Goal: Transaction & Acquisition: Purchase product/service

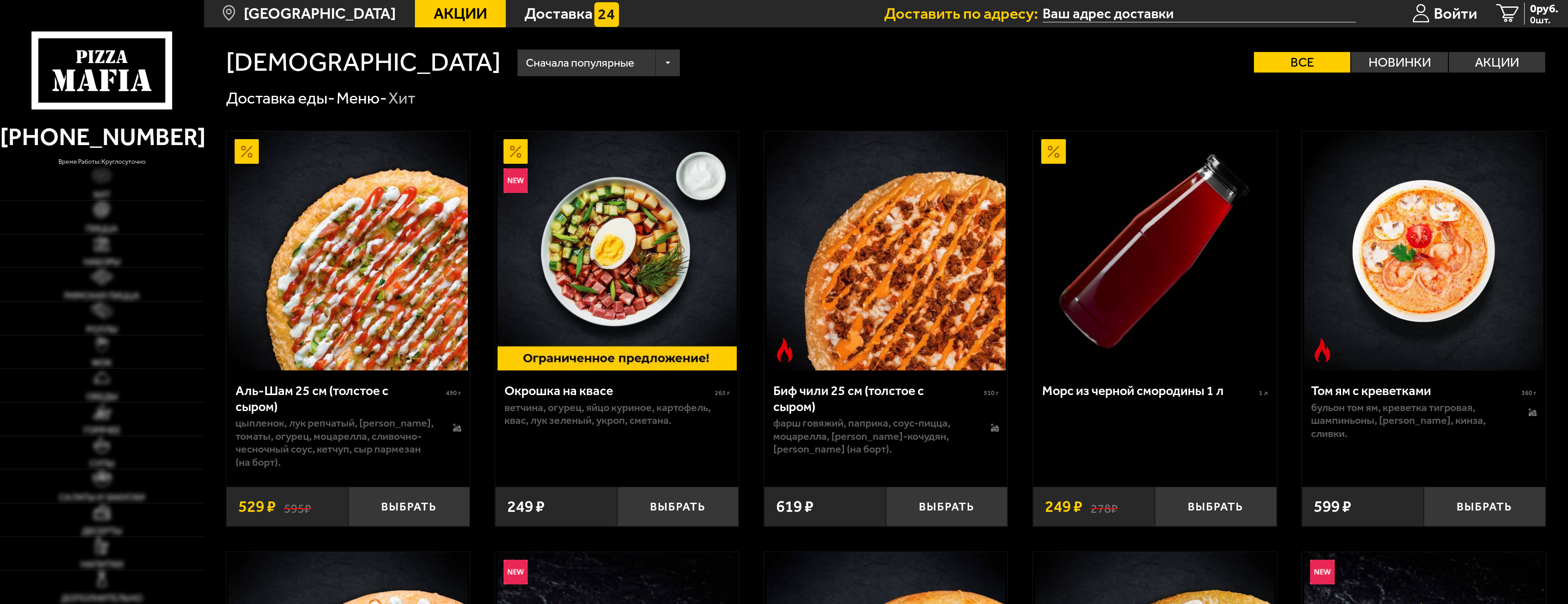
type input "[STREET_ADDRESS]"
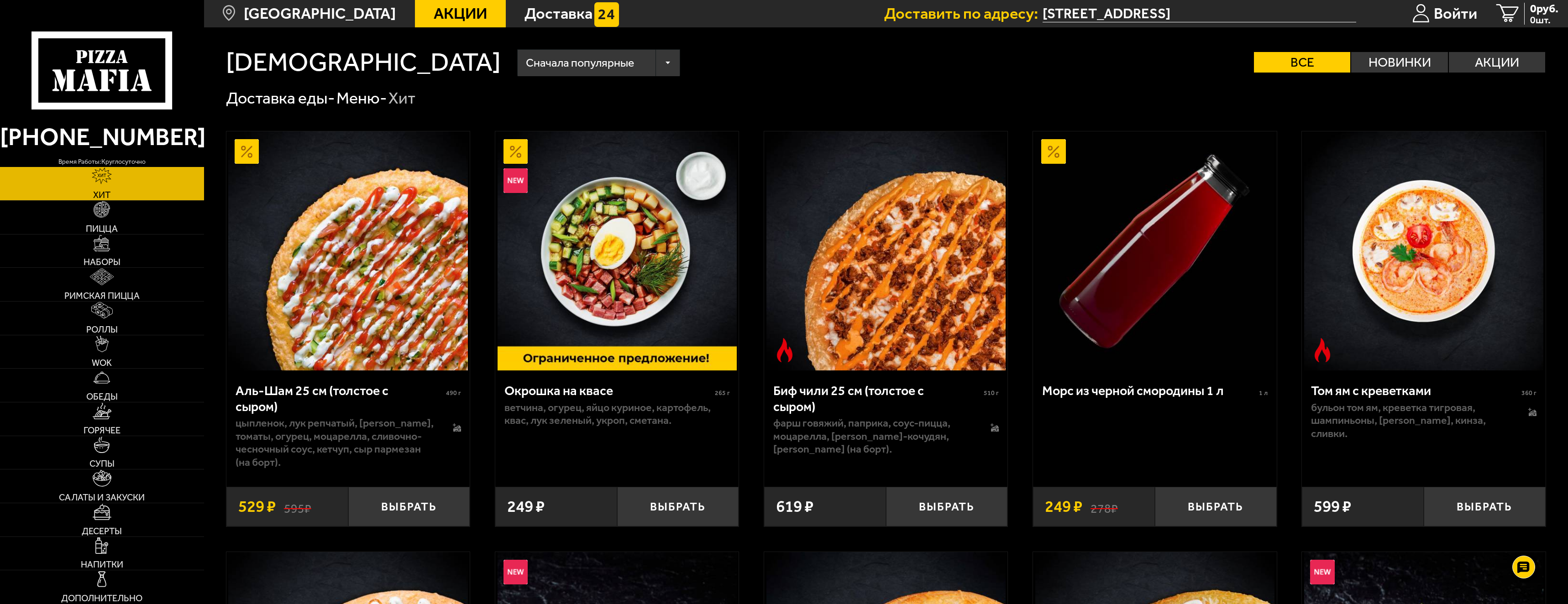
scroll to position [183, 0]
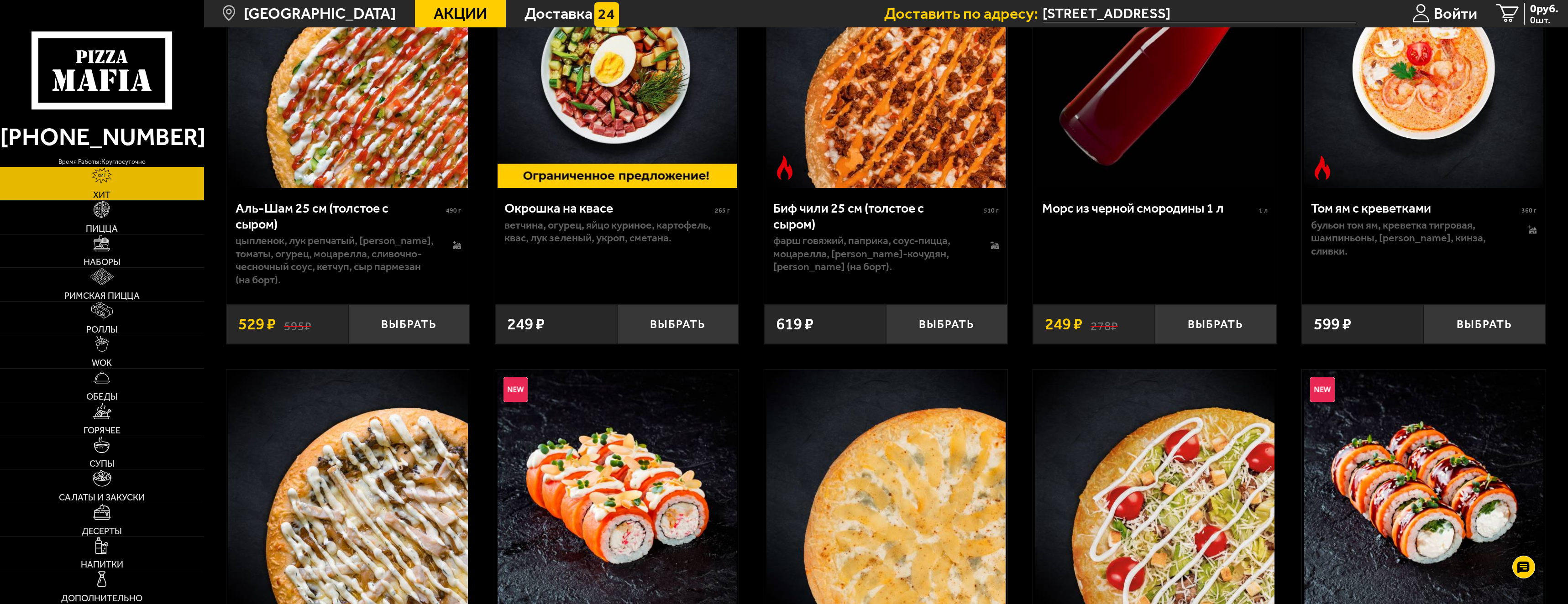
click at [448, 14] on span "Акции" at bounding box center [460, 13] width 54 height 15
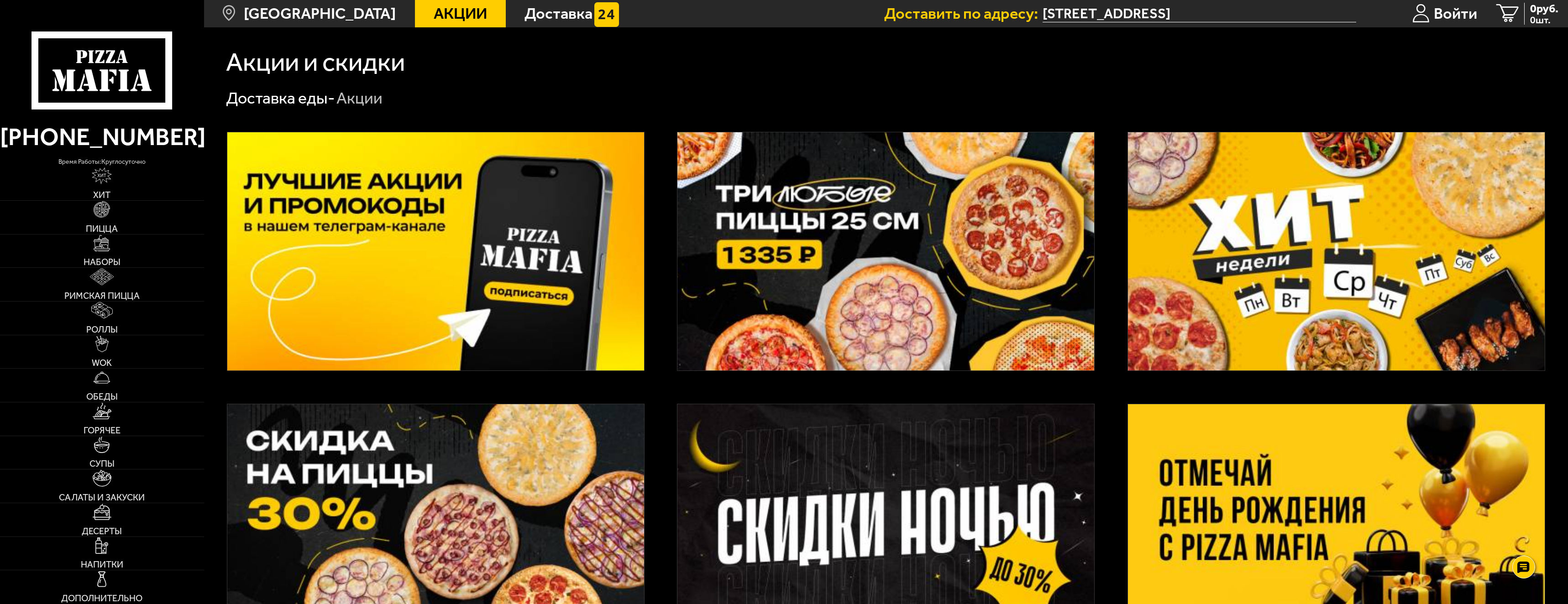
click at [836, 252] on img at bounding box center [886, 251] width 417 height 238
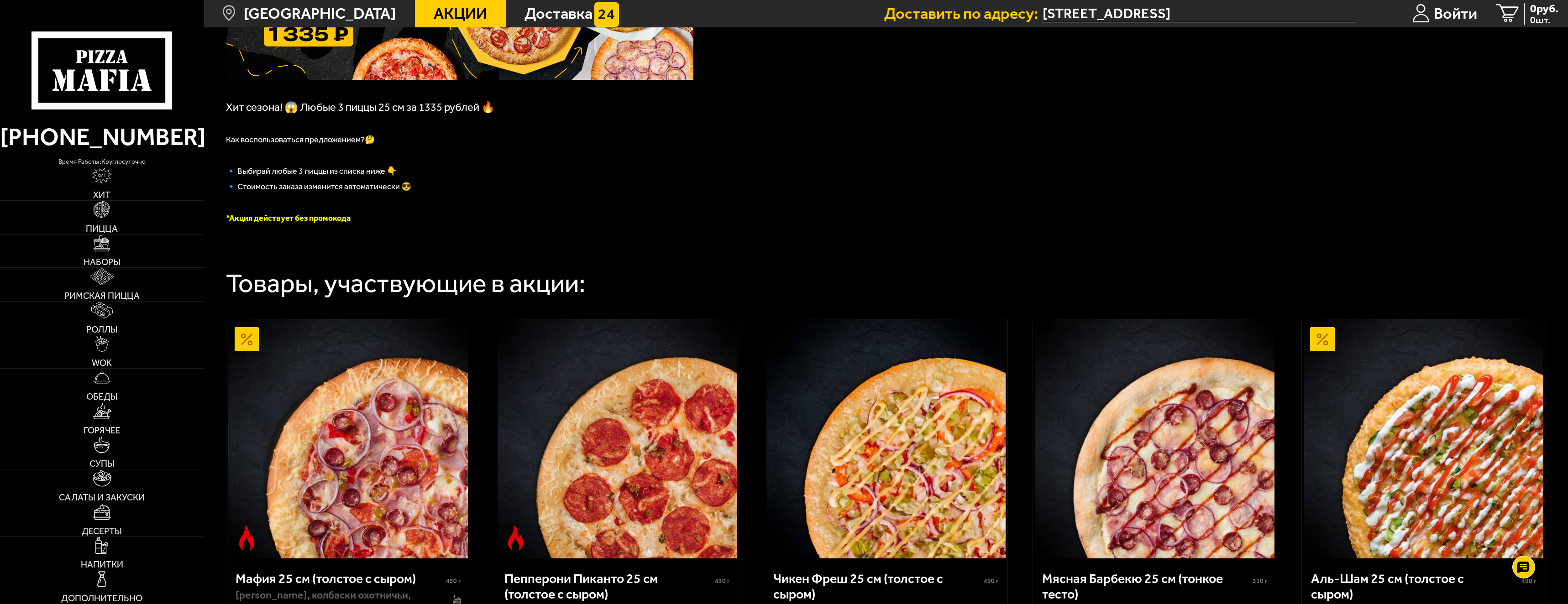
scroll to position [228, 0]
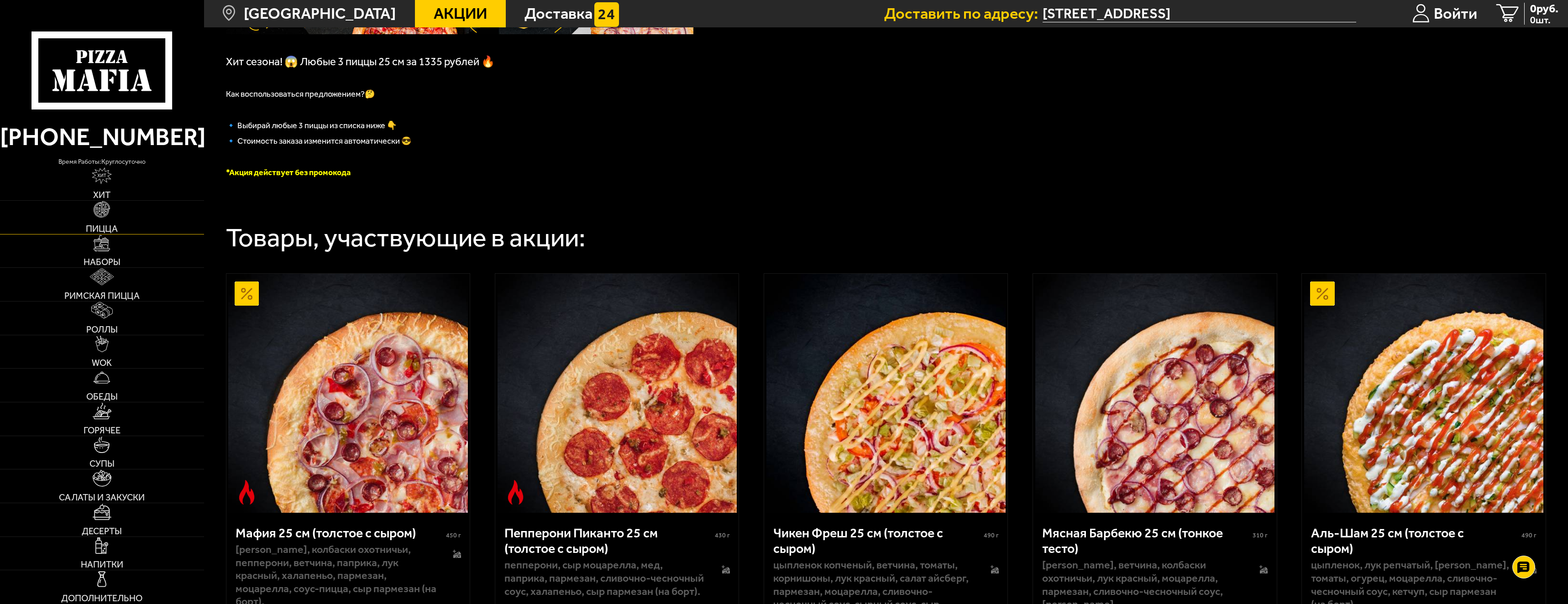
click at [106, 215] on img at bounding box center [102, 209] width 16 height 16
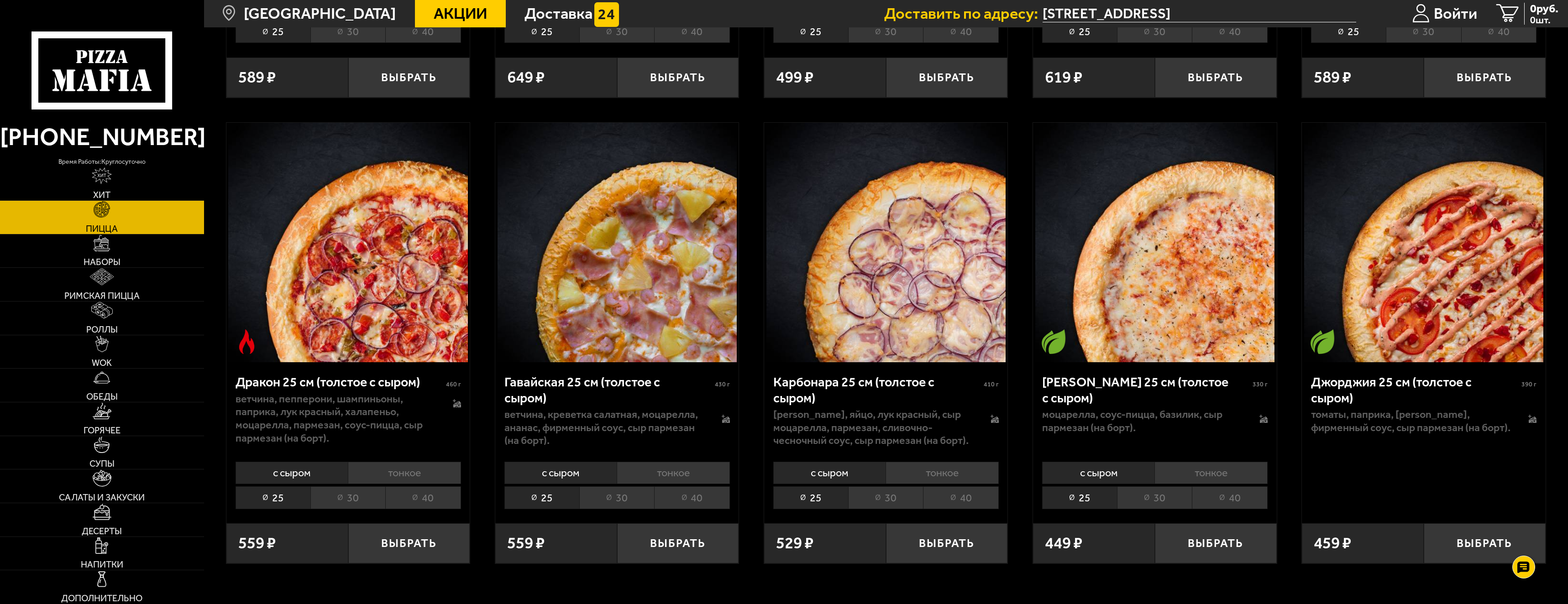
scroll to position [2647, 0]
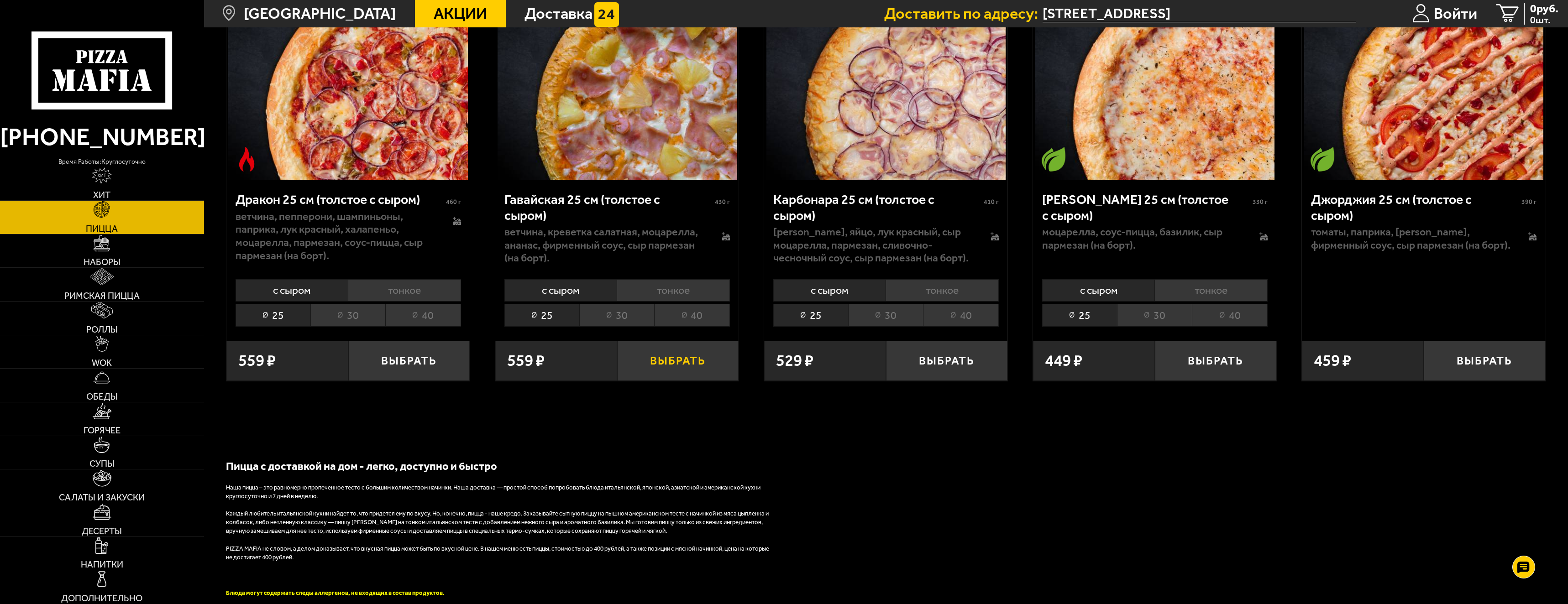
click at [698, 367] on button "Выбрать" at bounding box center [678, 361] width 122 height 40
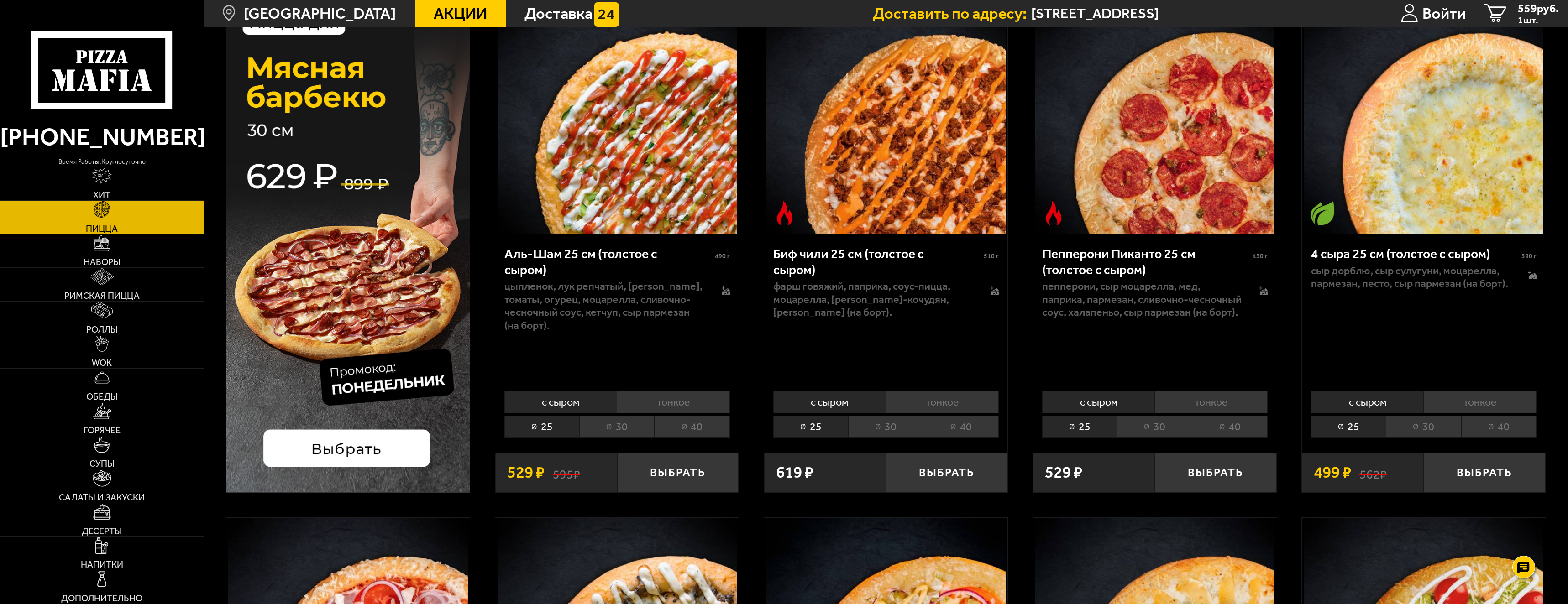
scroll to position [0, 0]
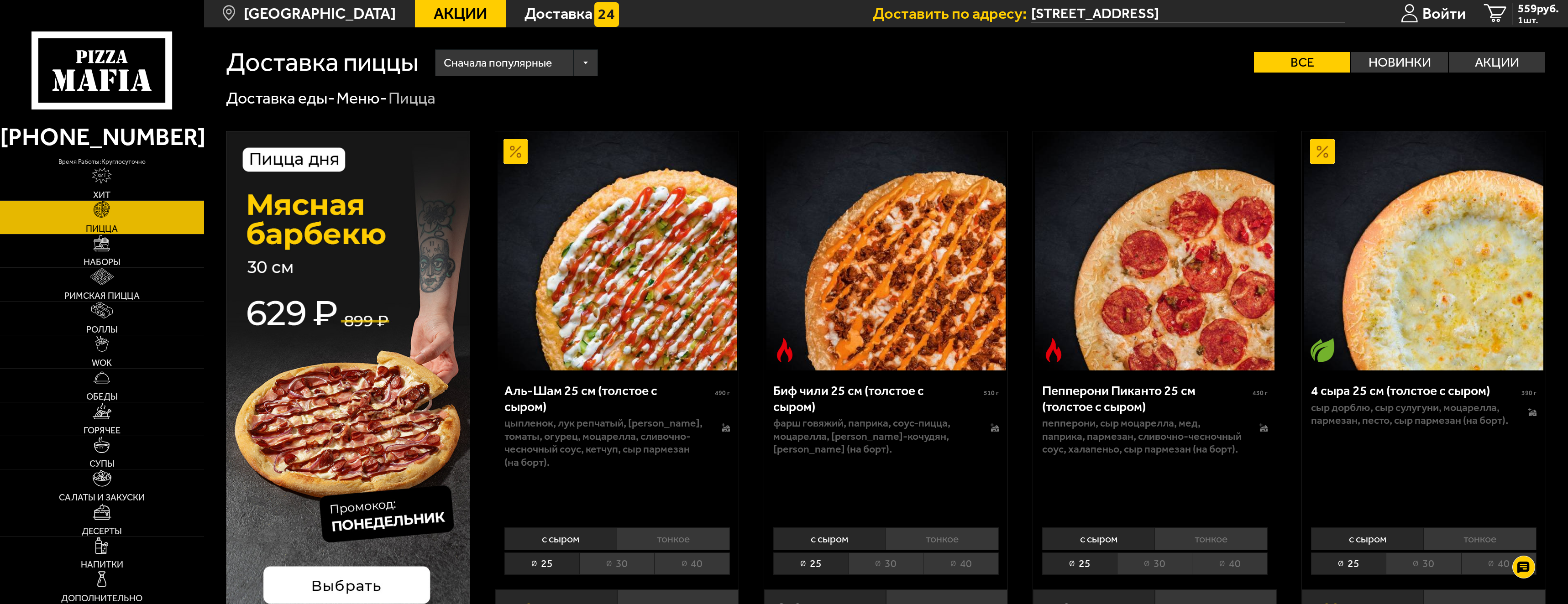
click at [589, 64] on div "Сначала популярные" at bounding box center [516, 63] width 163 height 26
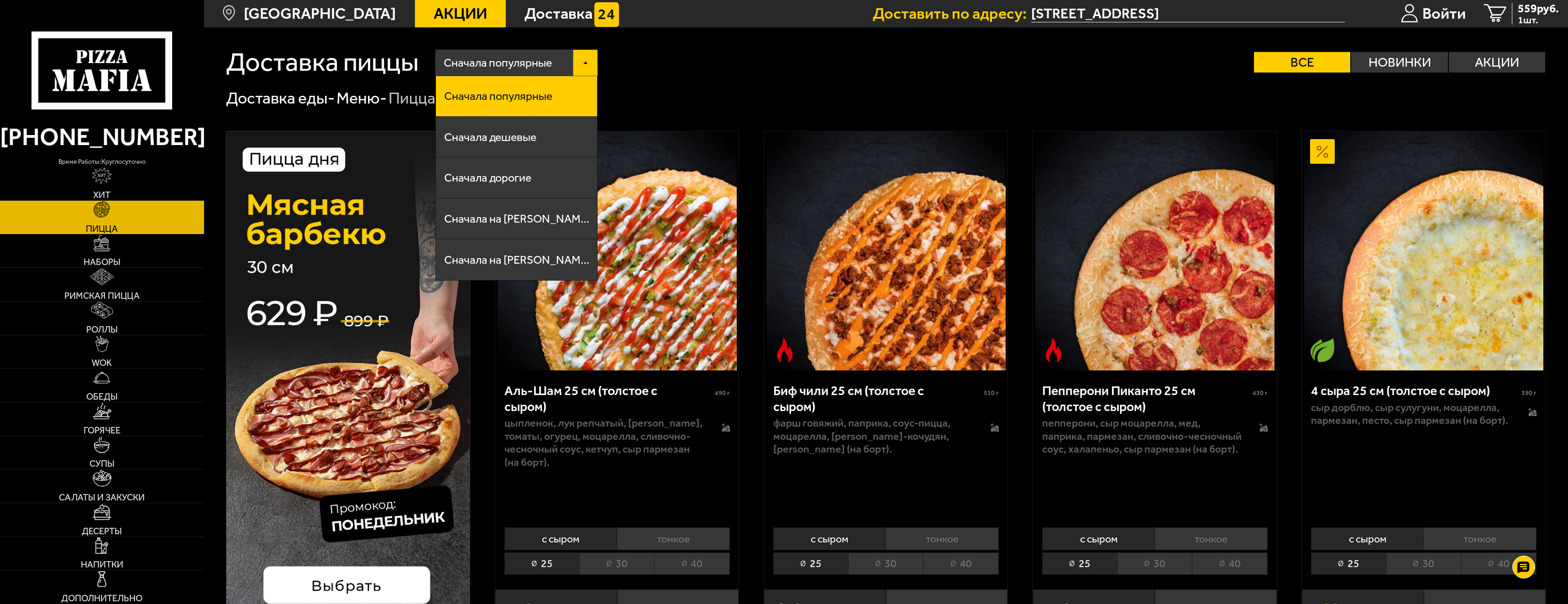
click at [585, 57] on div "Сначала популярные" at bounding box center [516, 63] width 163 height 26
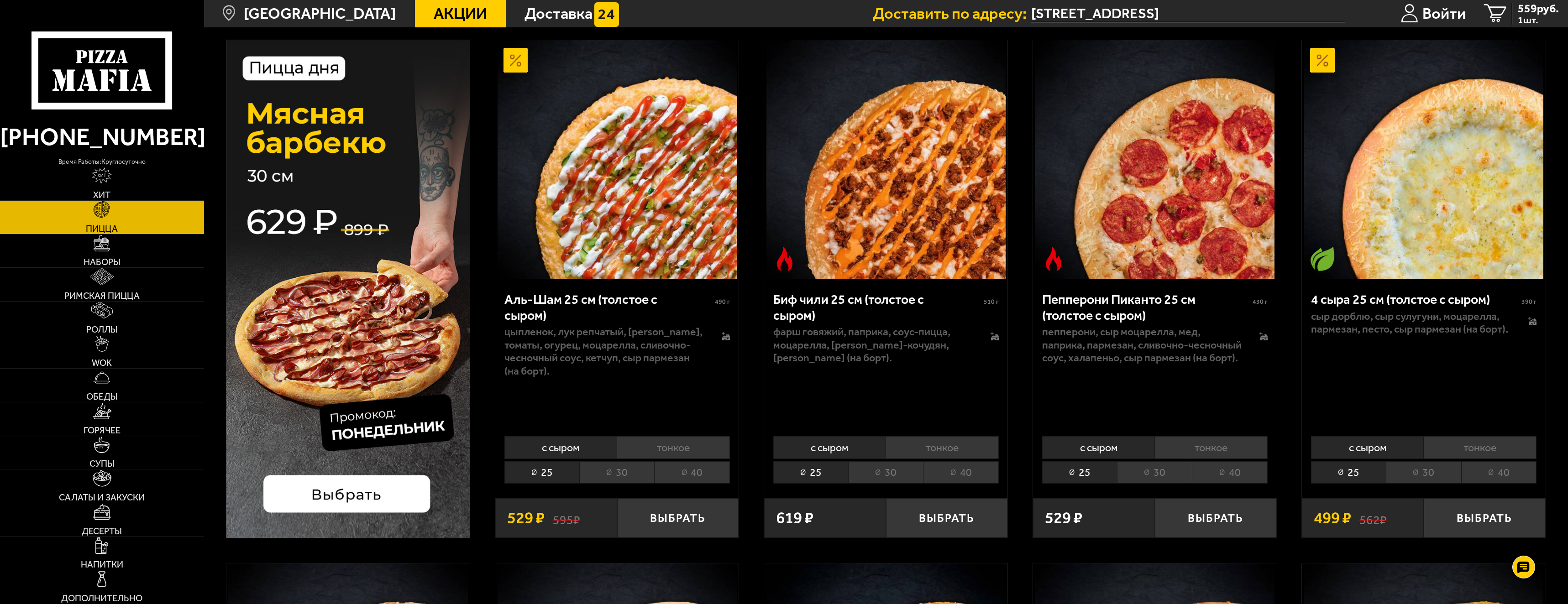
scroll to position [183, 0]
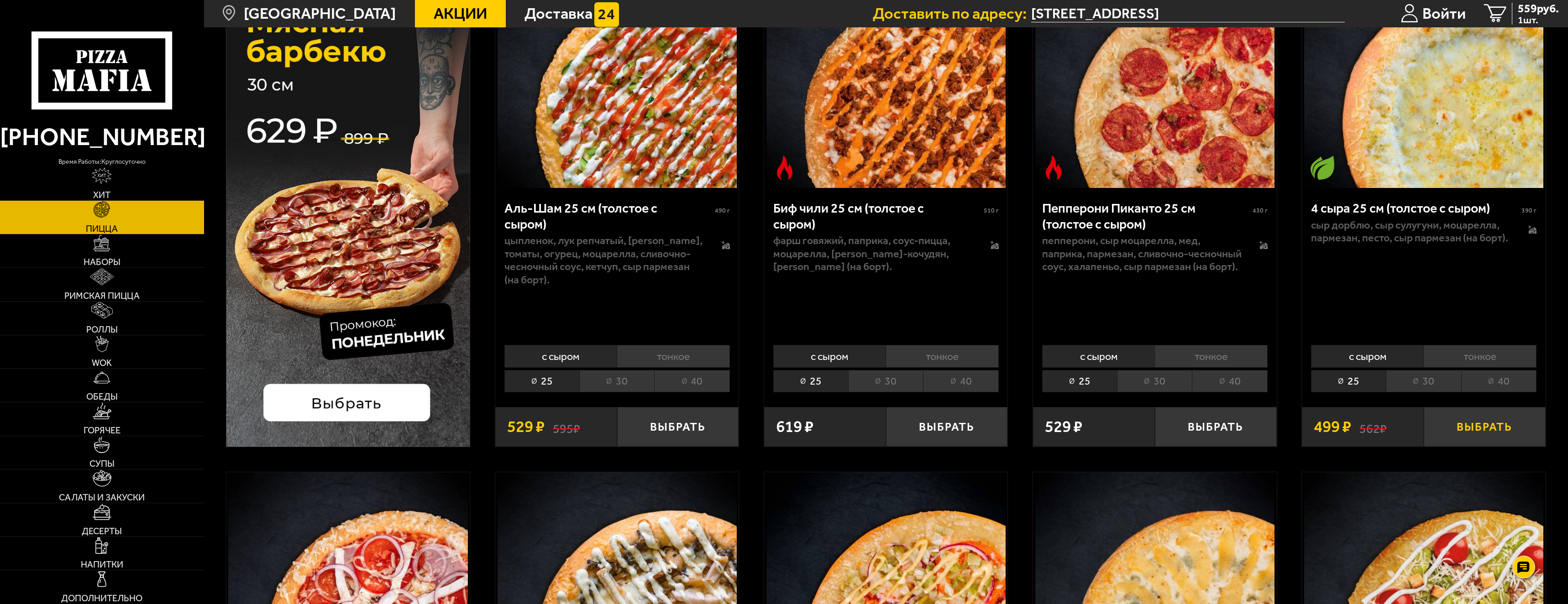
click at [1475, 425] on button "Выбрать" at bounding box center [1485, 427] width 122 height 40
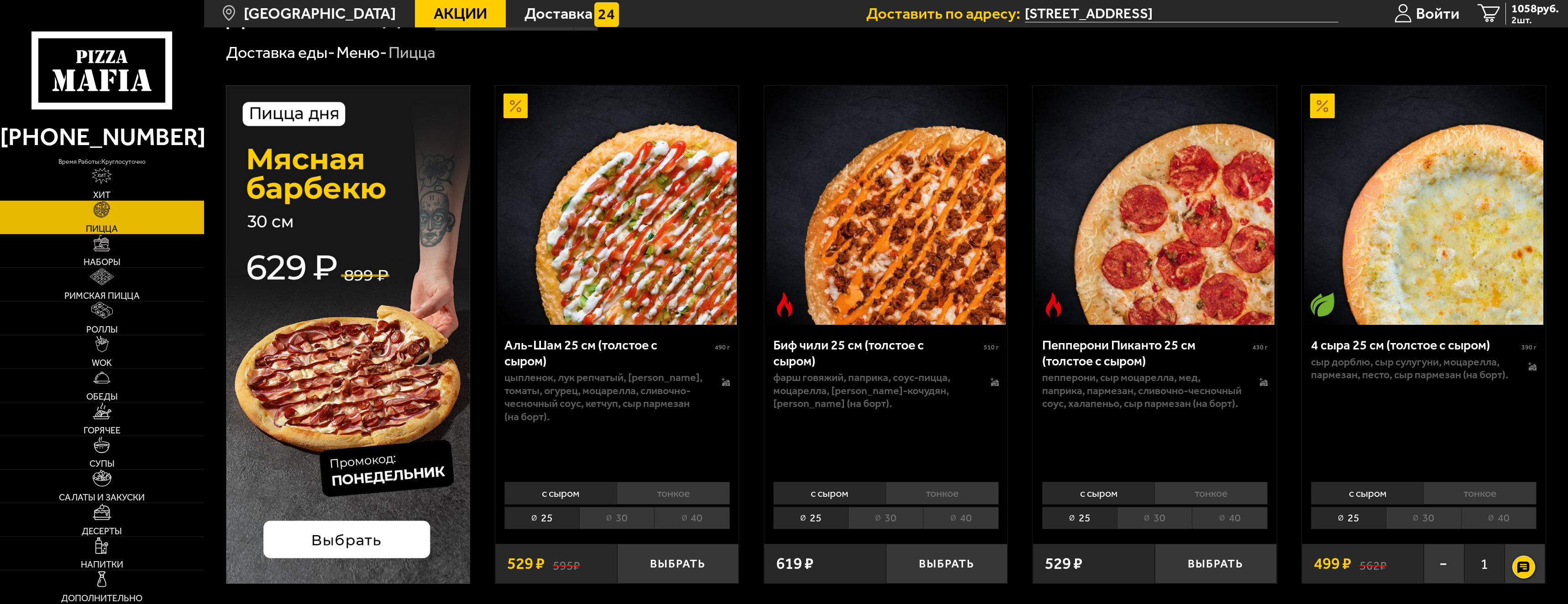
scroll to position [91, 0]
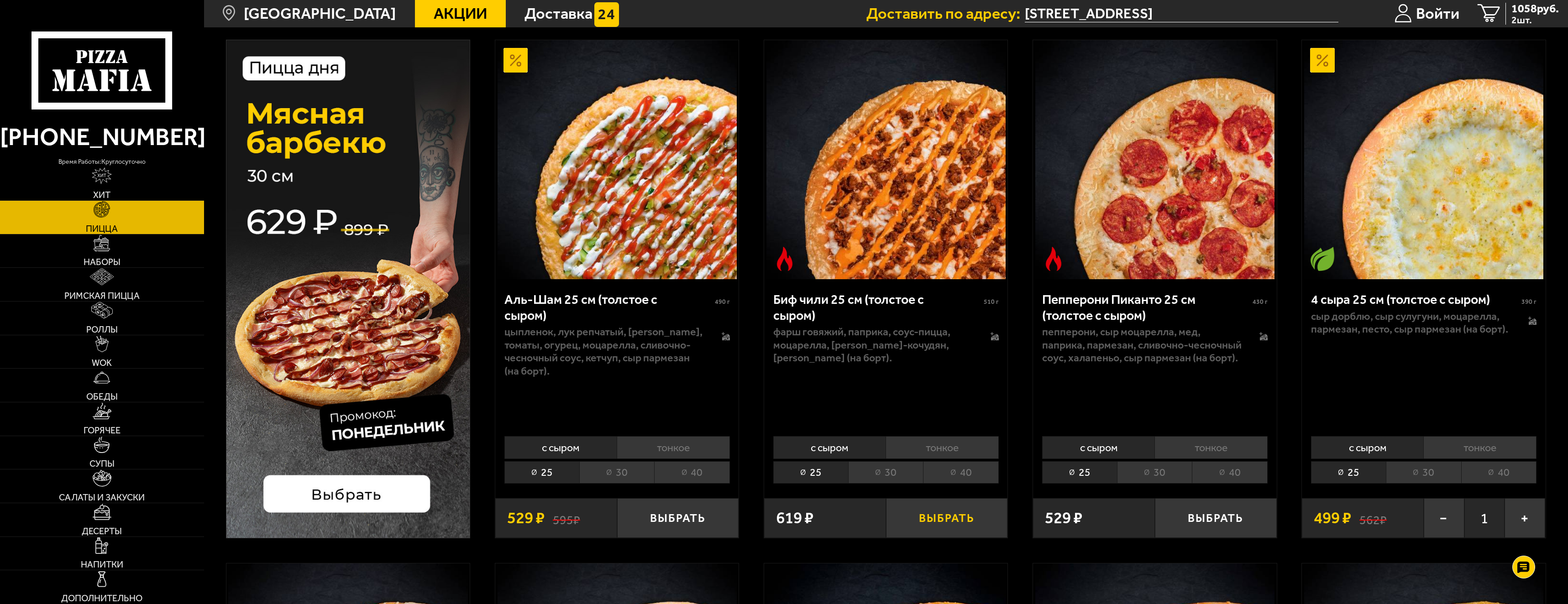
click at [955, 519] on button "Выбрать" at bounding box center [947, 519] width 122 height 40
click at [1520, 16] on span "3 шт." at bounding box center [1535, 20] width 48 height 10
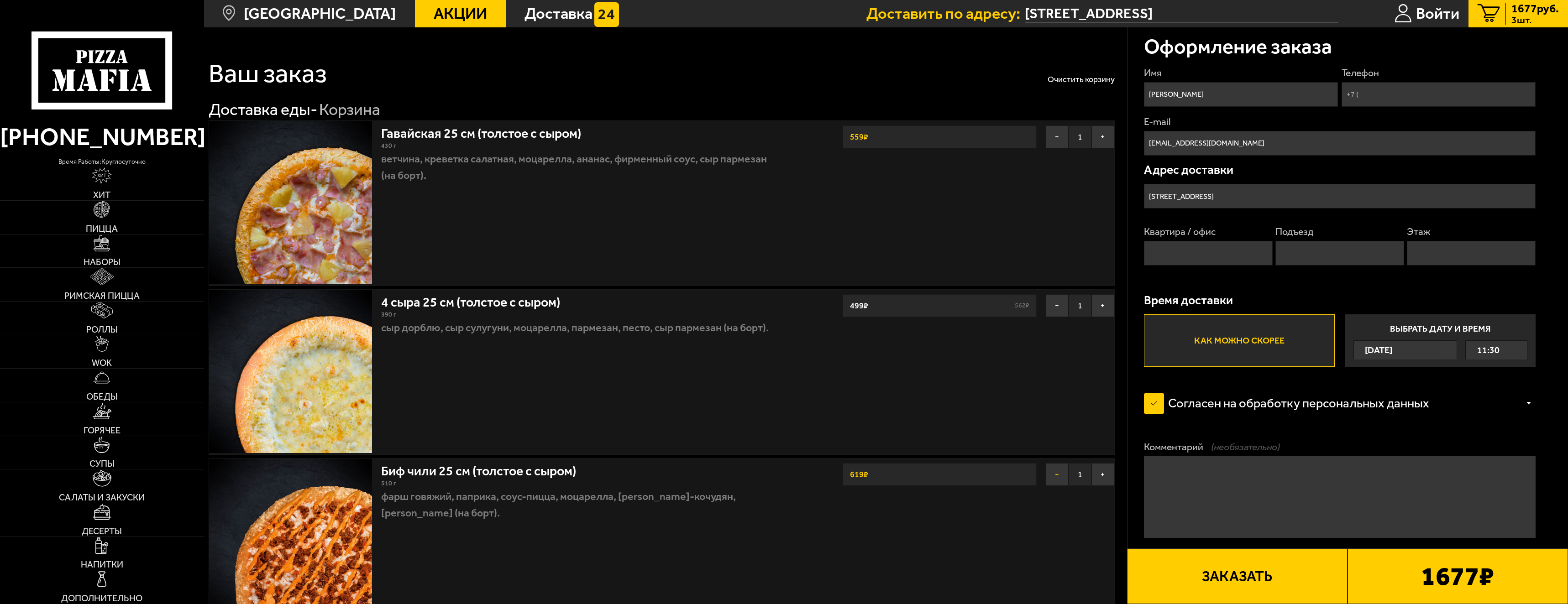
click at [1059, 471] on button "−" at bounding box center [1057, 474] width 23 height 23
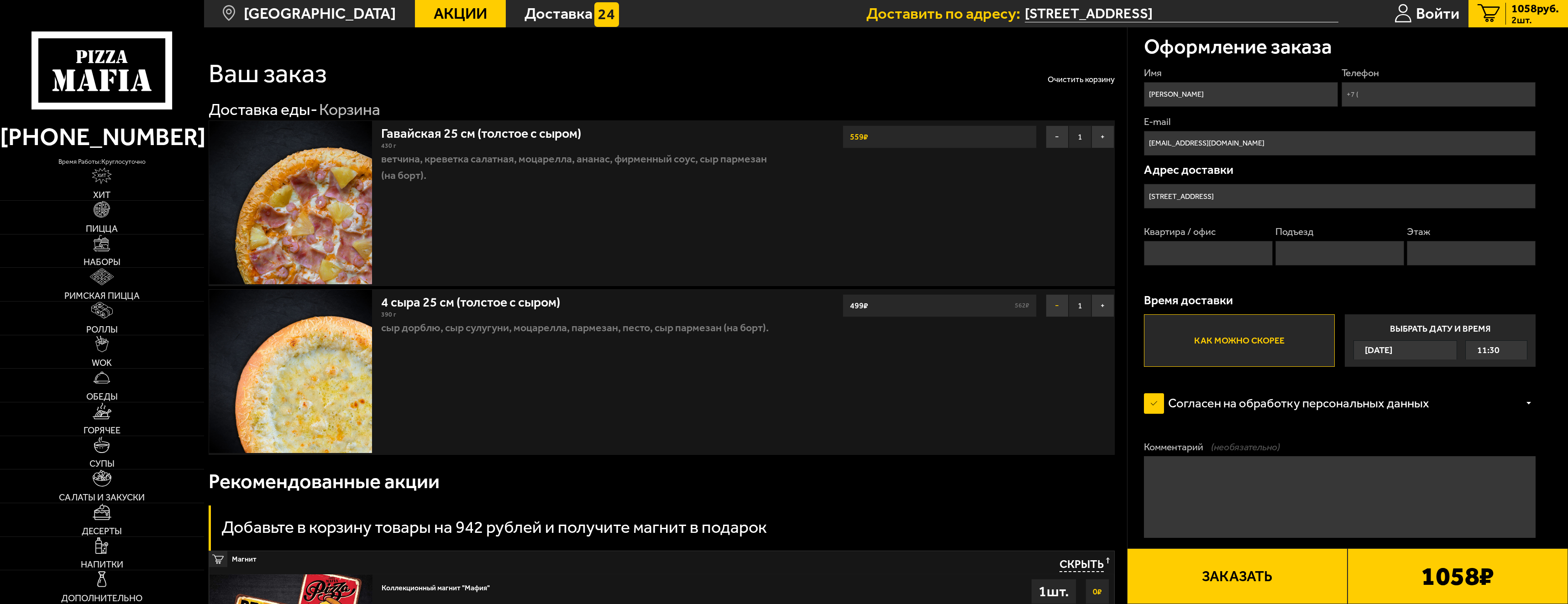
click at [1053, 307] on button "−" at bounding box center [1057, 305] width 23 height 23
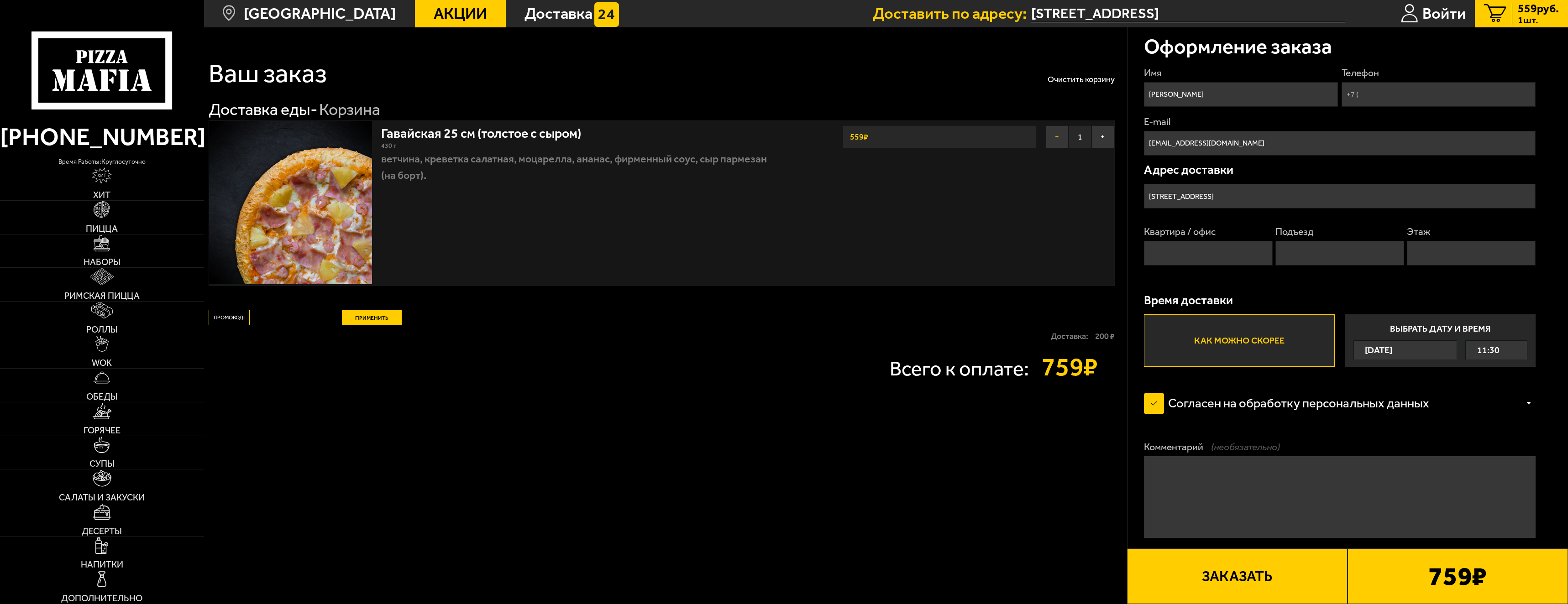
click at [1053, 135] on button "−" at bounding box center [1057, 137] width 23 height 23
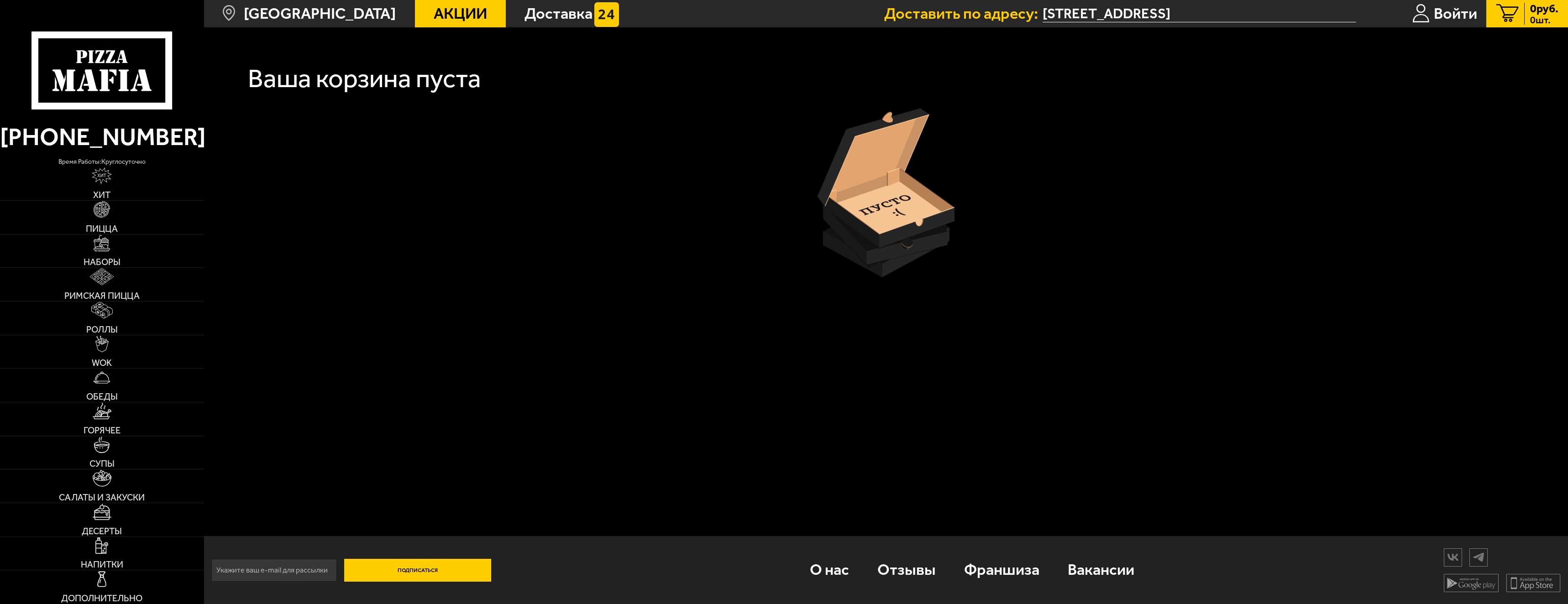
click at [447, 16] on span "Акции" at bounding box center [460, 13] width 54 height 15
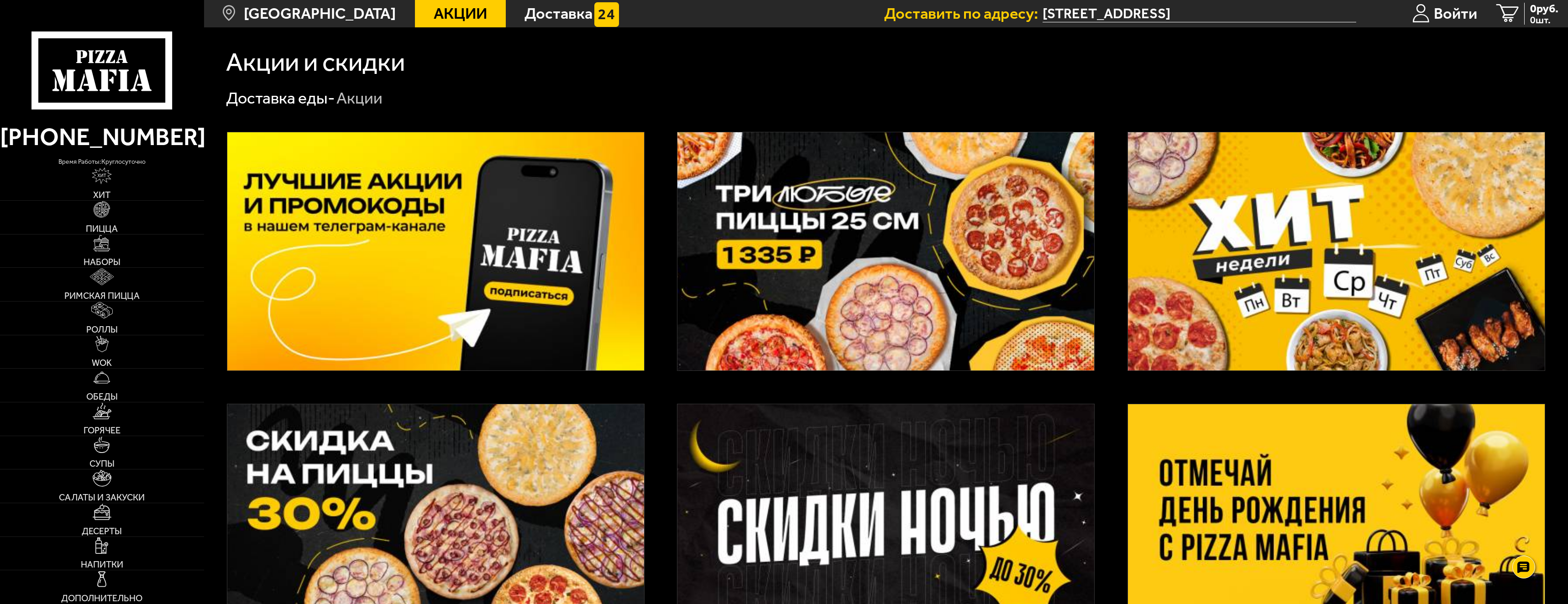
click at [902, 262] on img at bounding box center [886, 251] width 417 height 238
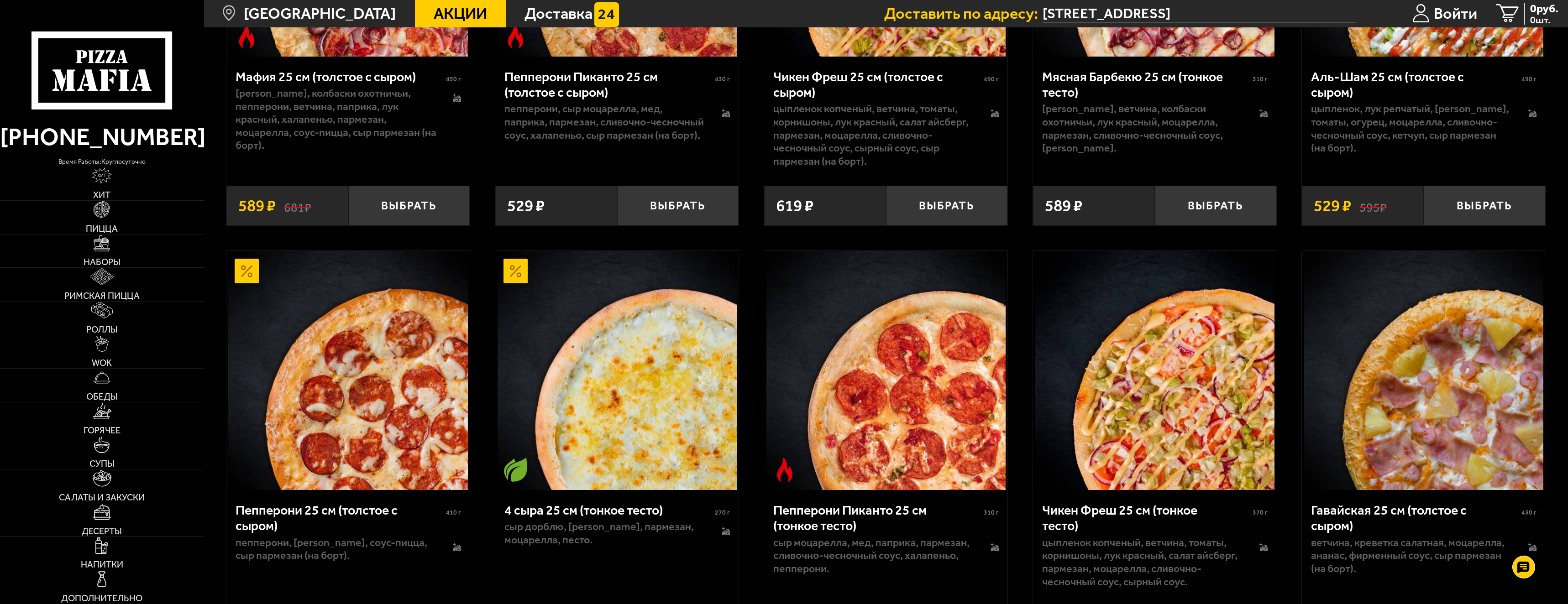
scroll to position [730, 0]
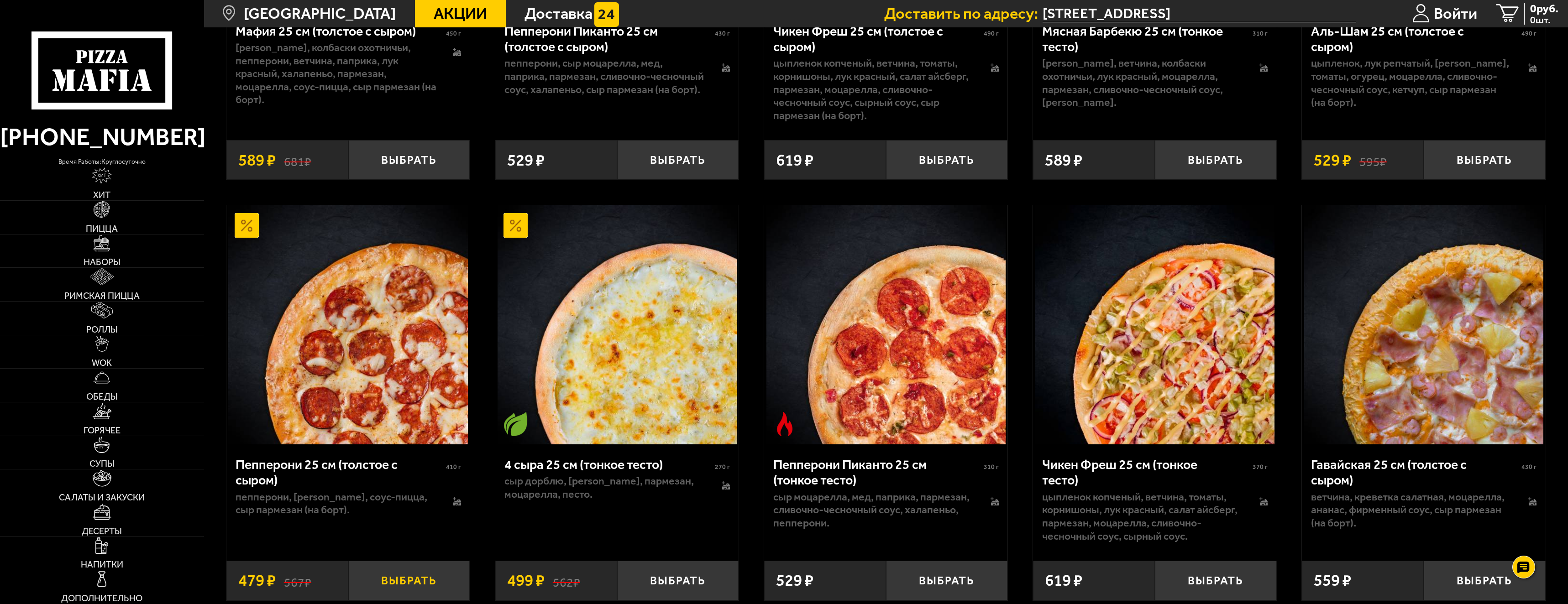
click at [400, 586] on button "Выбрать" at bounding box center [409, 581] width 122 height 40
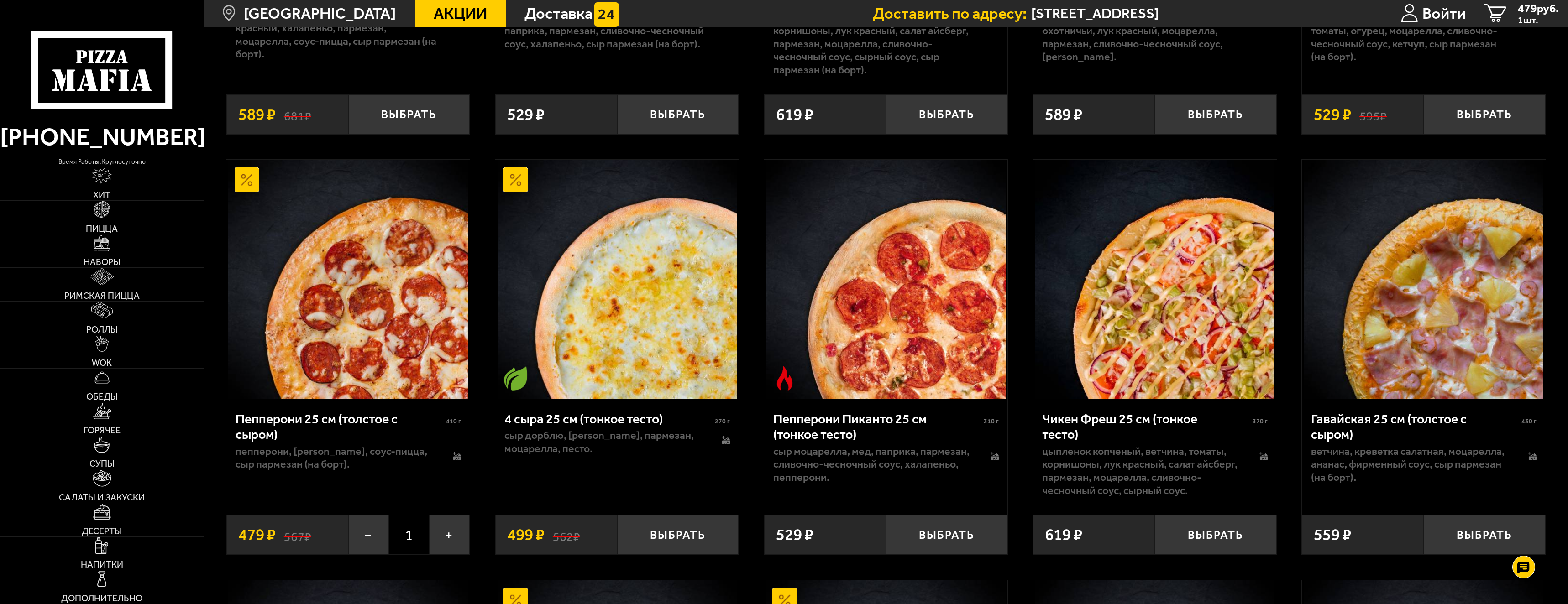
scroll to position [867, 0]
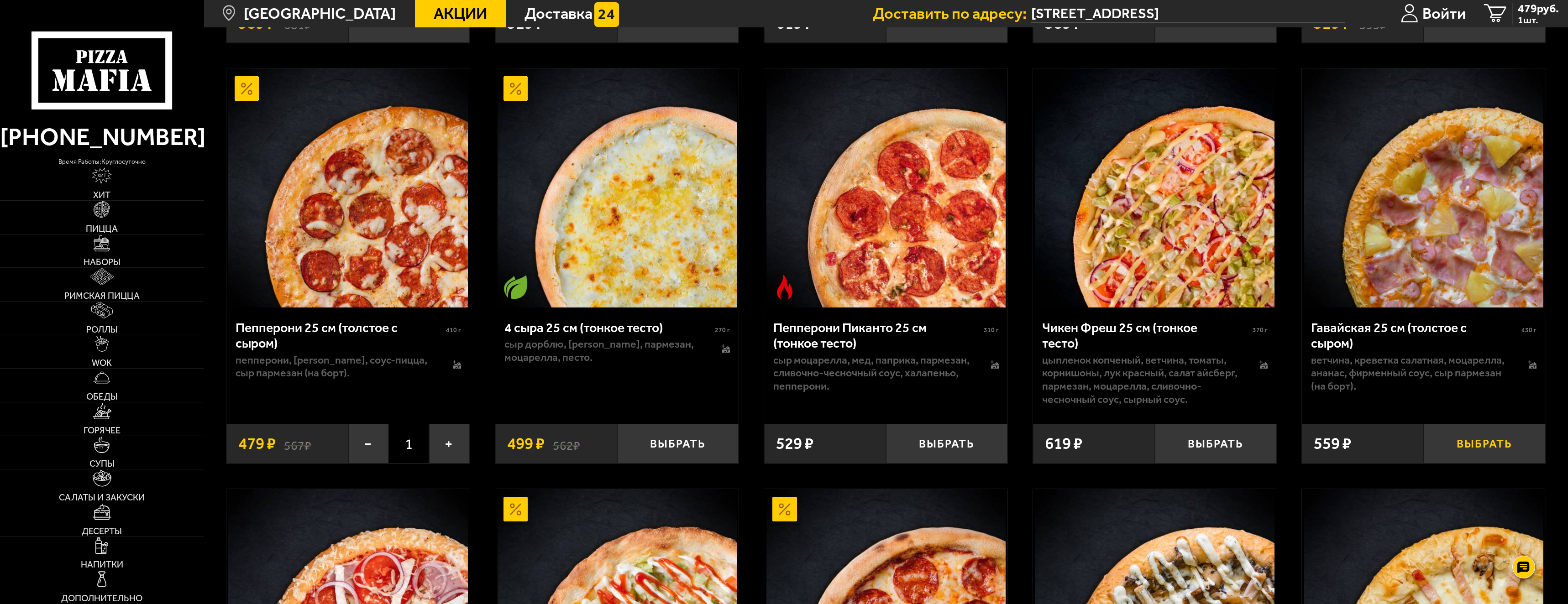
click at [1466, 444] on button "Выбрать" at bounding box center [1485, 444] width 122 height 40
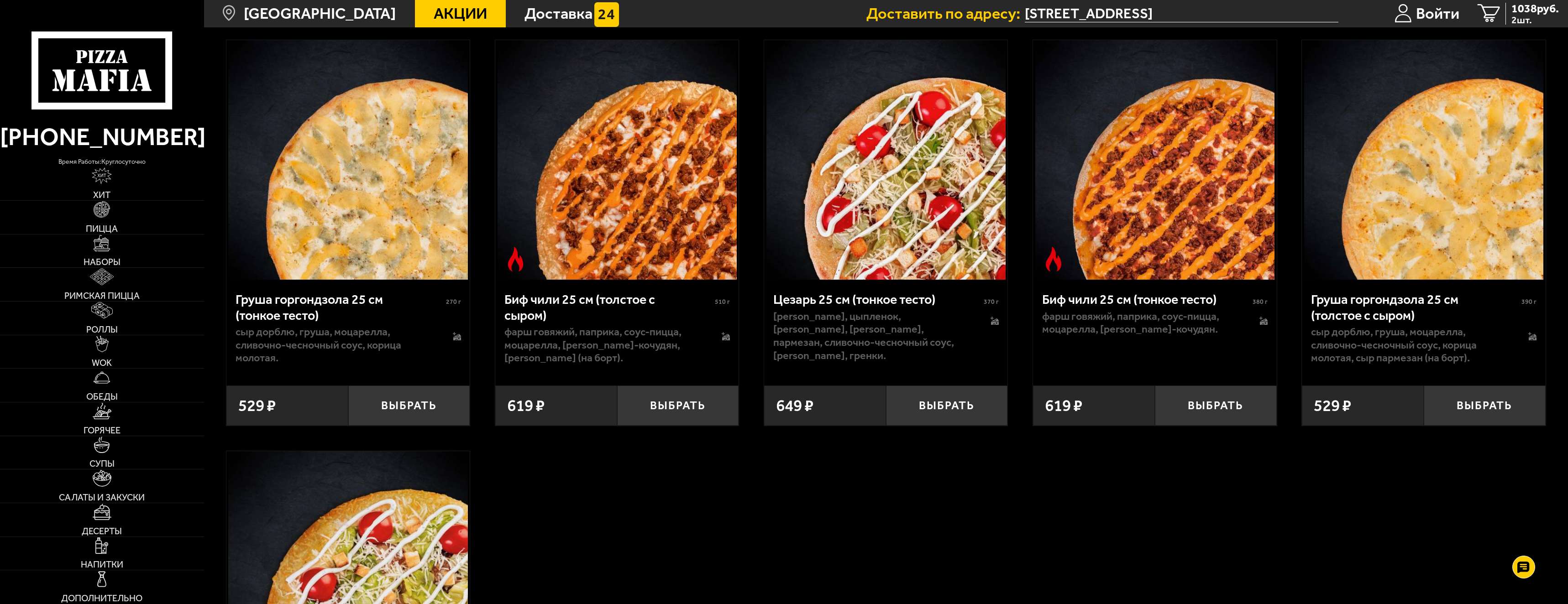
scroll to position [4747, 0]
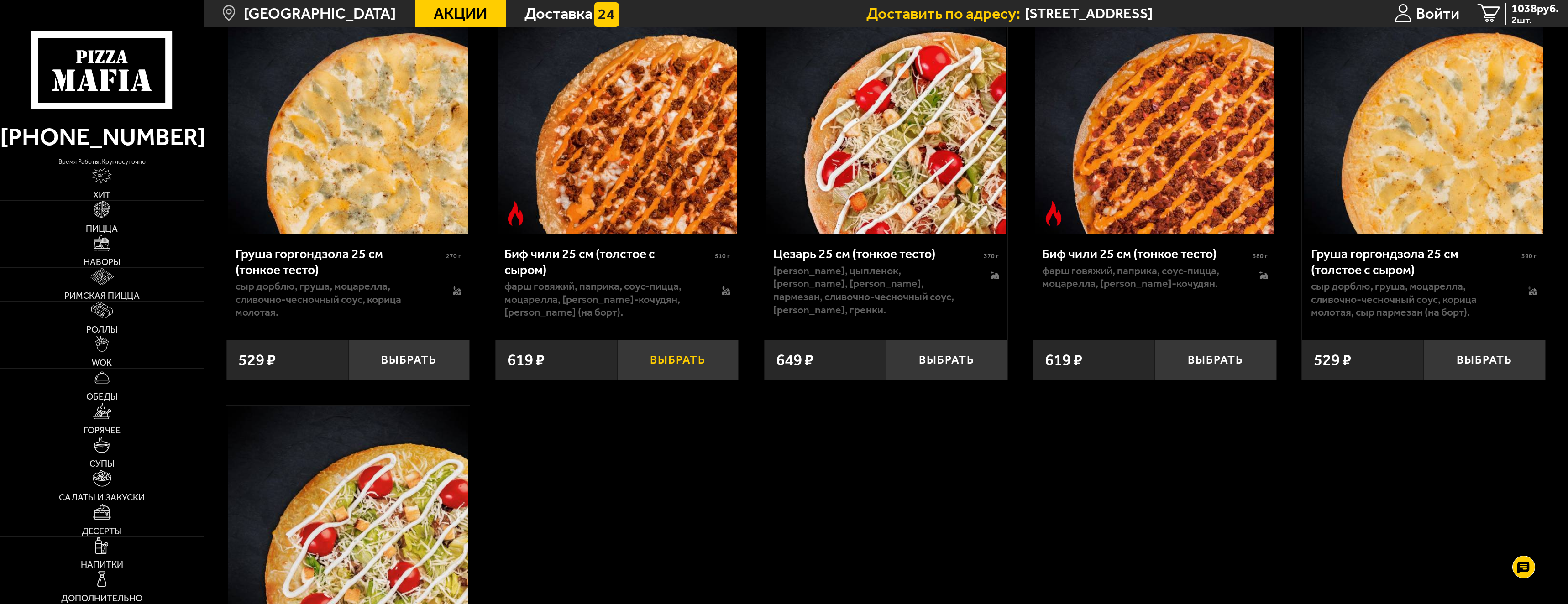
click at [675, 374] on button "Выбрать" at bounding box center [678, 360] width 122 height 40
click at [1525, 12] on span "1657 руб." at bounding box center [1535, 8] width 48 height 12
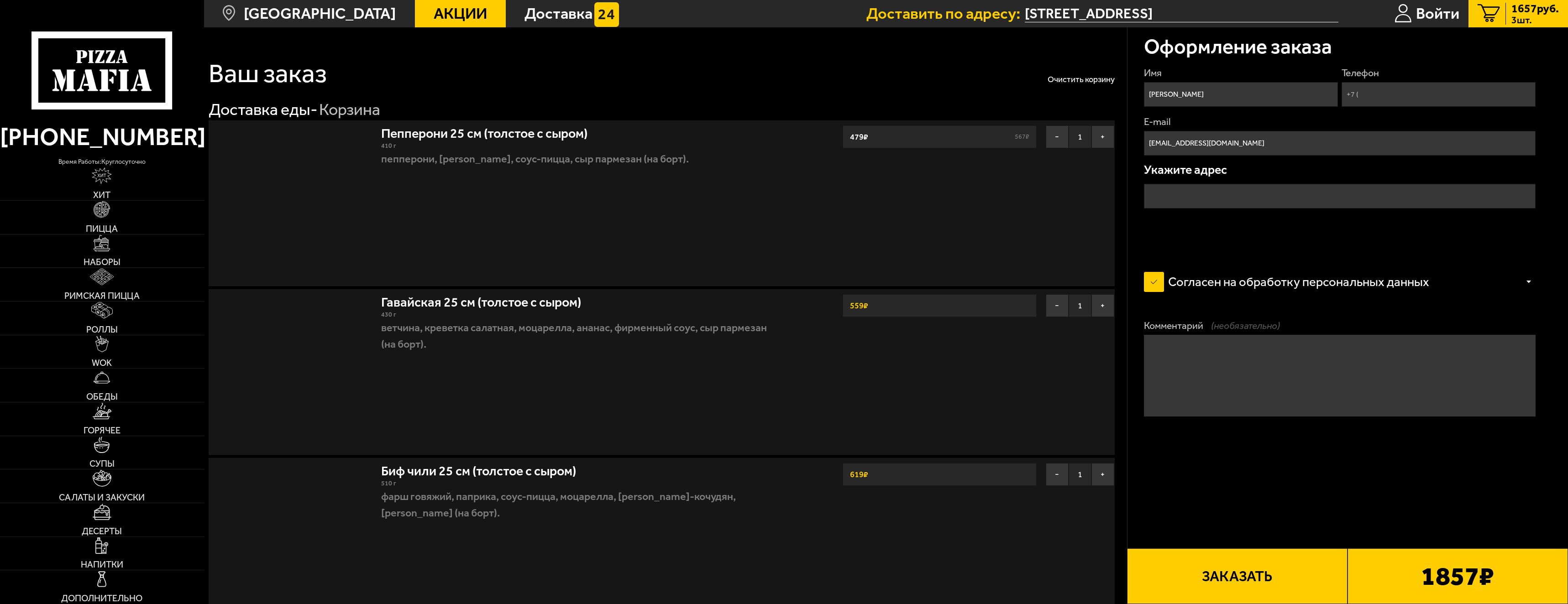
type input "[STREET_ADDRESS]"
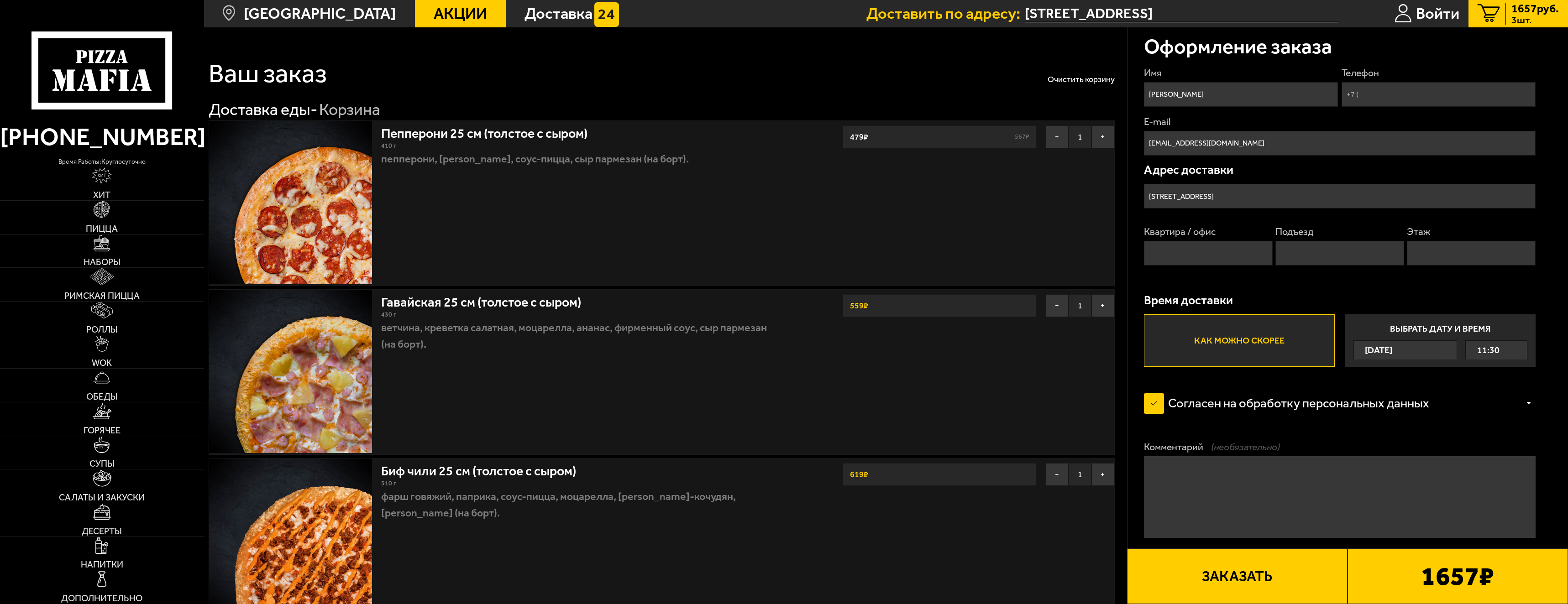
click at [445, 12] on span "Акции" at bounding box center [460, 13] width 54 height 15
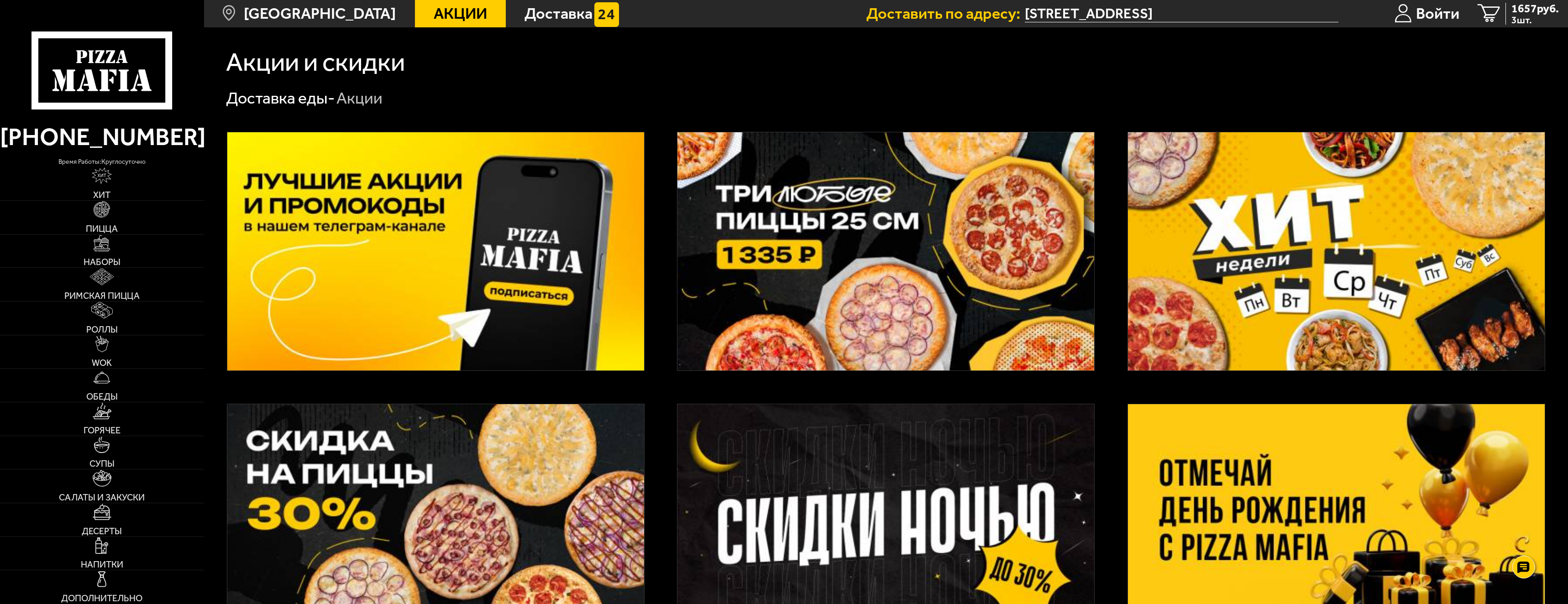
click at [821, 237] on img at bounding box center [886, 251] width 417 height 238
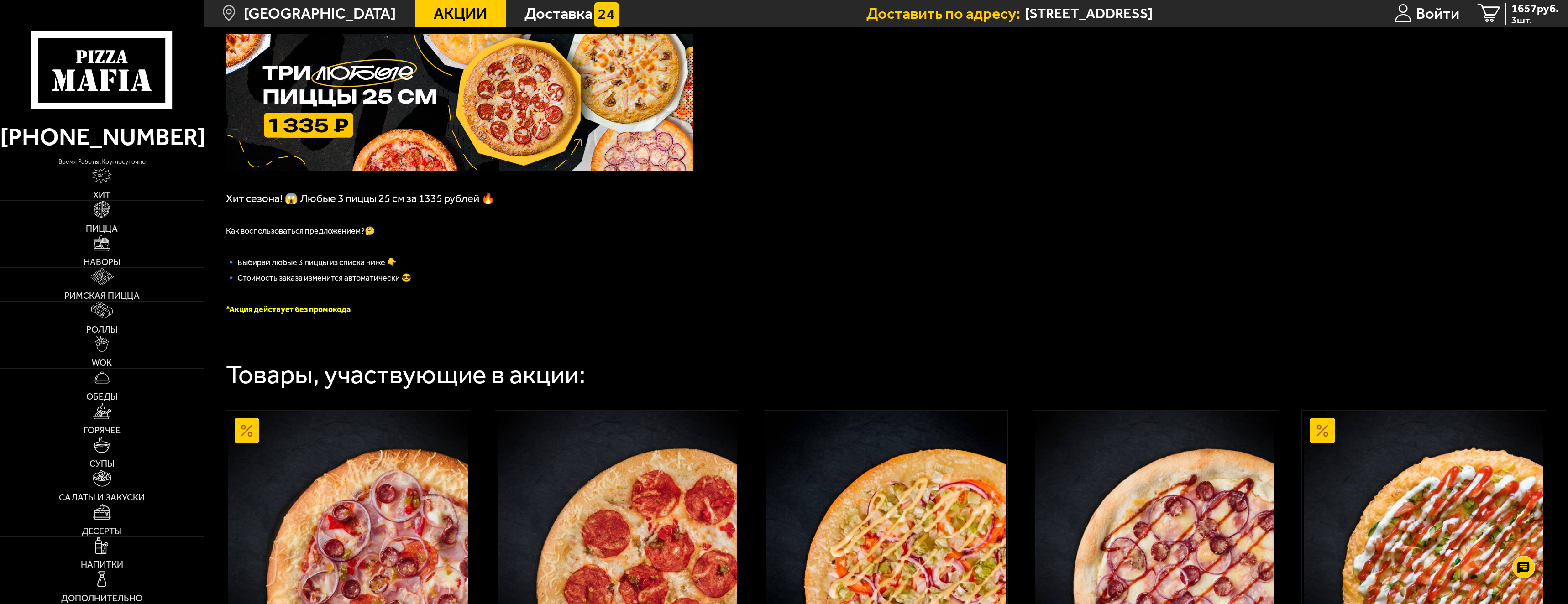
scroll to position [183, 0]
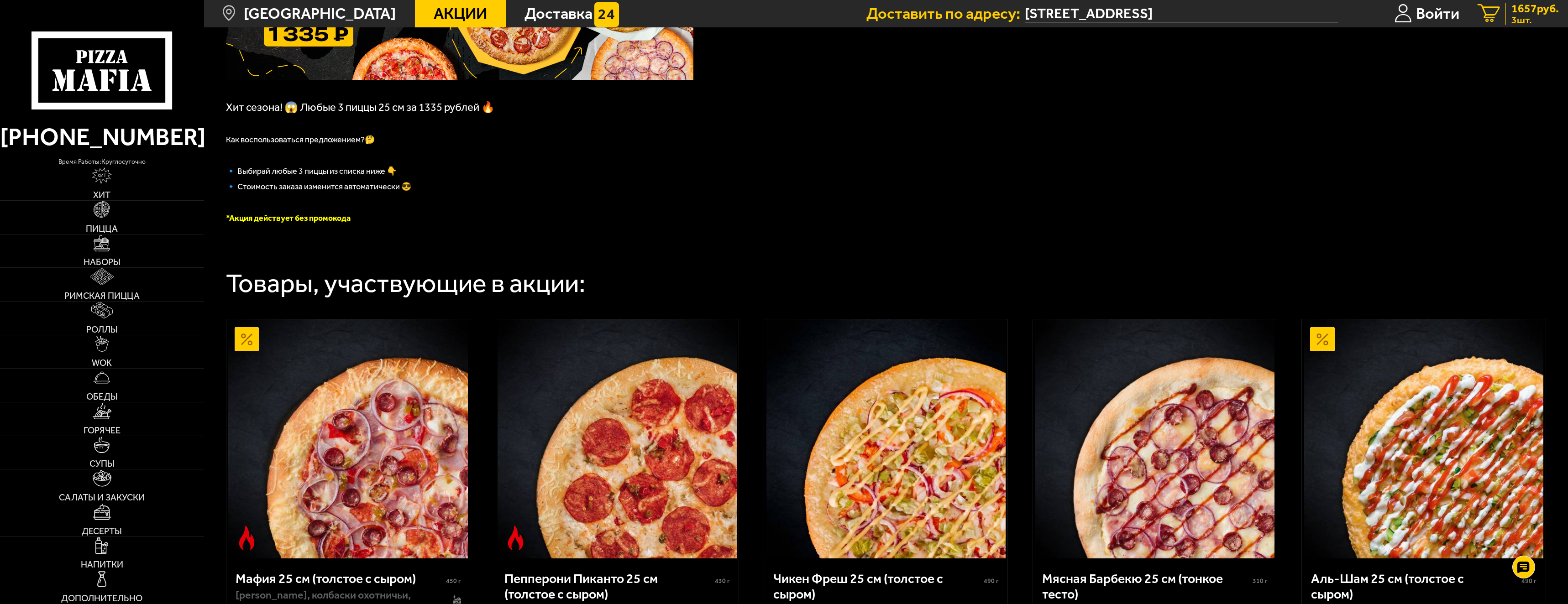
click at [1535, 15] on span "3 шт." at bounding box center [1535, 20] width 48 height 10
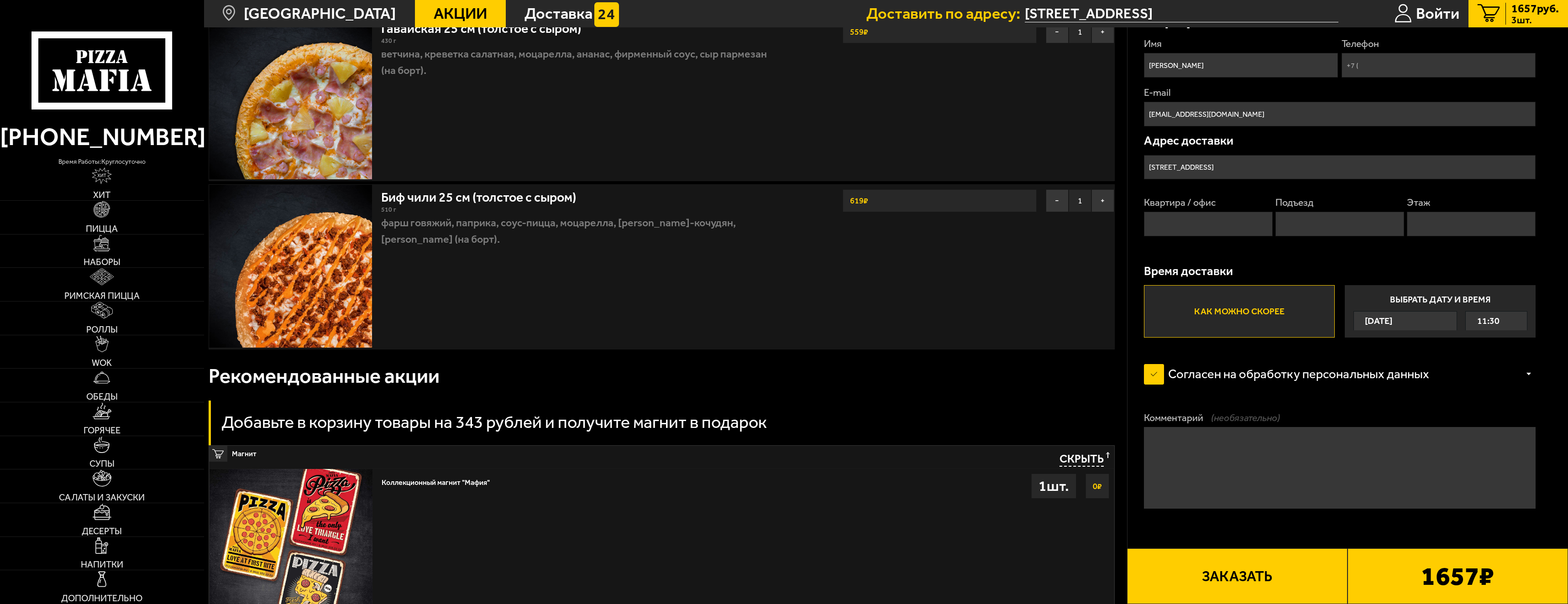
scroll to position [493, 0]
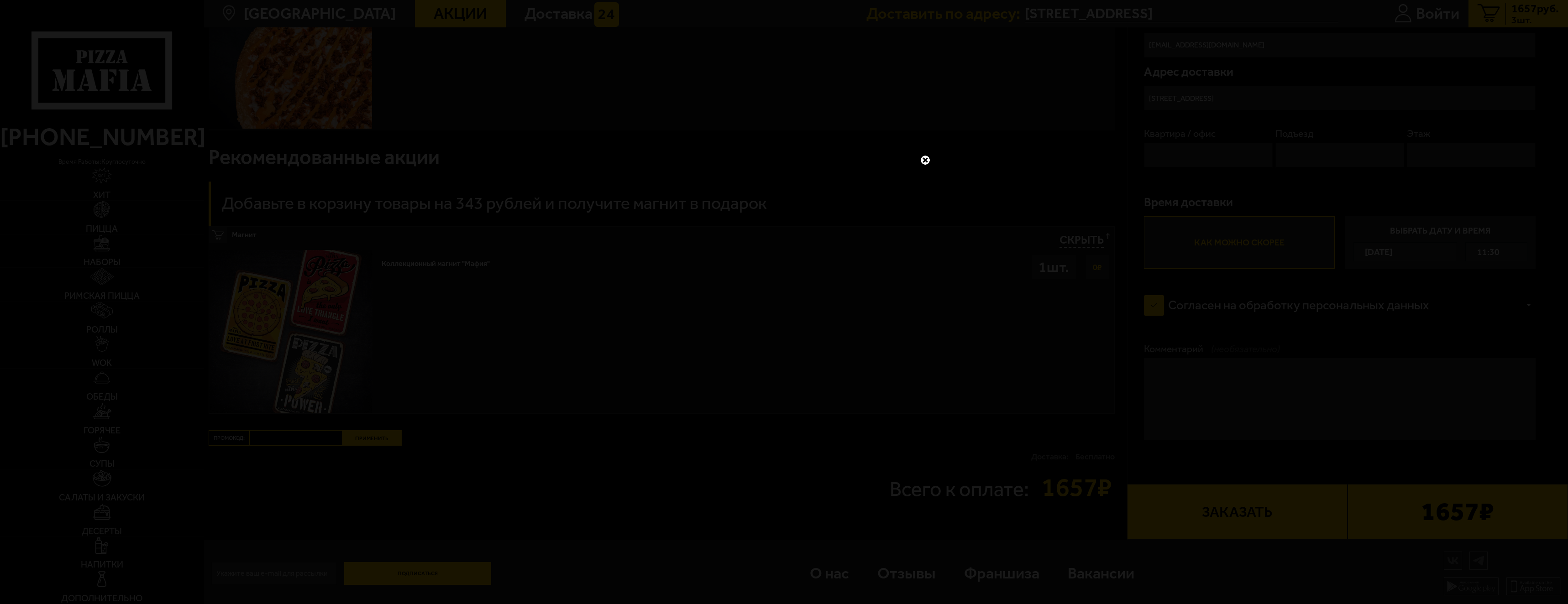
click at [928, 162] on link at bounding box center [925, 160] width 12 height 12
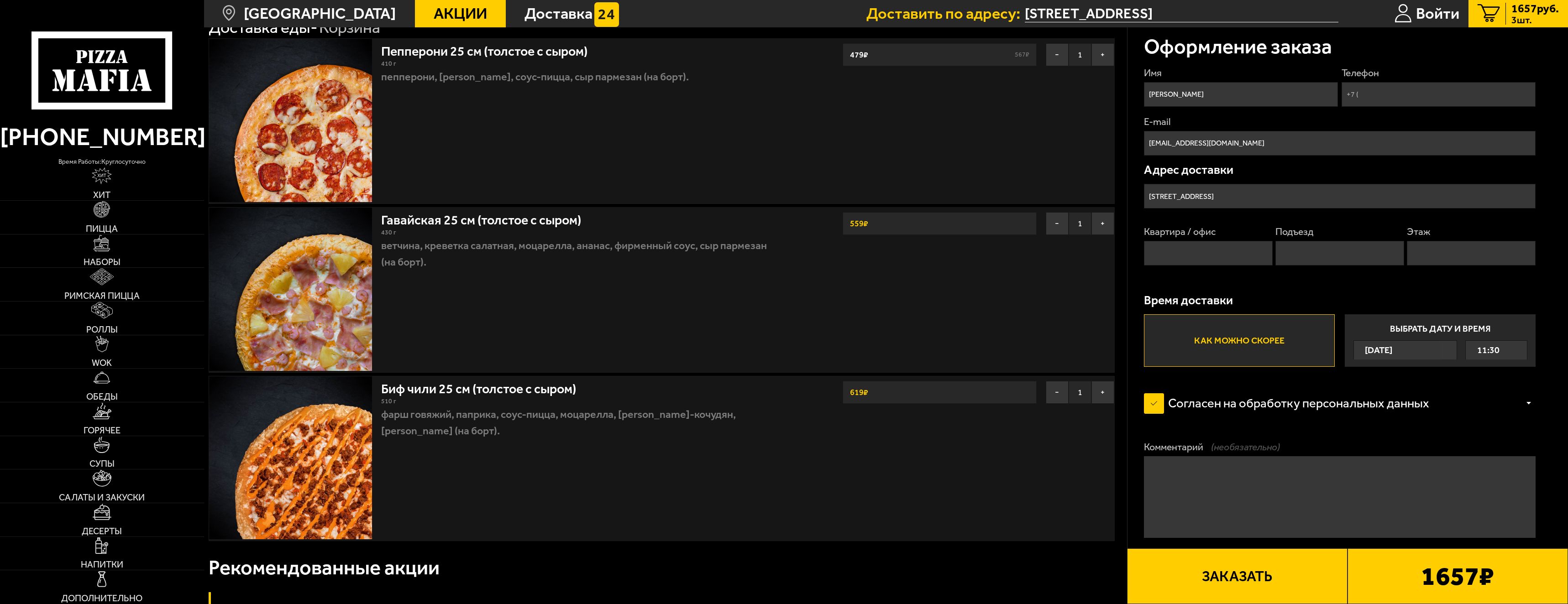
scroll to position [0, 0]
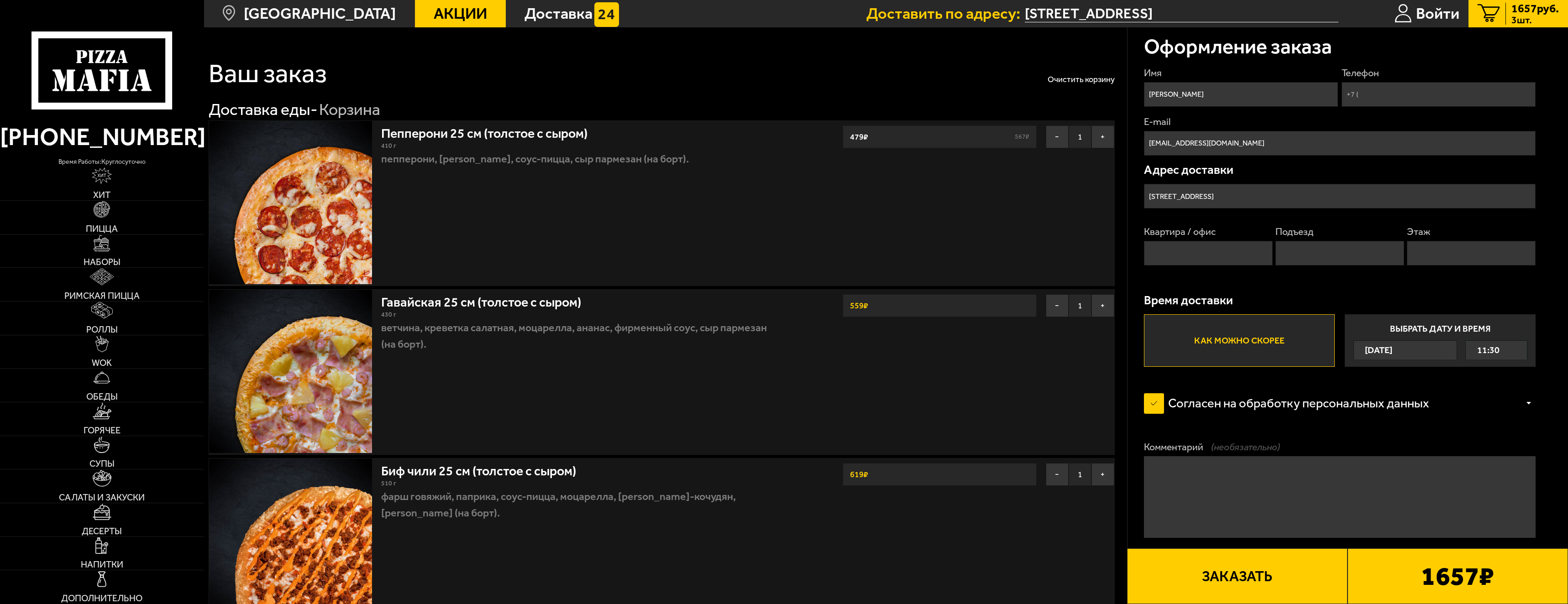
click at [1180, 263] on input "Квартира / офис" at bounding box center [1208, 253] width 129 height 24
type input "140"
type input "[PHONE_NUMBER]"
type input "4"
type input "8"
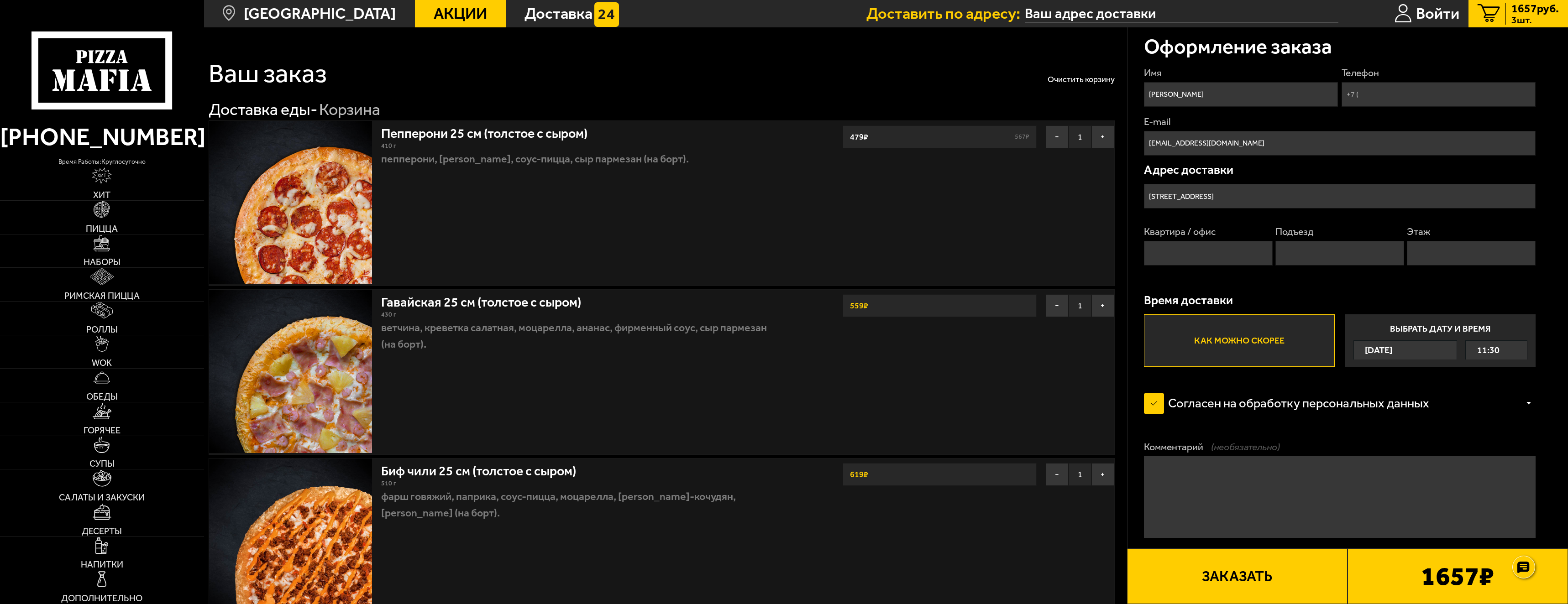
click at [1522, 8] on span "1657 руб." at bounding box center [1535, 8] width 48 height 12
click at [1050, 133] on button "−" at bounding box center [1057, 137] width 23 height 23
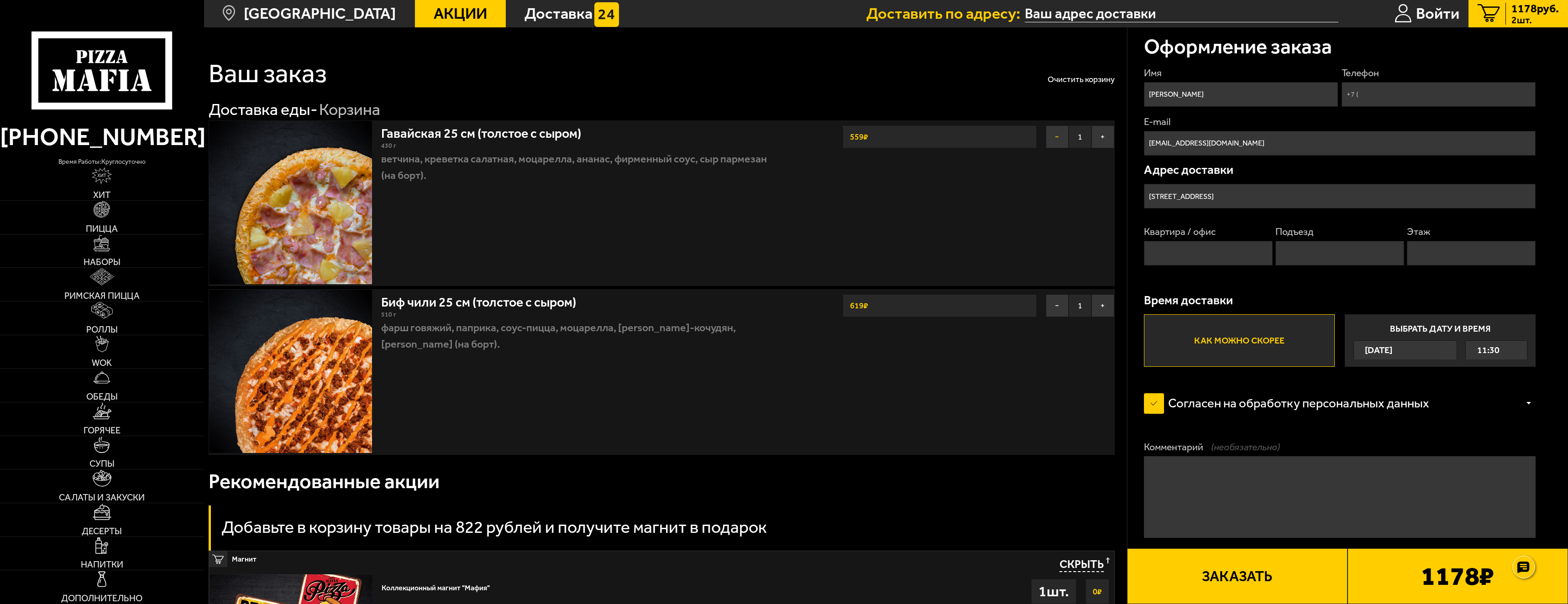
click at [1055, 137] on button "−" at bounding box center [1057, 137] width 23 height 23
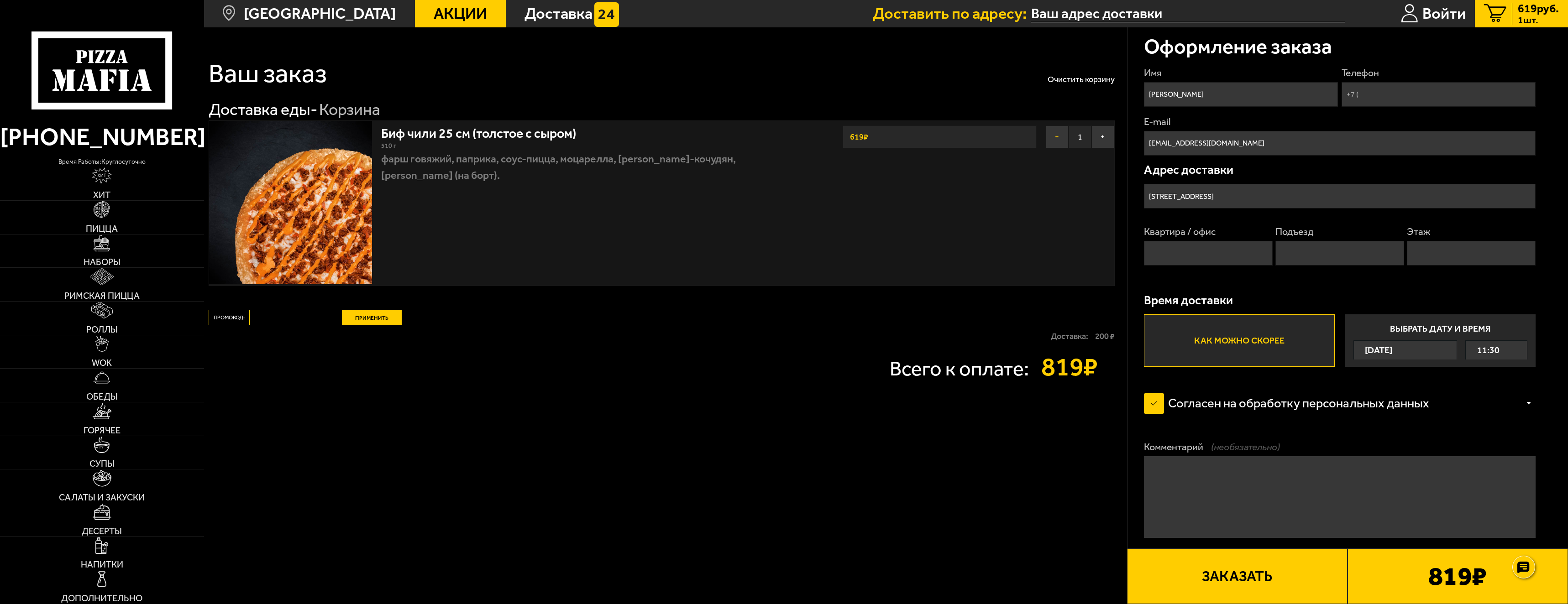
click at [1057, 140] on button "−" at bounding box center [1057, 137] width 23 height 23
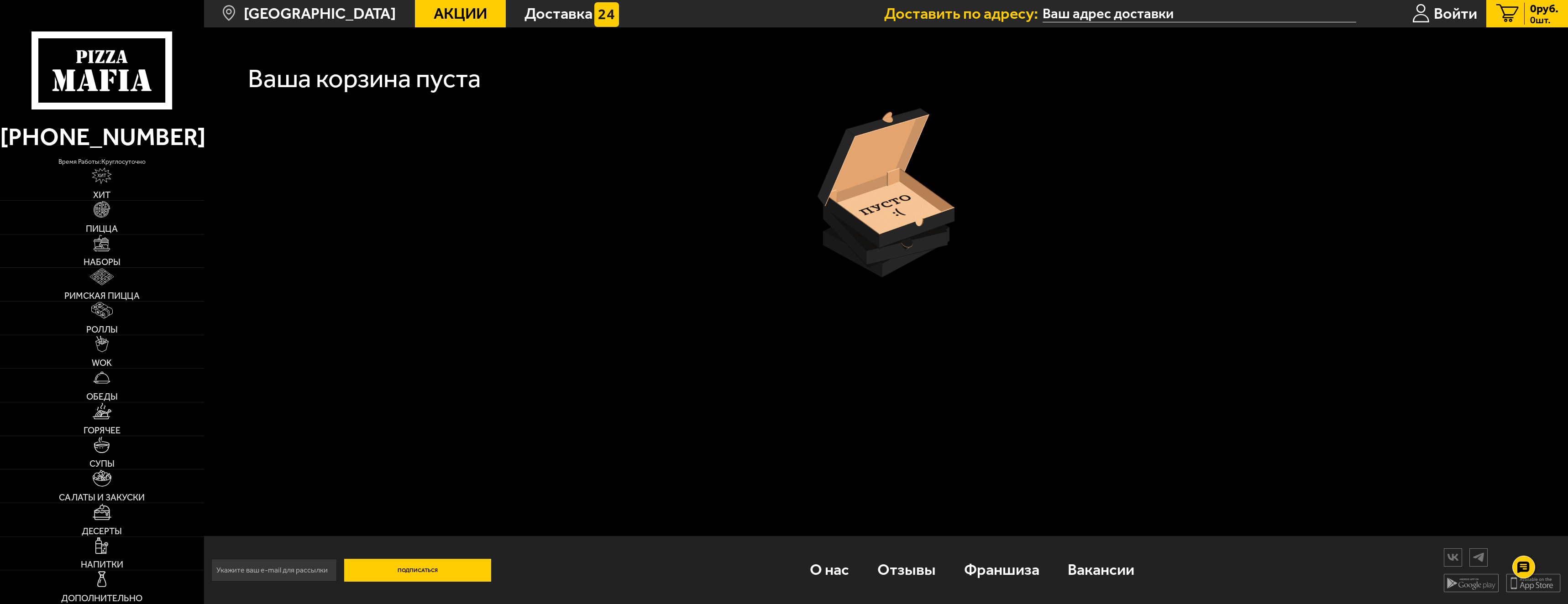
click at [433, 9] on span "Акции" at bounding box center [460, 13] width 54 height 15
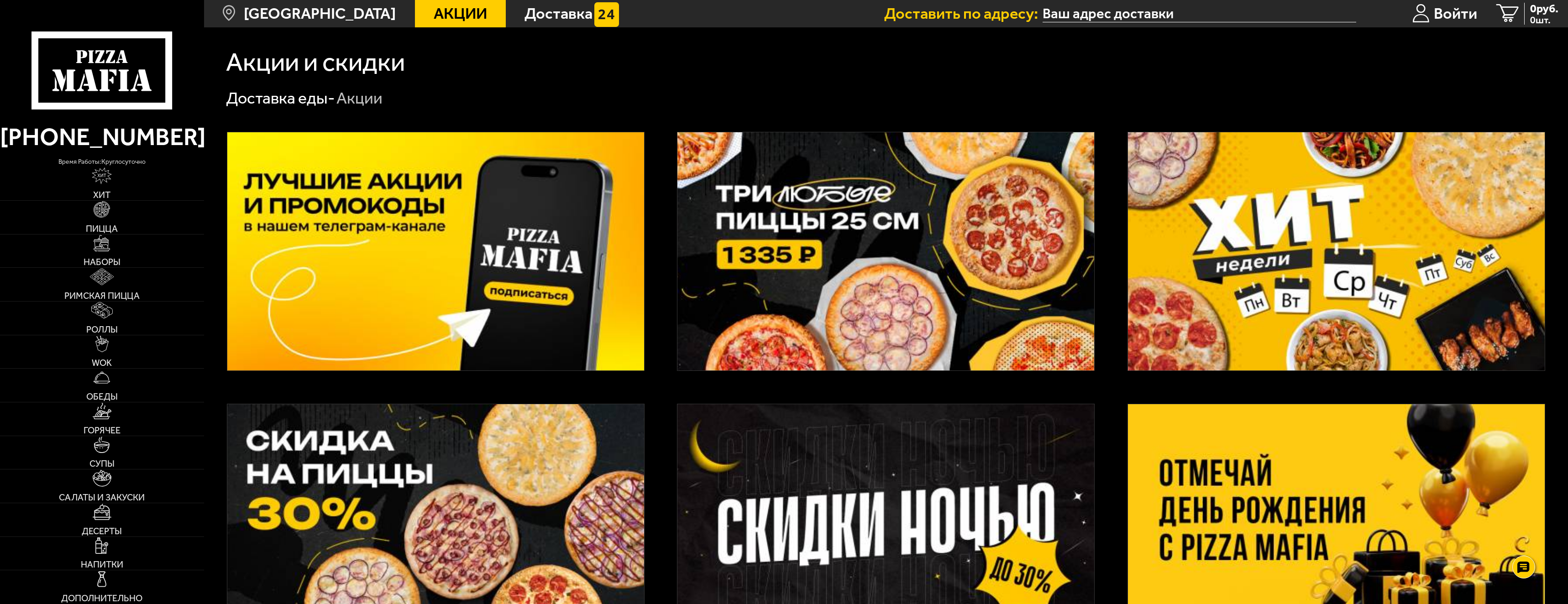
click at [917, 249] on img at bounding box center [886, 251] width 417 height 238
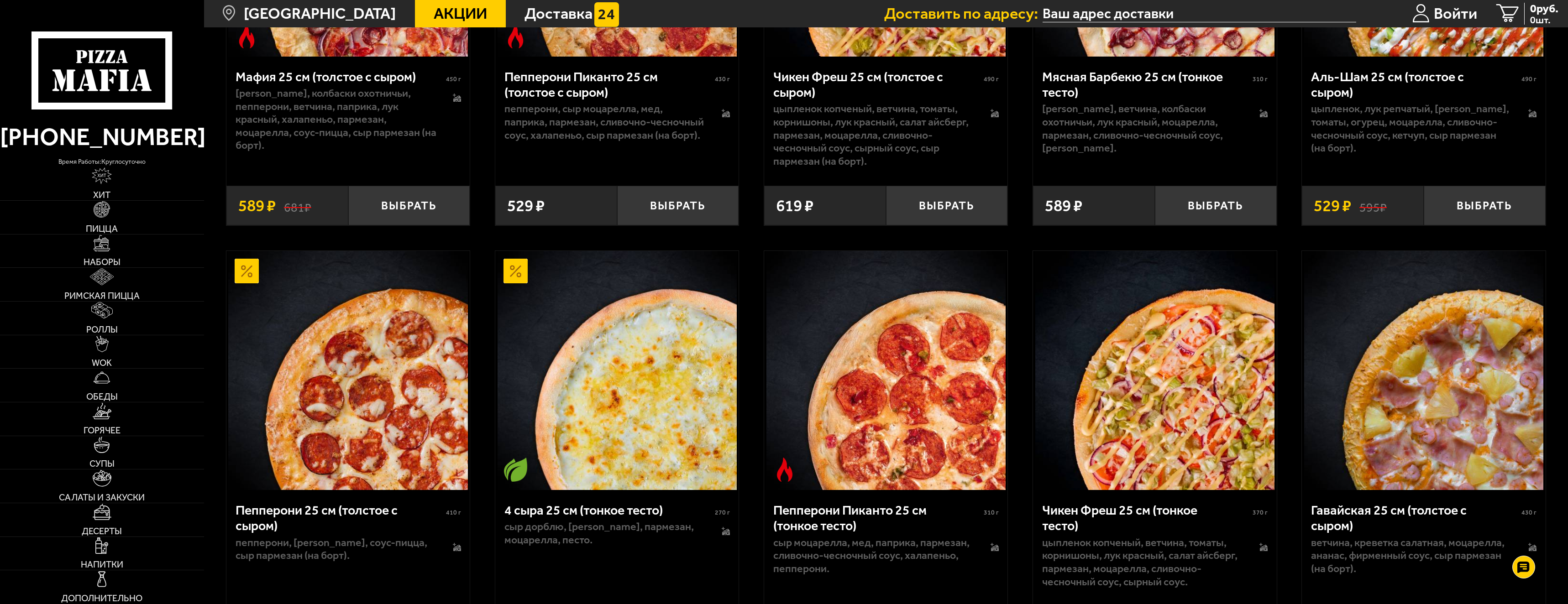
scroll to position [730, 0]
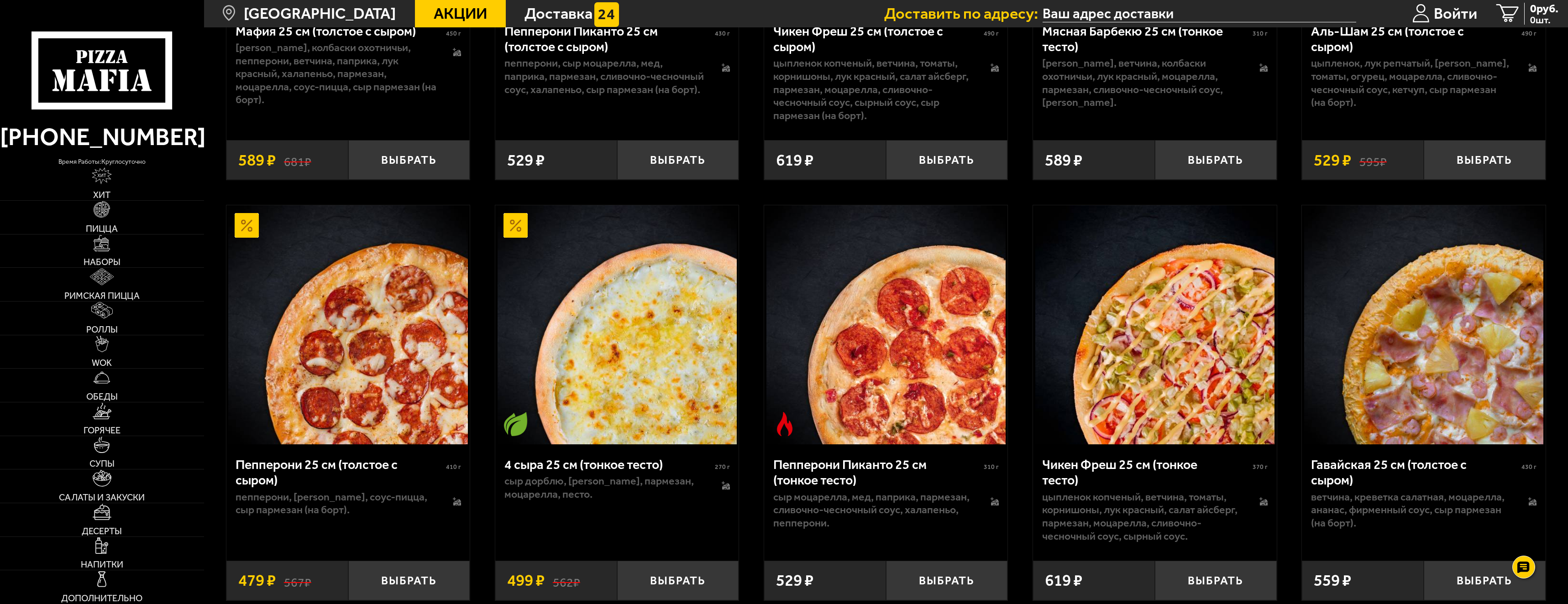
click at [252, 231] on img at bounding box center [247, 226] width 24 height 24
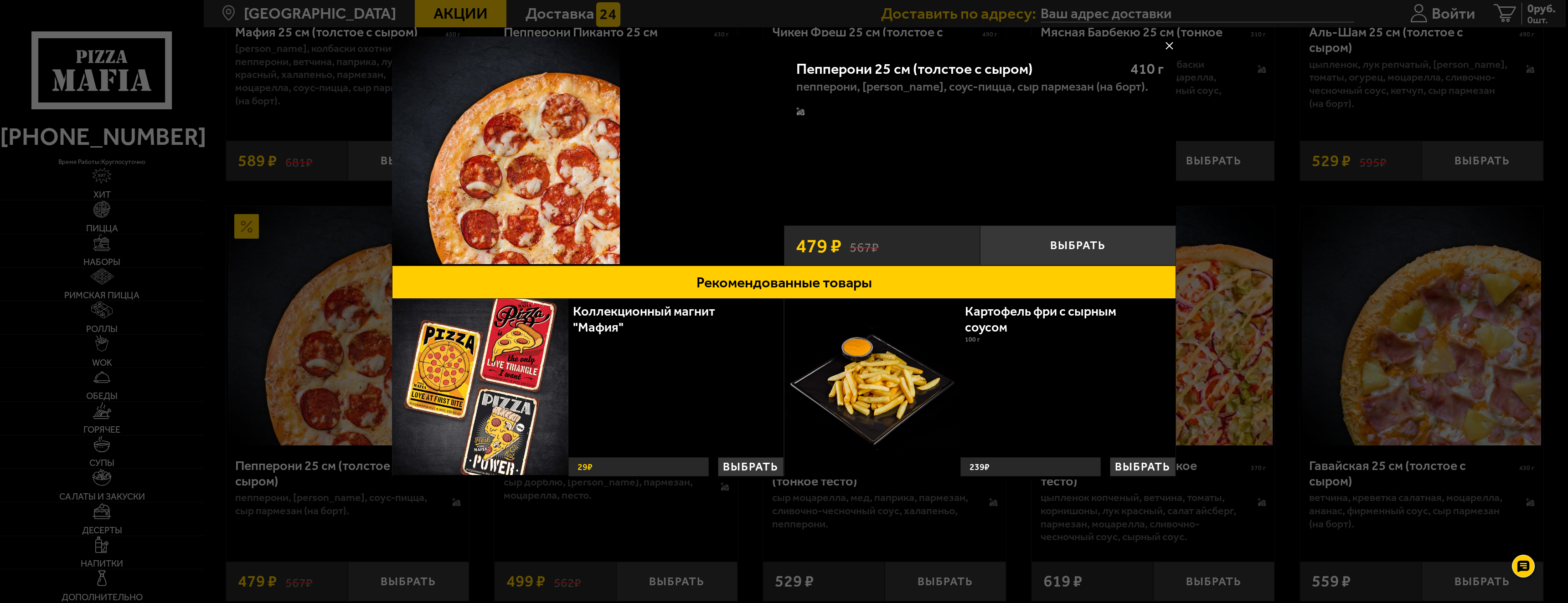
click at [1174, 46] on button at bounding box center [1169, 46] width 13 height 13
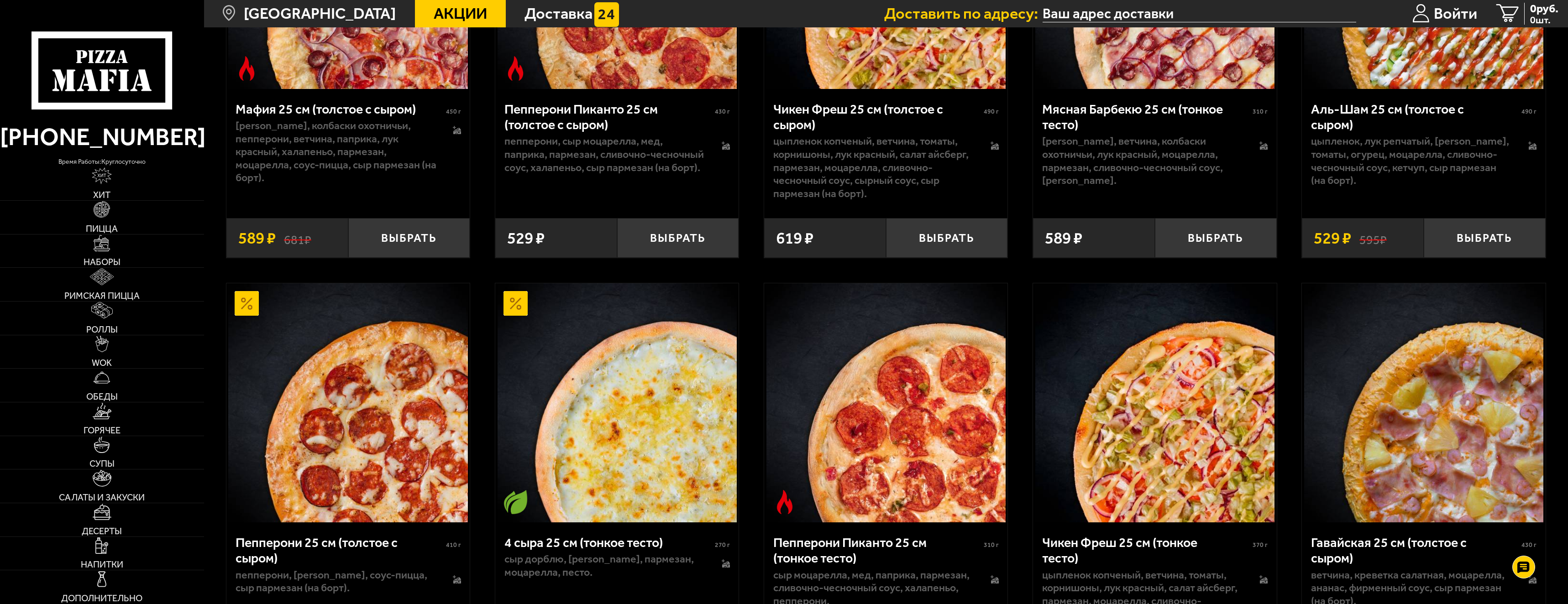
scroll to position [835, 0]
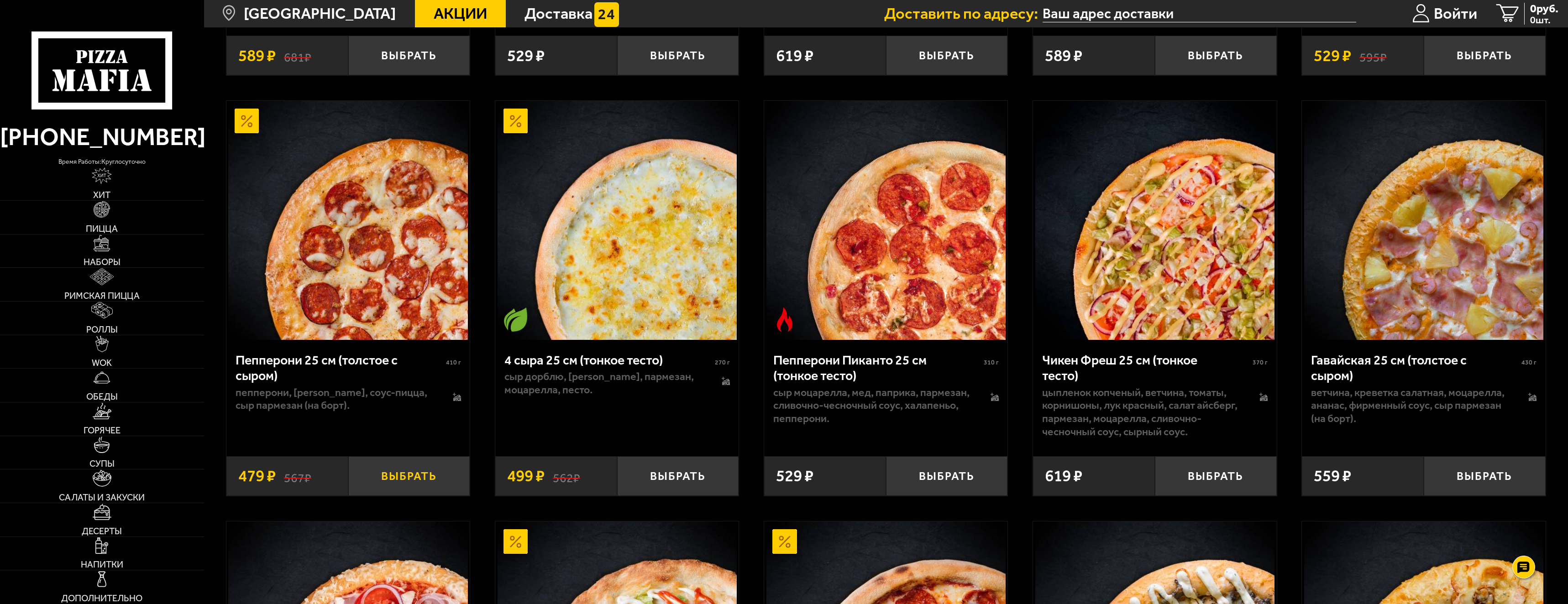
click at [403, 479] on button "Выбрать" at bounding box center [409, 477] width 122 height 40
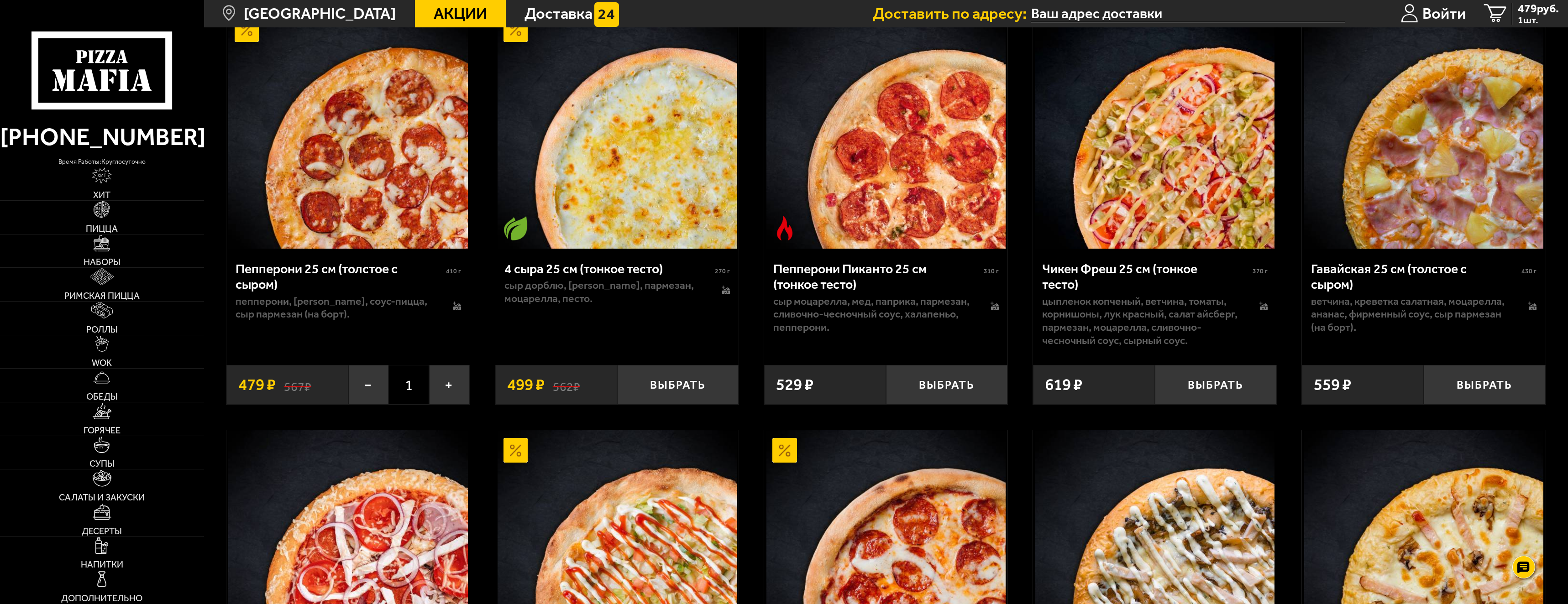
scroll to position [881, 0]
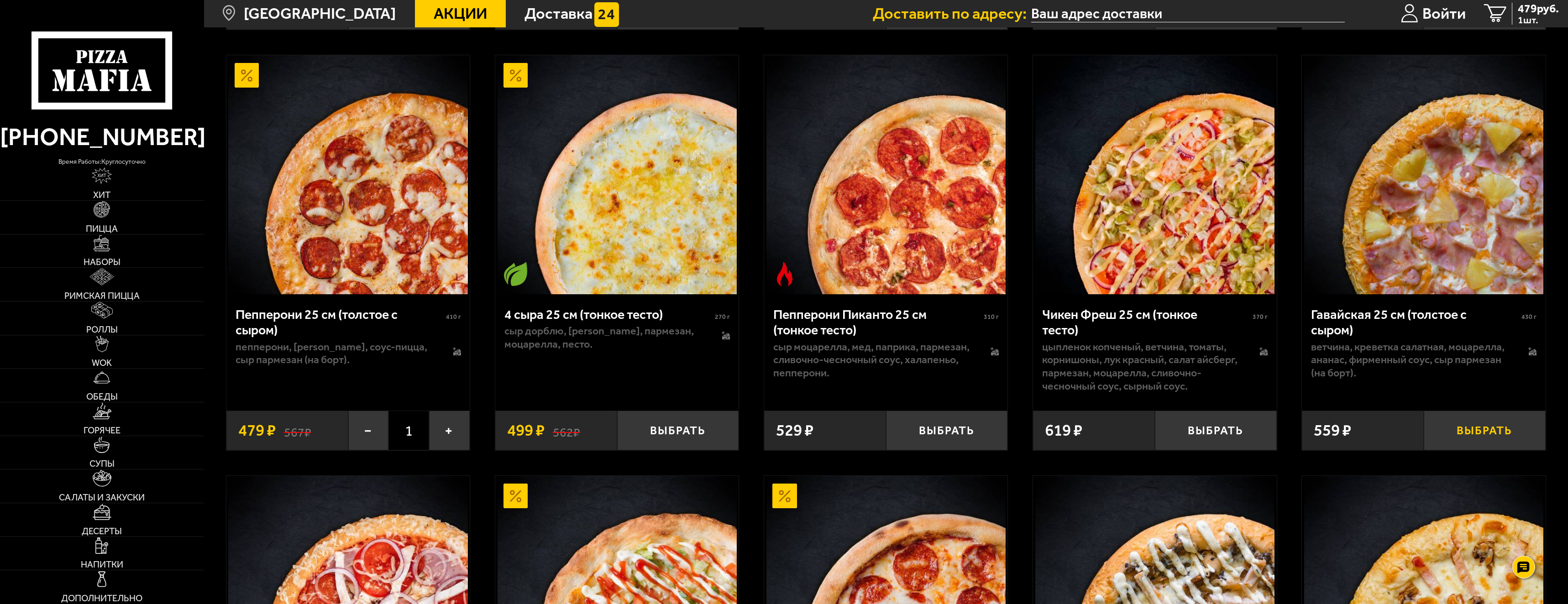
click at [1449, 439] on button "Выбрать" at bounding box center [1485, 431] width 122 height 40
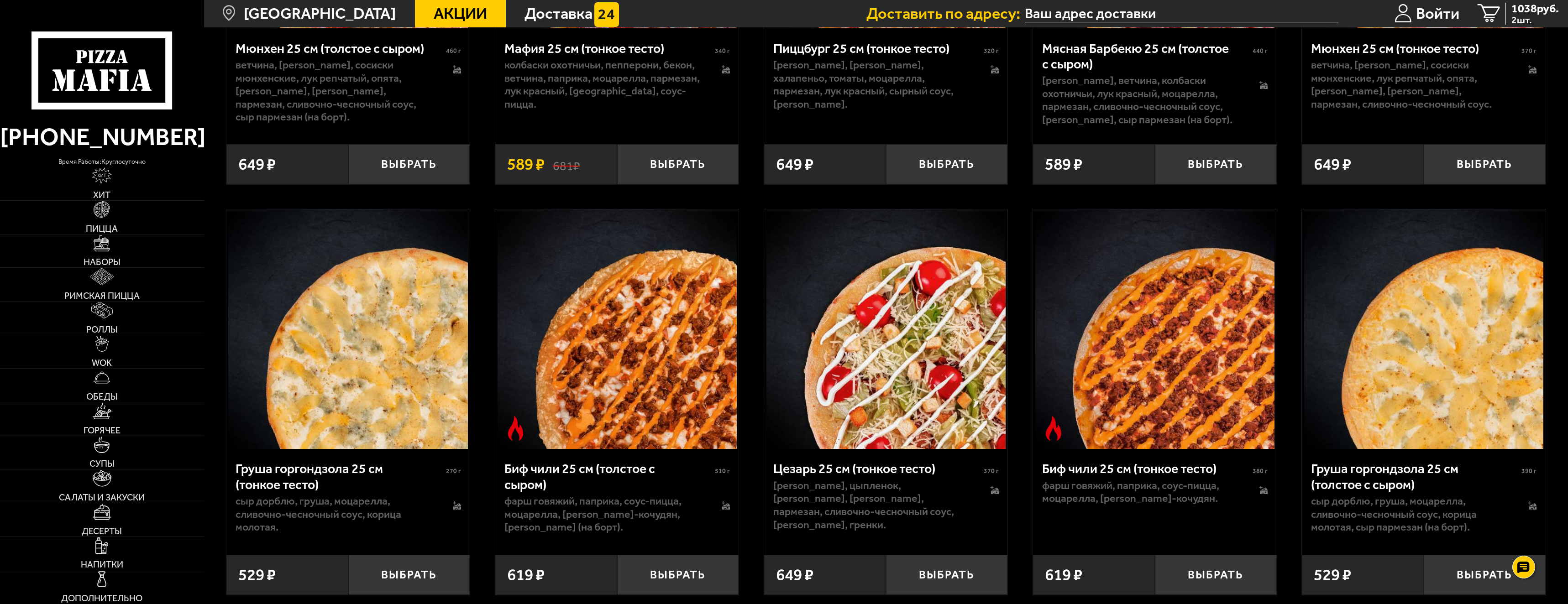
scroll to position [4669, 0]
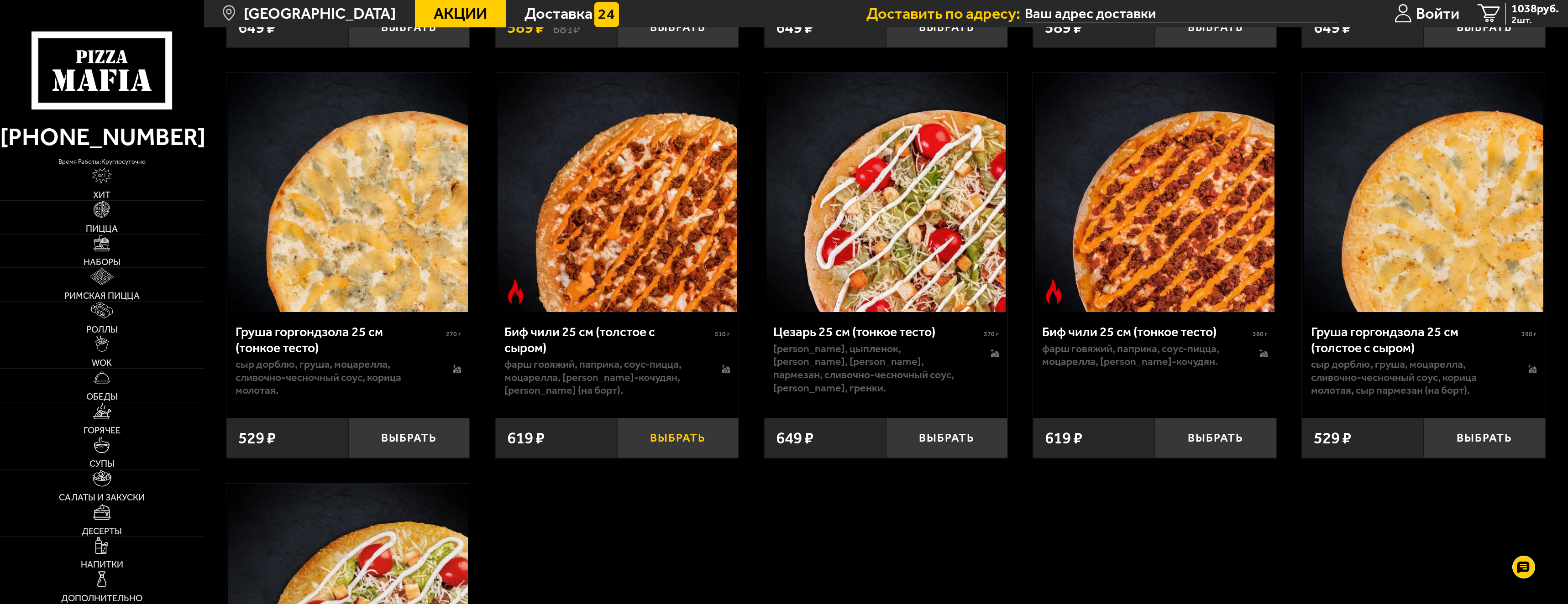
click at [668, 455] on button "Выбрать" at bounding box center [678, 438] width 122 height 40
click at [1537, 7] on span "1657 руб." at bounding box center [1535, 8] width 48 height 12
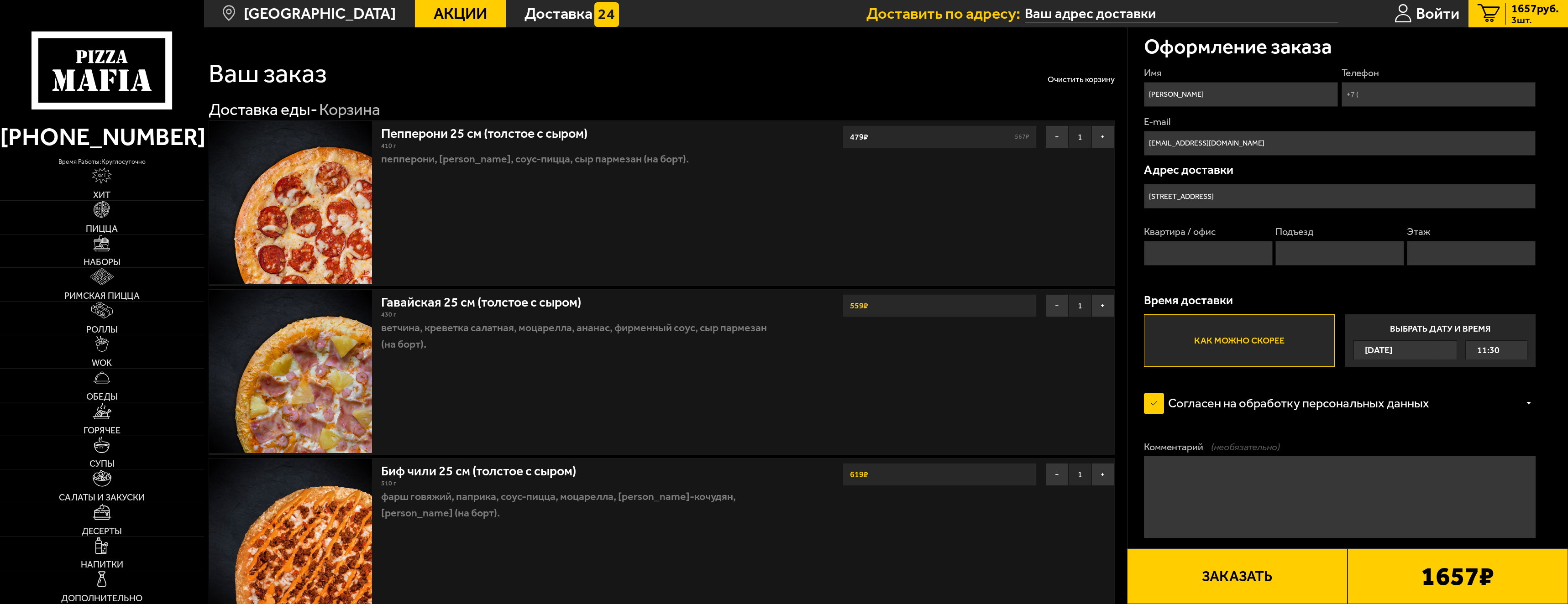
click at [1050, 306] on button "−" at bounding box center [1057, 305] width 23 height 23
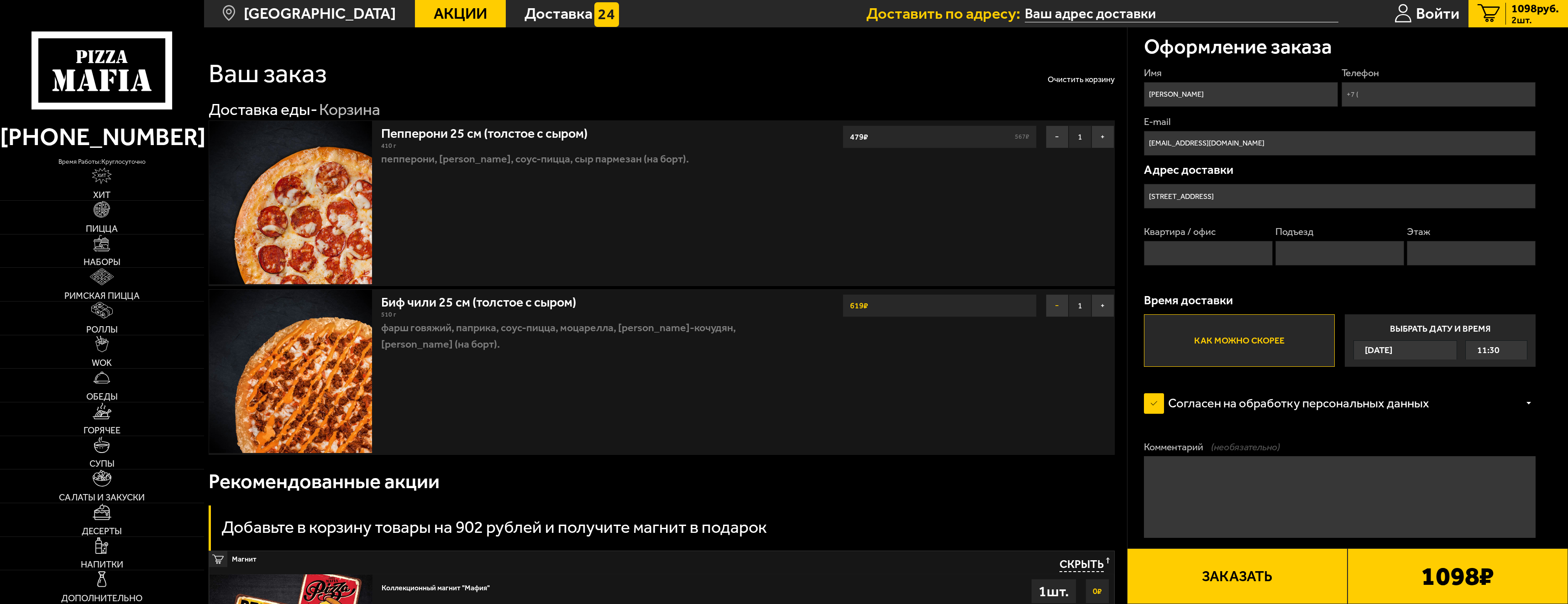
click at [1057, 306] on button "−" at bounding box center [1057, 305] width 23 height 23
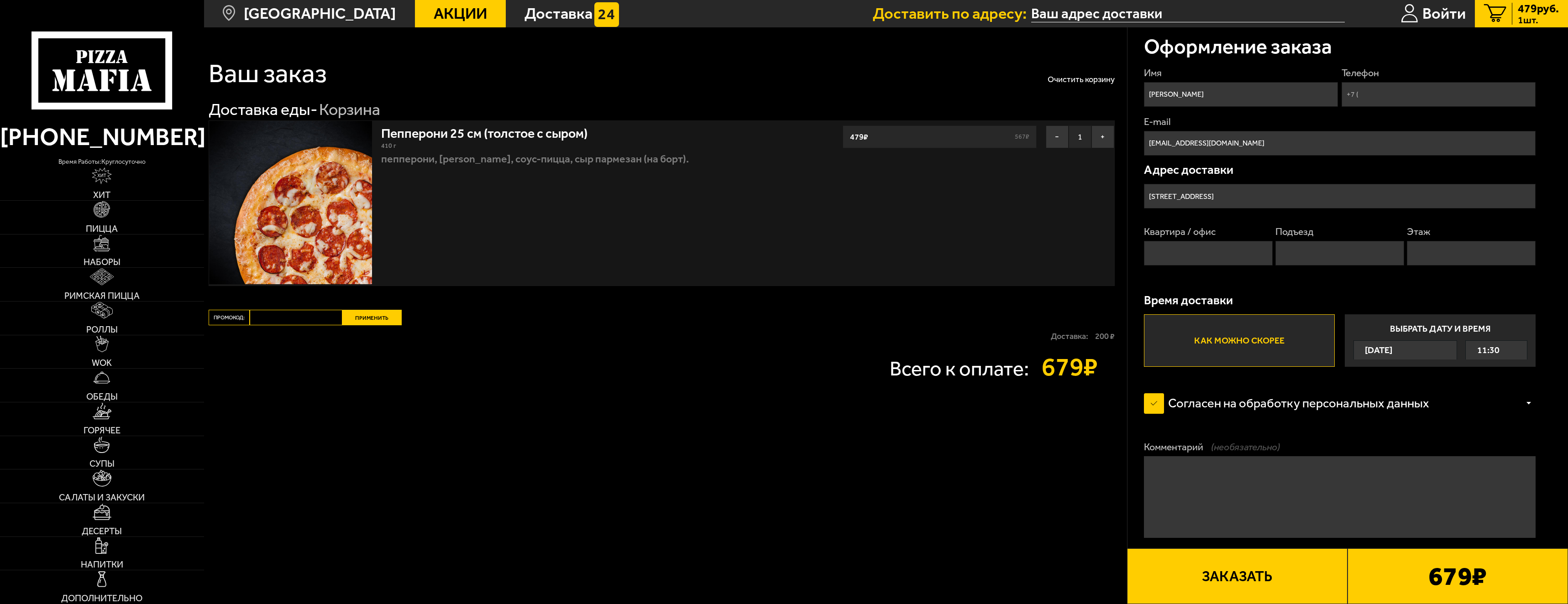
click at [437, 12] on span "Акции" at bounding box center [460, 13] width 54 height 15
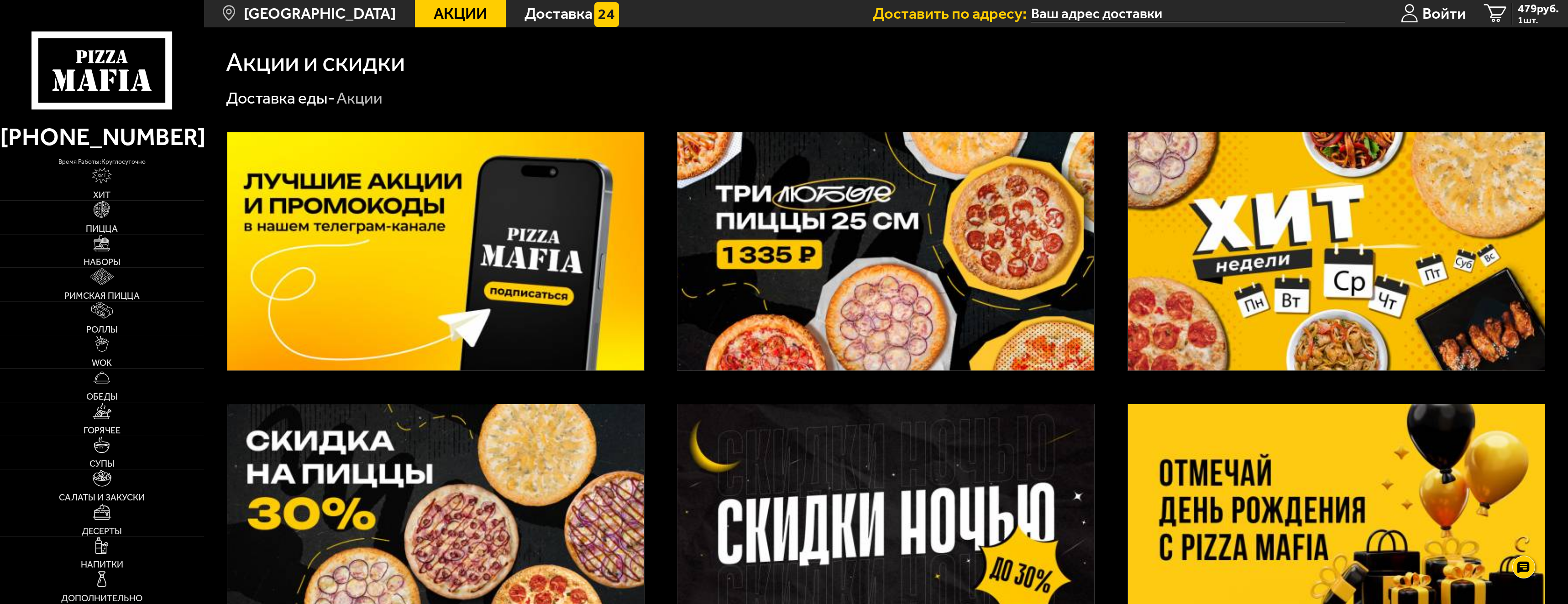
click at [768, 218] on img at bounding box center [886, 251] width 417 height 238
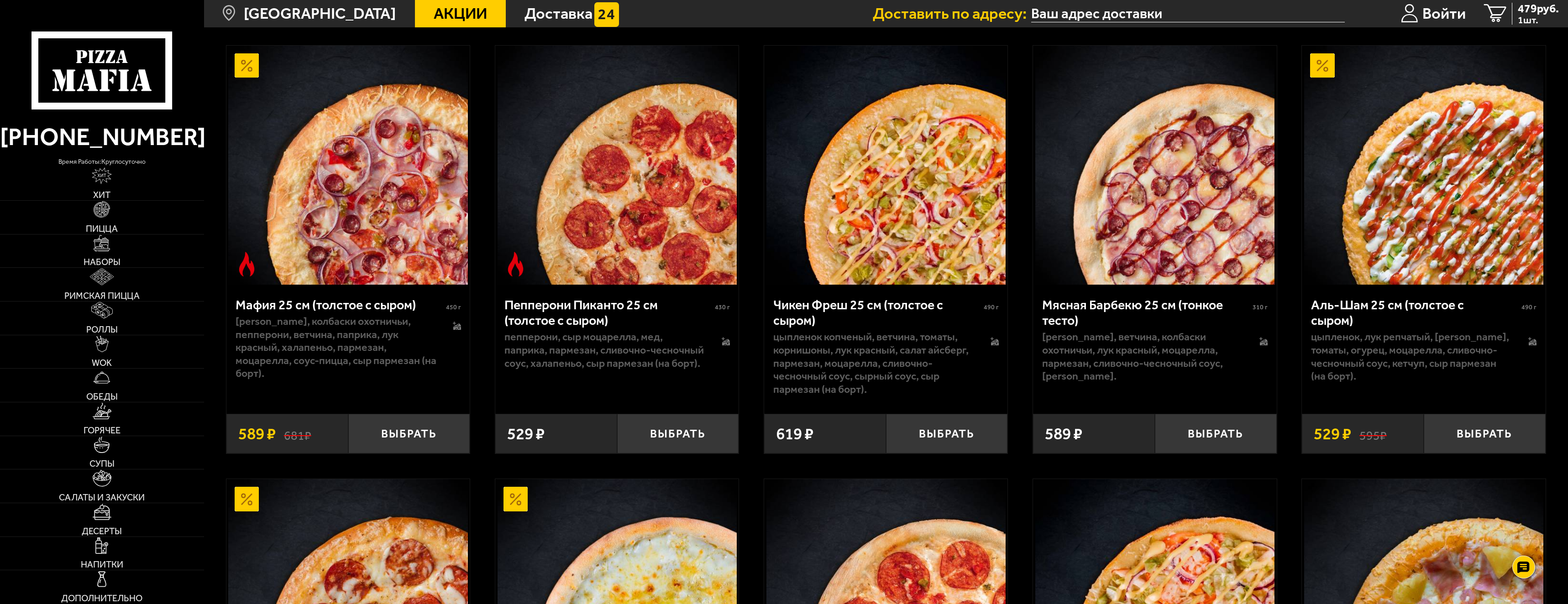
scroll to position [593, 0]
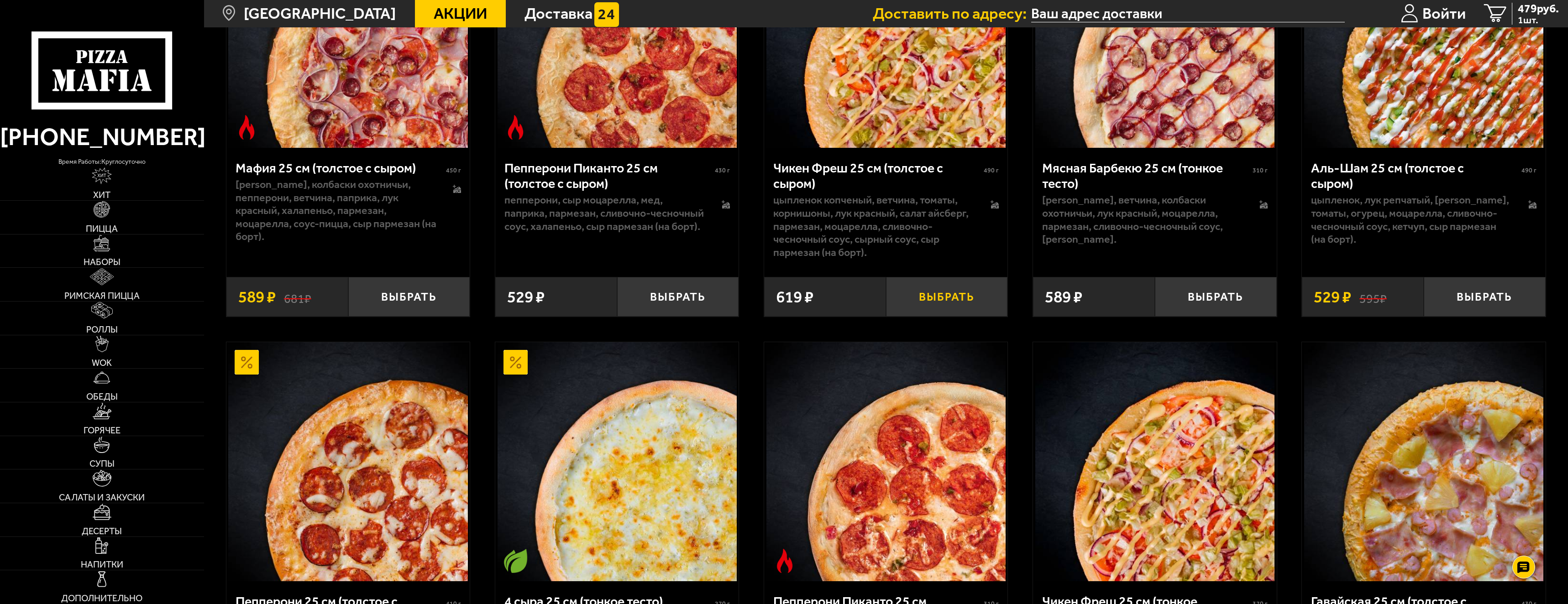
click at [938, 302] on button "Выбрать" at bounding box center [947, 297] width 122 height 40
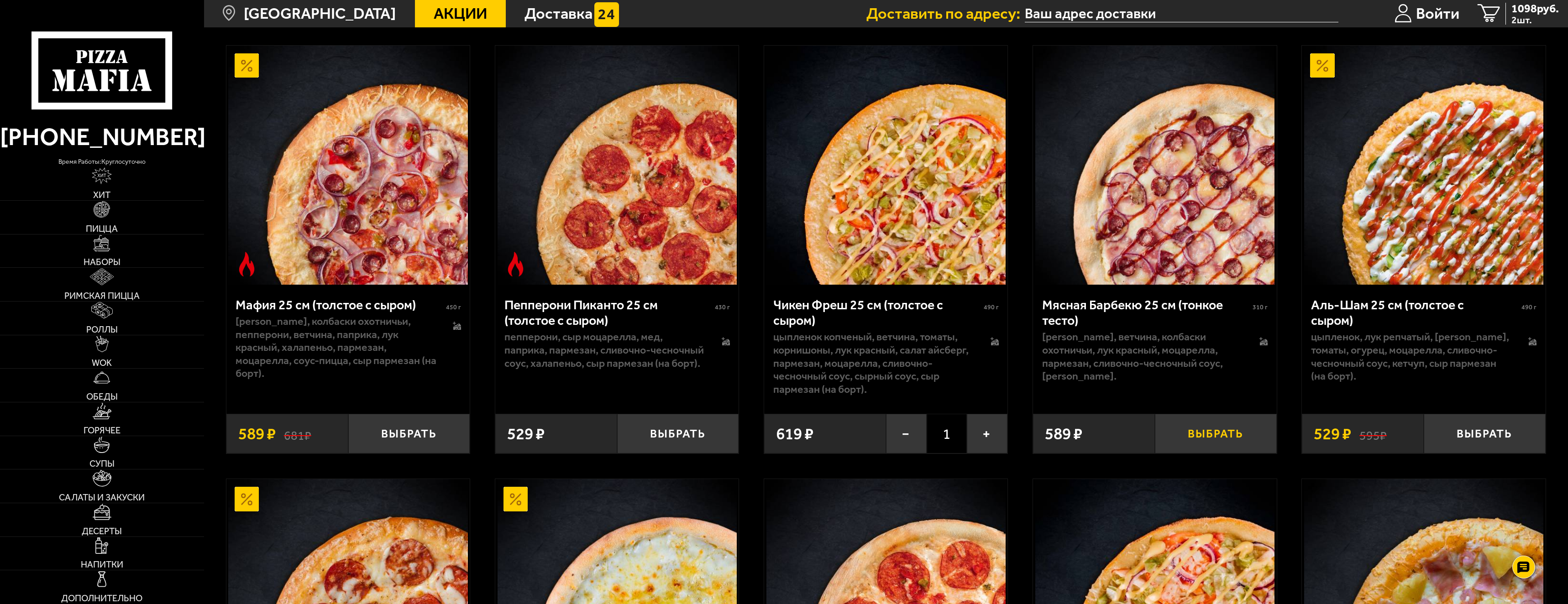
click at [1203, 426] on button "Выбрать" at bounding box center [1216, 434] width 122 height 40
click at [1524, 18] on span "3 шт." at bounding box center [1535, 20] width 48 height 10
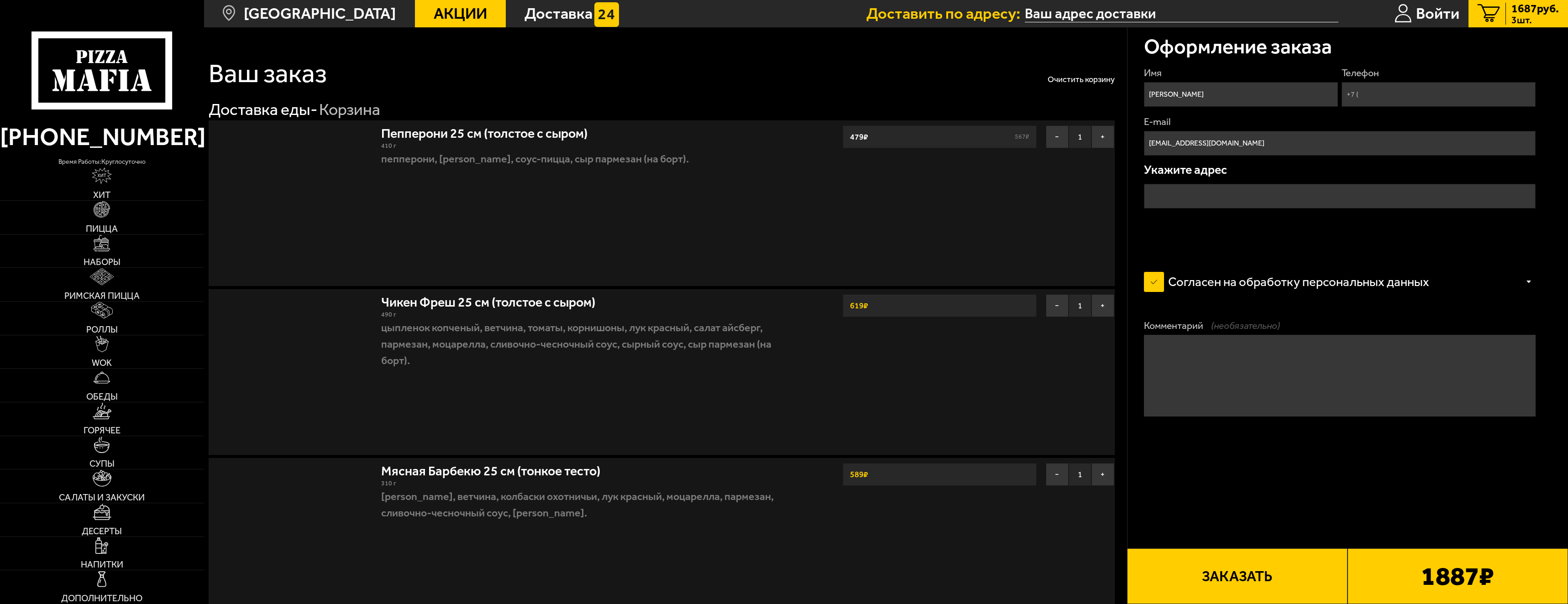
type input "[STREET_ADDRESS]"
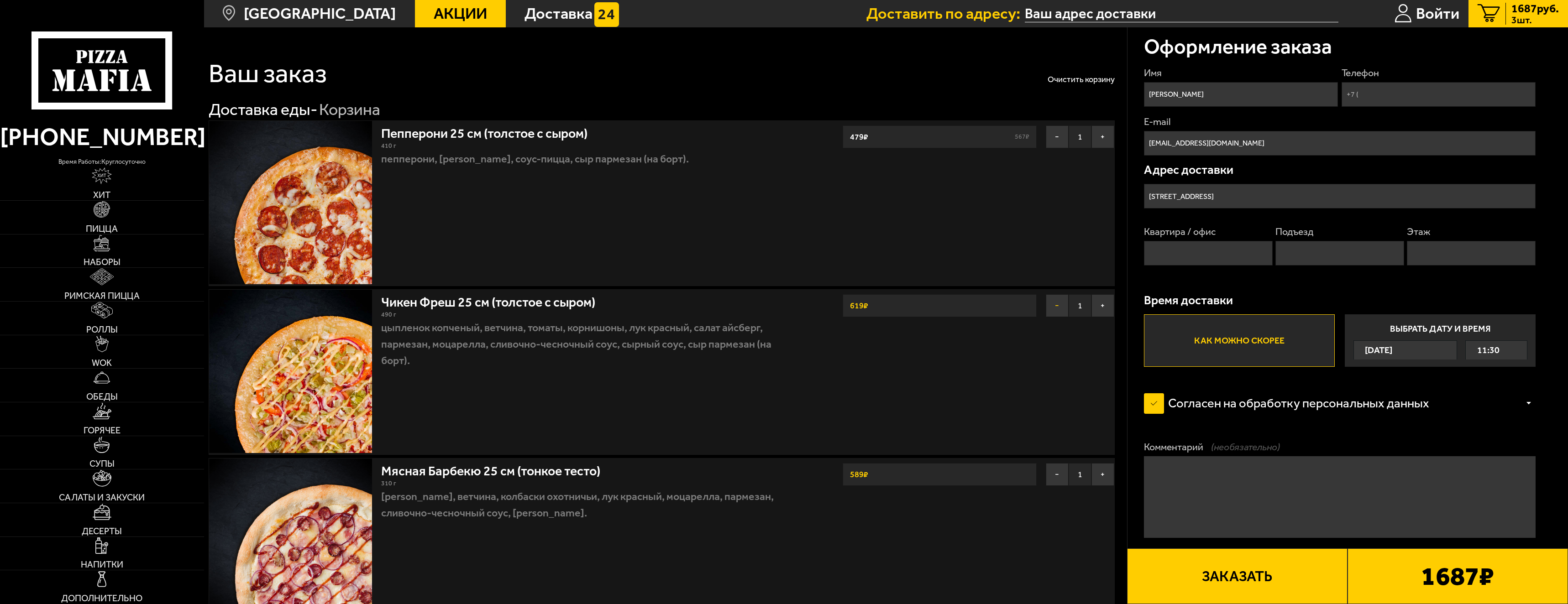
click at [1057, 300] on button "−" at bounding box center [1057, 305] width 23 height 23
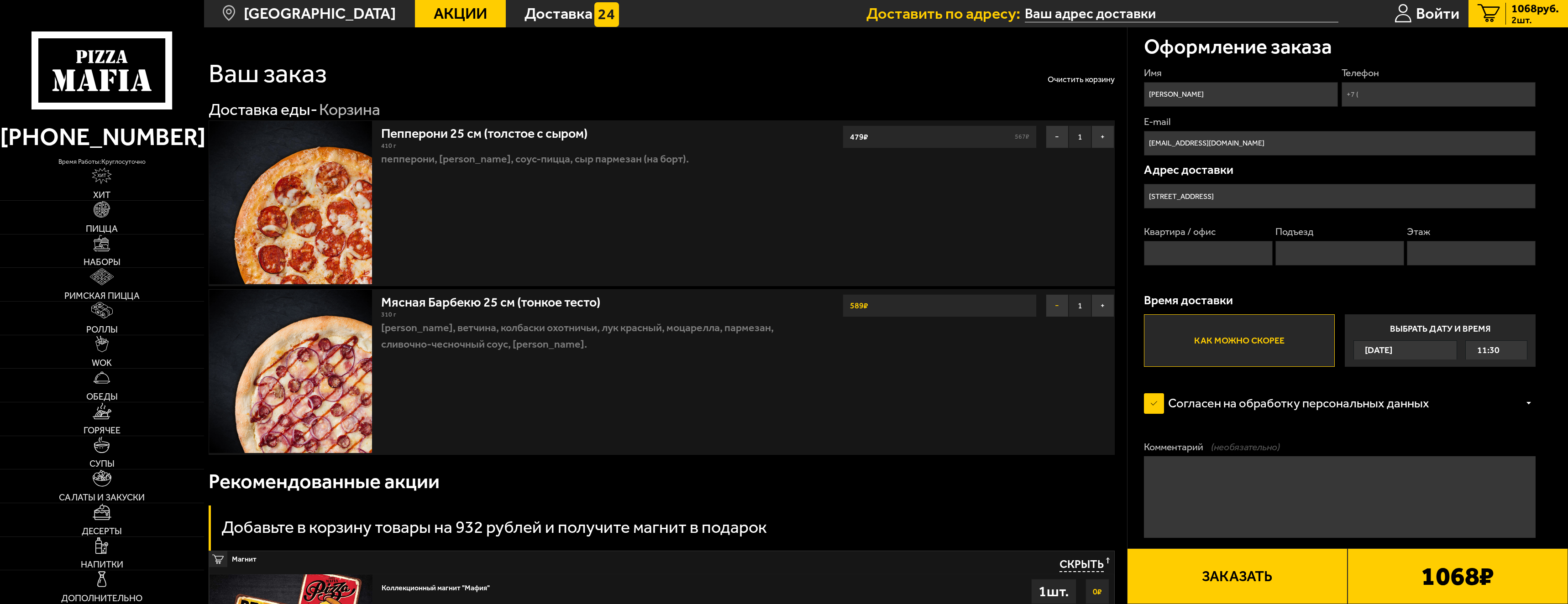
click at [1050, 309] on button "−" at bounding box center [1057, 305] width 23 height 23
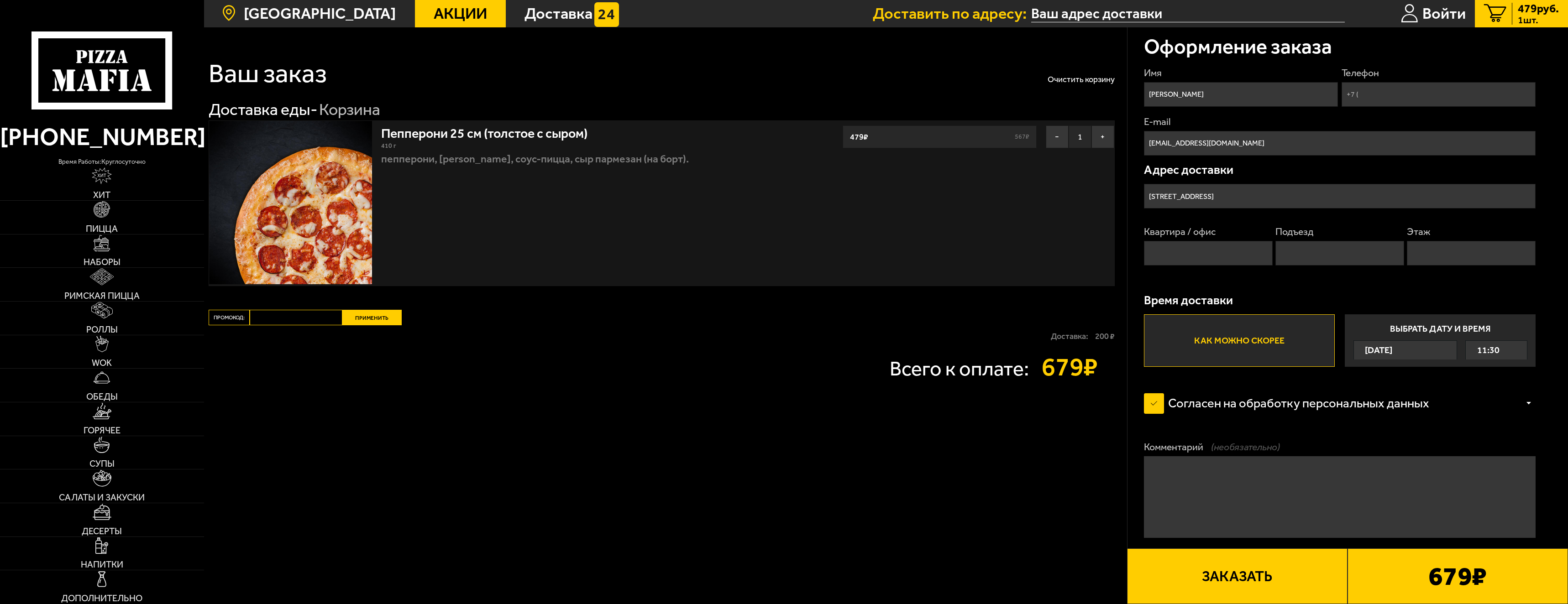
click at [341, 16] on span "[GEOGRAPHIC_DATA]" at bounding box center [319, 13] width 152 height 15
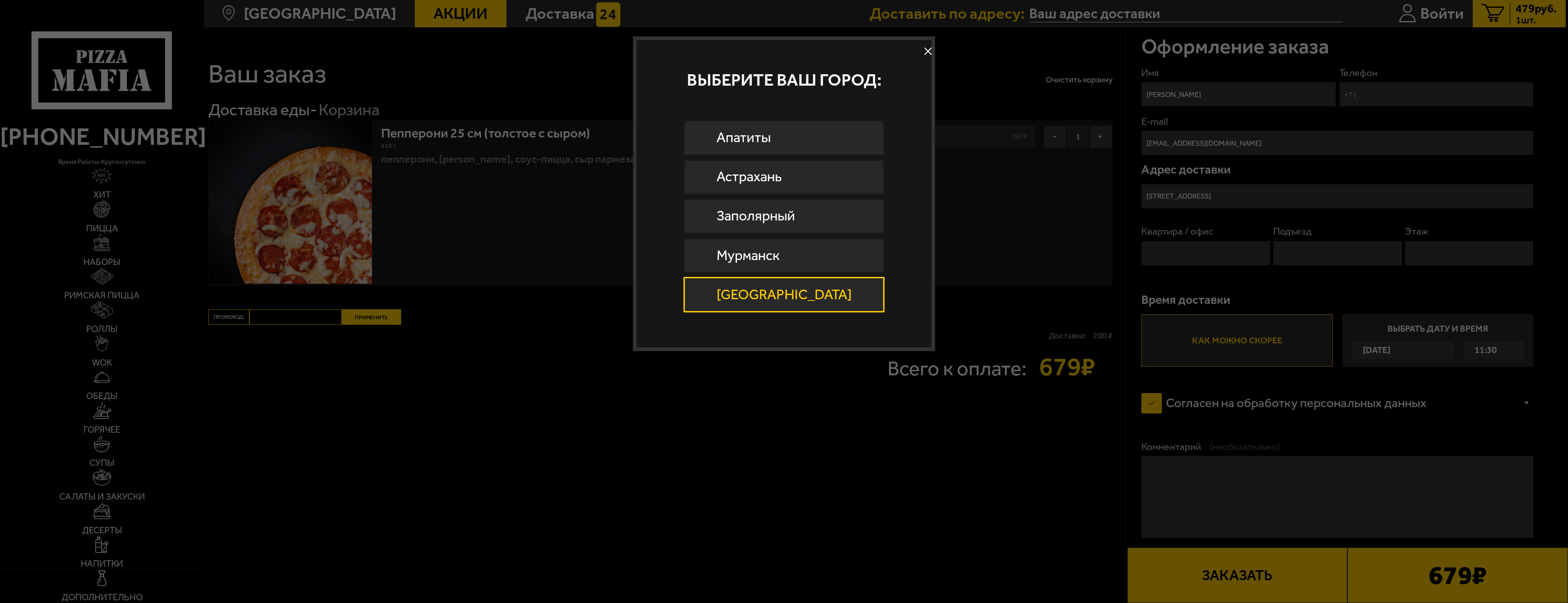
click at [921, 50] on button at bounding box center [928, 51] width 13 height 13
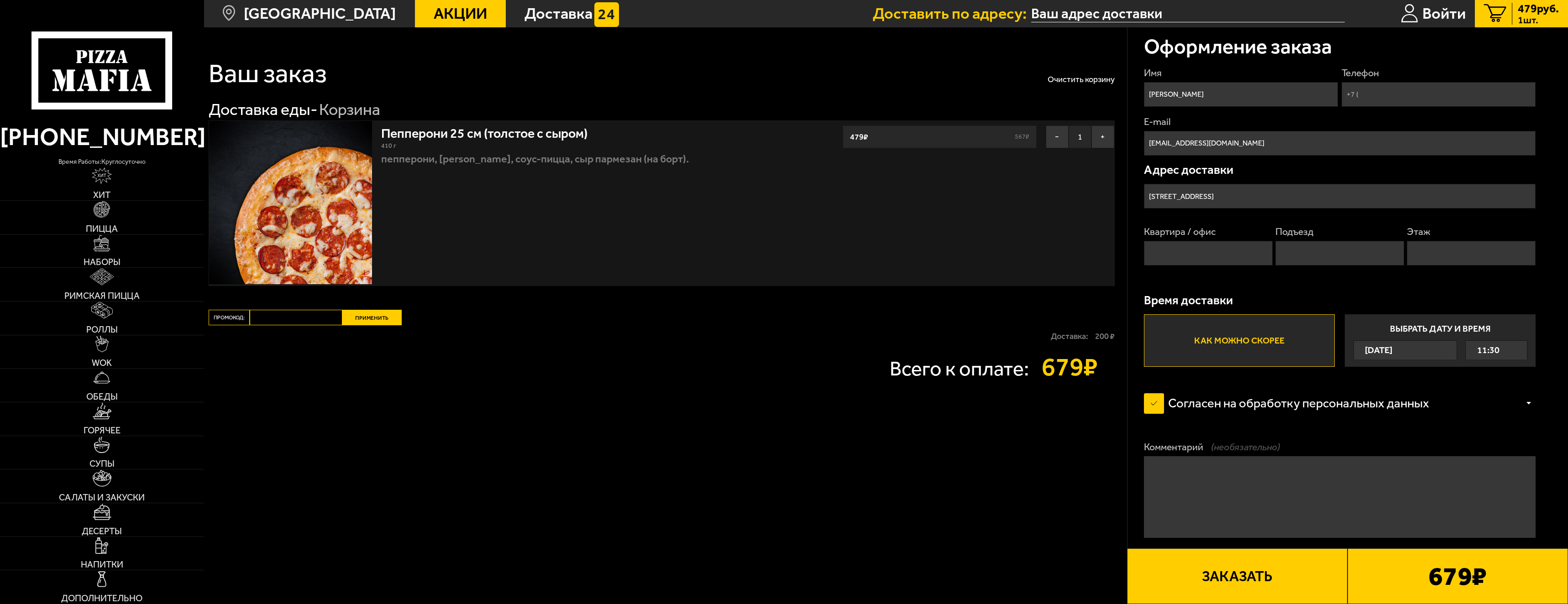
click at [441, 13] on span "Акции" at bounding box center [460, 13] width 54 height 15
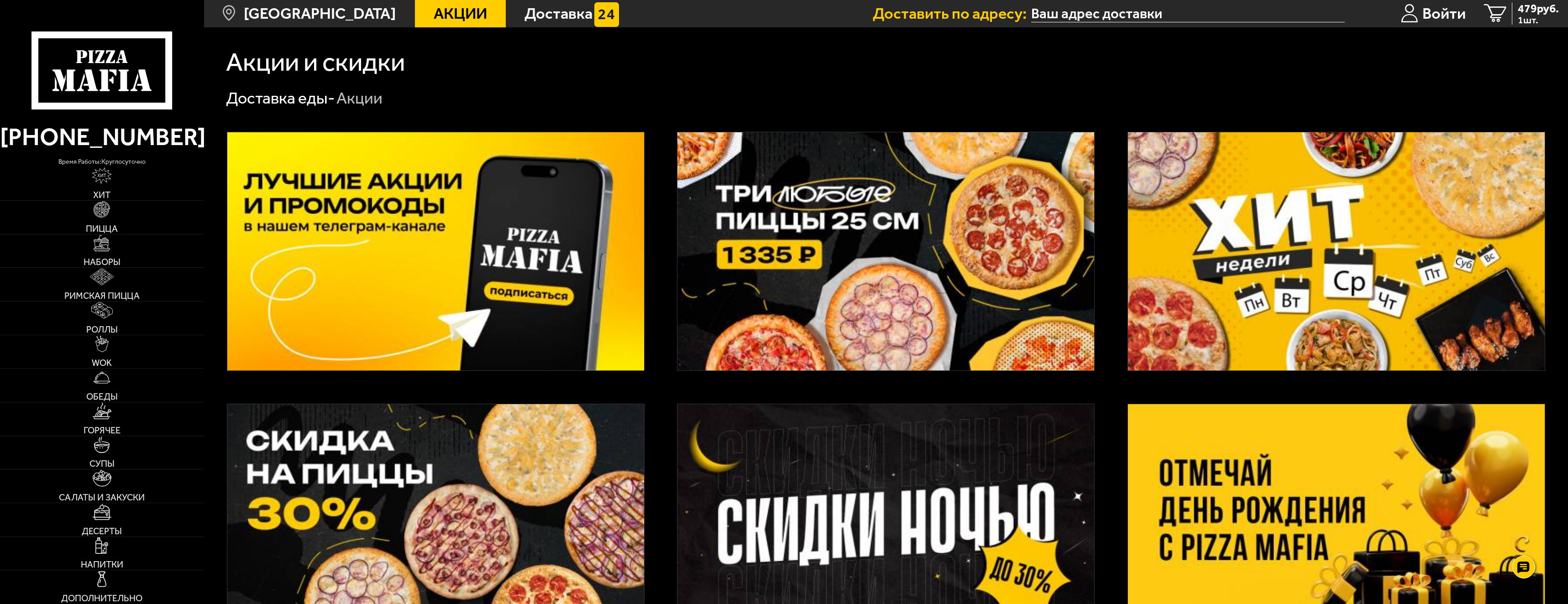
click at [802, 260] on img at bounding box center [886, 251] width 417 height 238
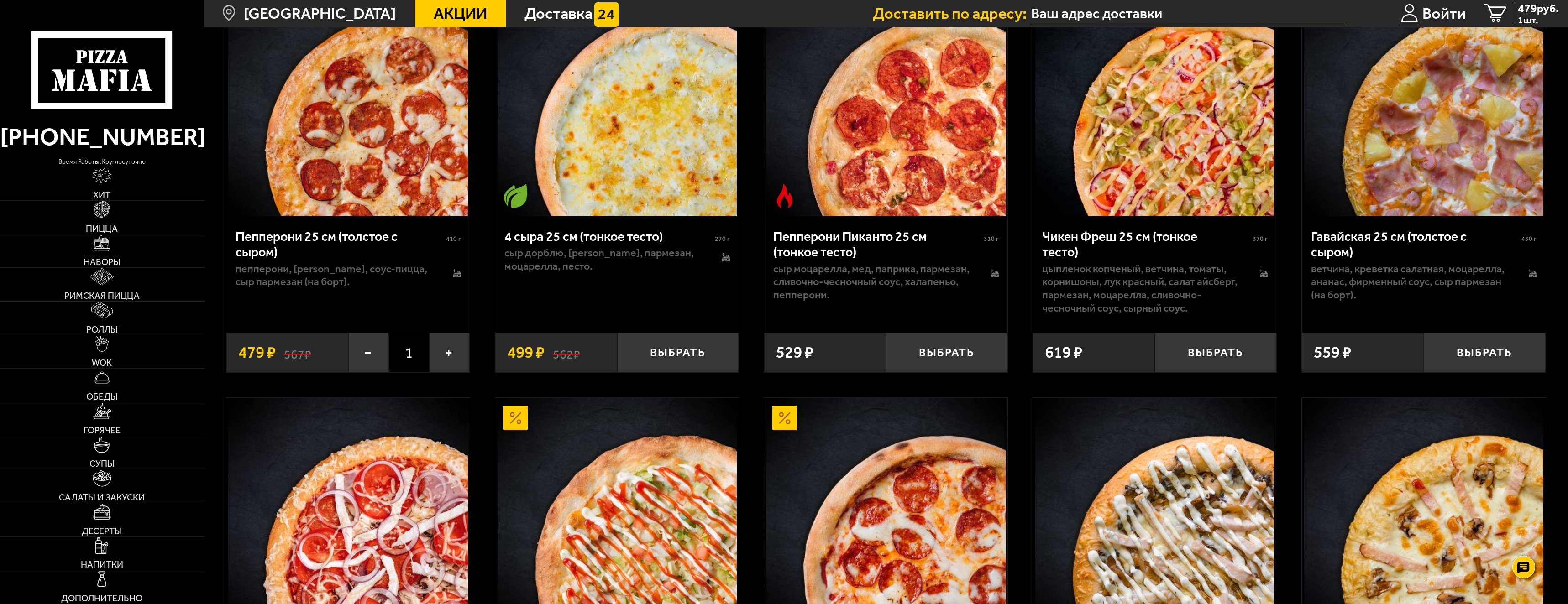
scroll to position [913, 0]
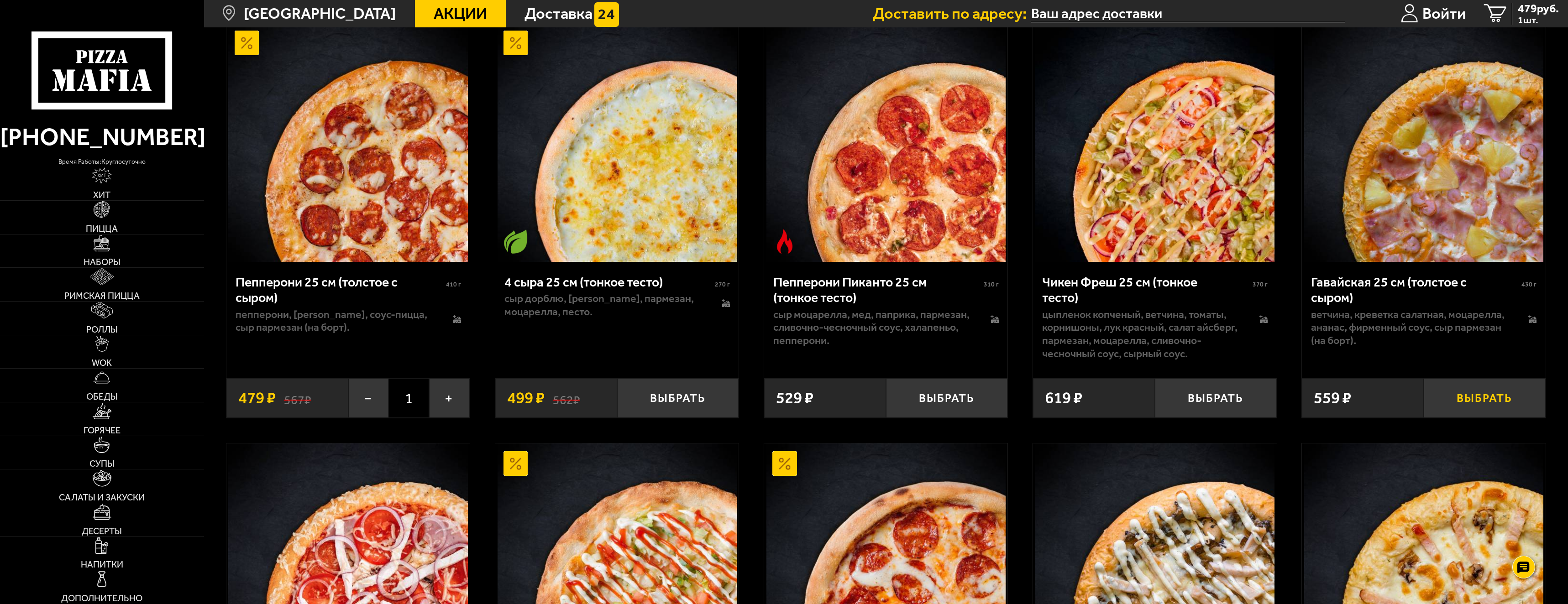
click at [1491, 393] on button "Выбрать" at bounding box center [1485, 399] width 122 height 40
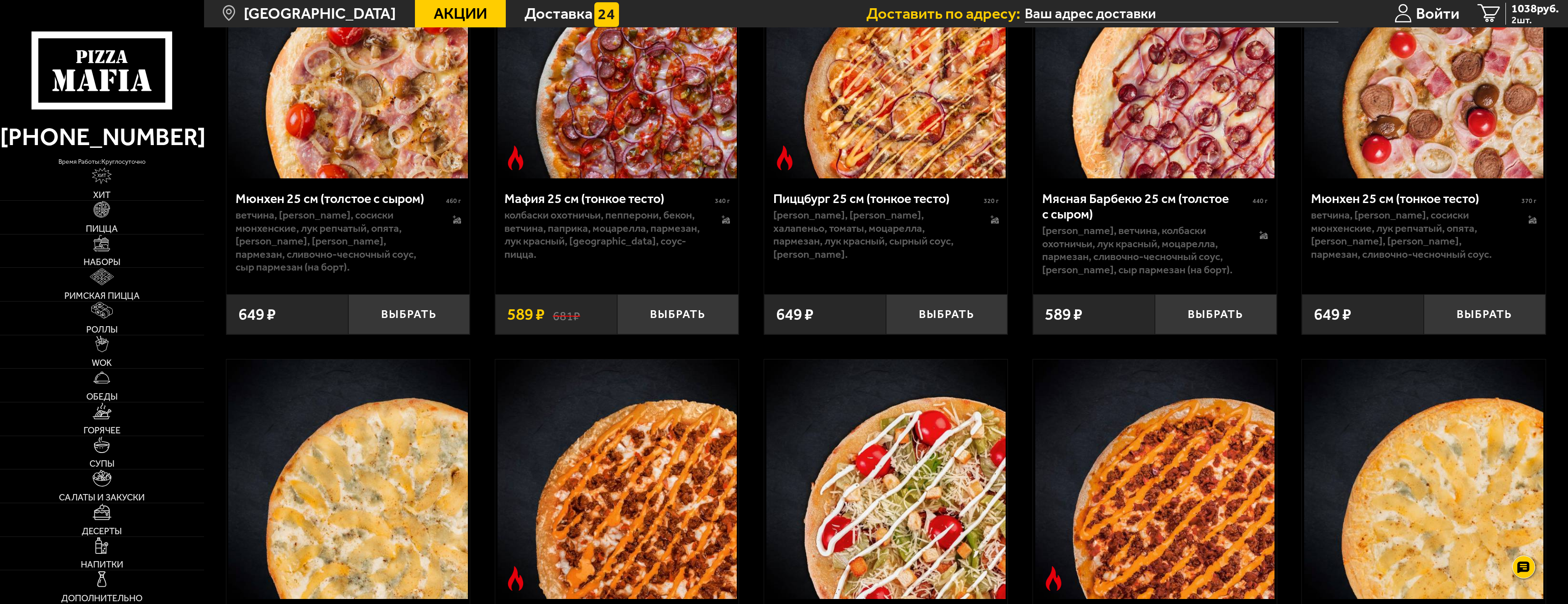
scroll to position [4655, 0]
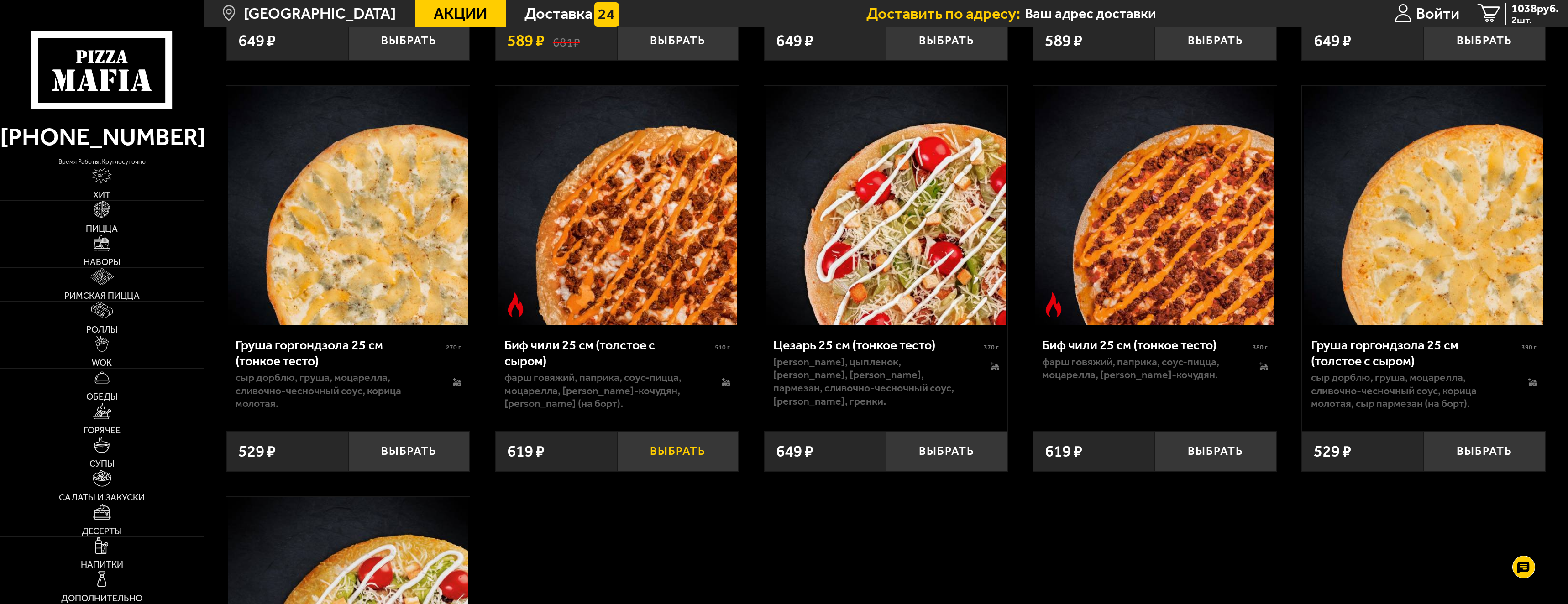
click at [673, 465] on button "Выбрать" at bounding box center [678, 452] width 122 height 40
click at [1519, 15] on span "3 шт." at bounding box center [1535, 20] width 48 height 10
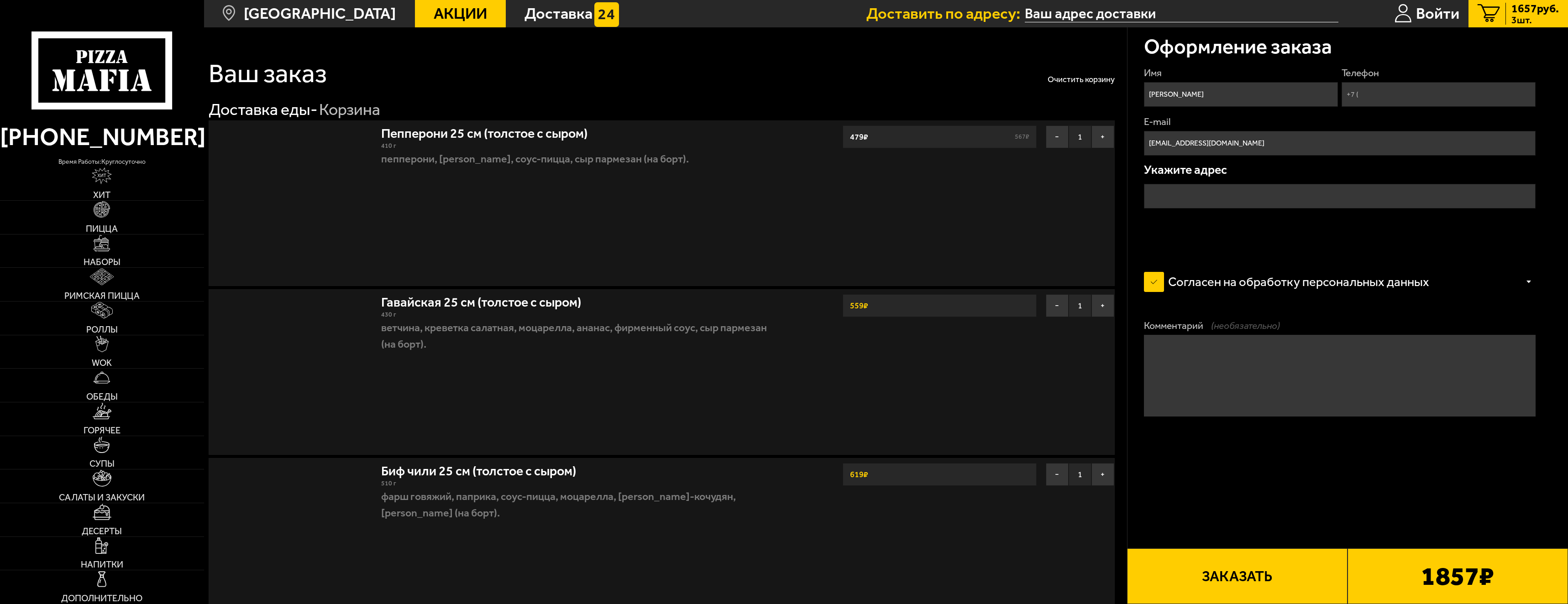
type input "[STREET_ADDRESS]"
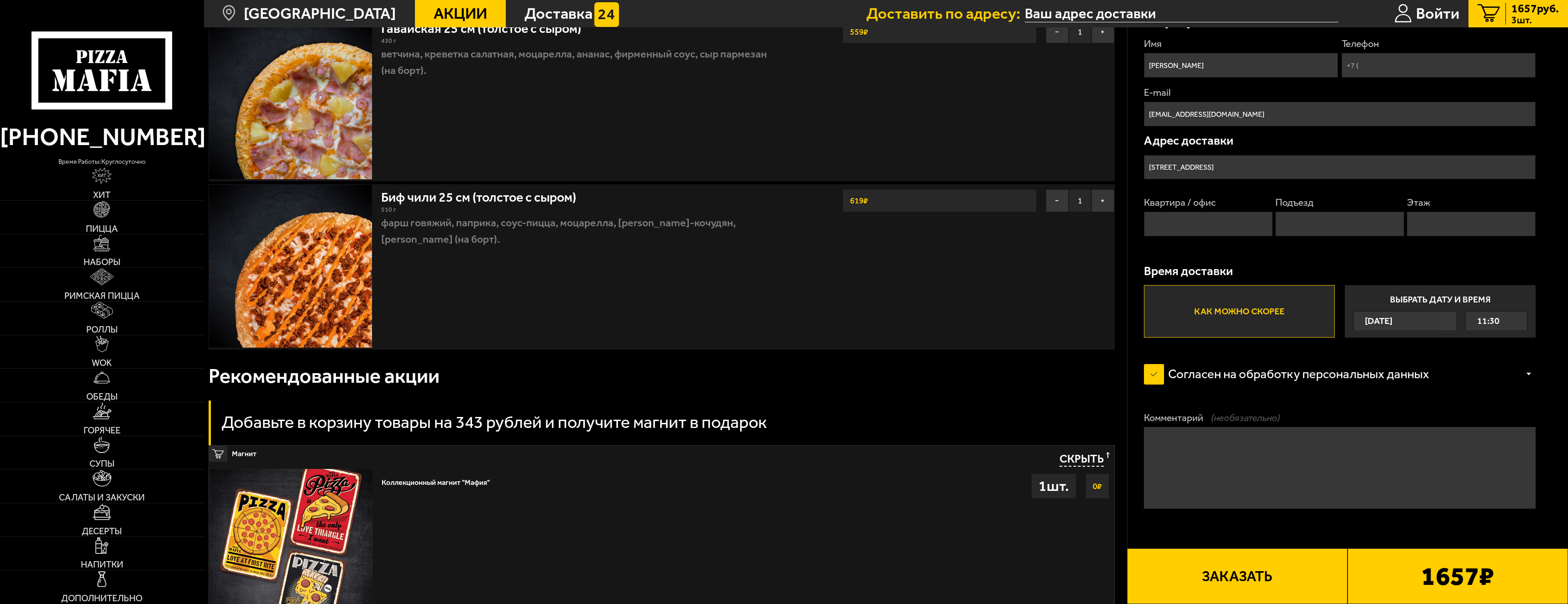
scroll to position [319, 0]
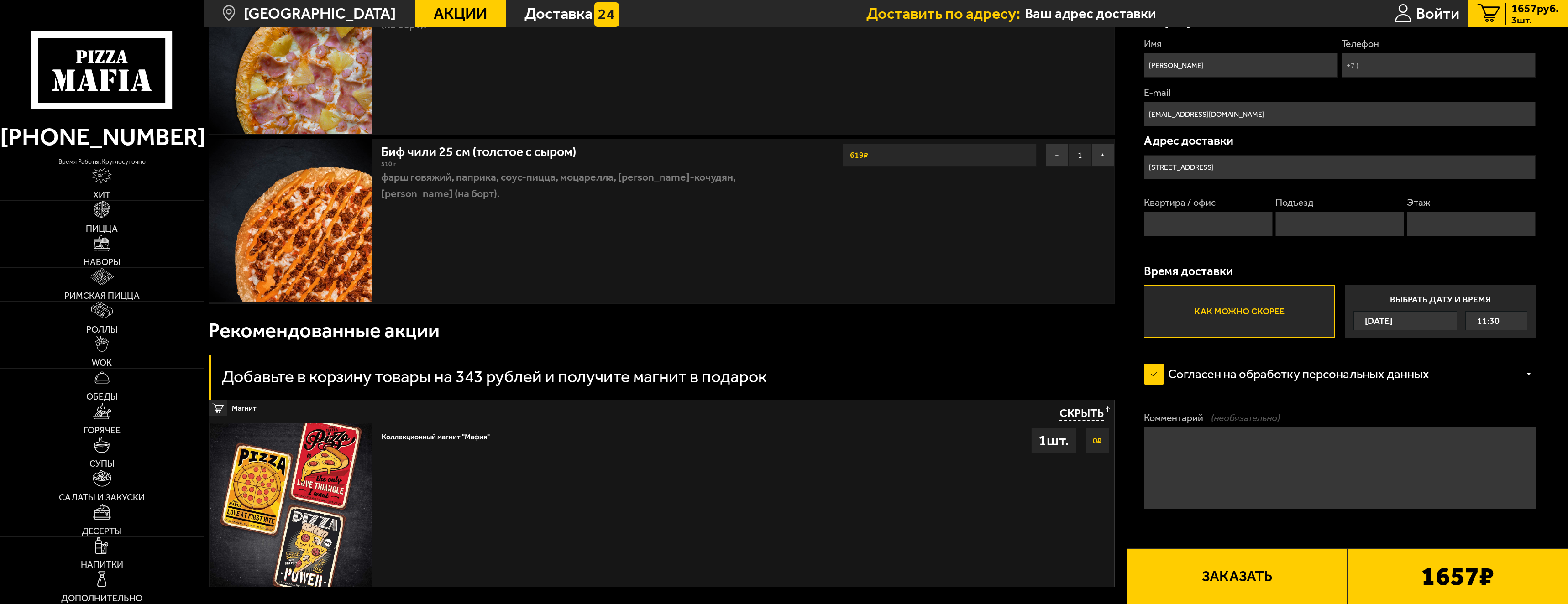
click at [1193, 229] on input "Квартира / офис" at bounding box center [1208, 224] width 129 height 24
click at [1170, 227] on input "Квартира / офис" at bounding box center [1208, 224] width 129 height 24
type input "140"
type input "[PHONE_NUMBER]"
type input "4"
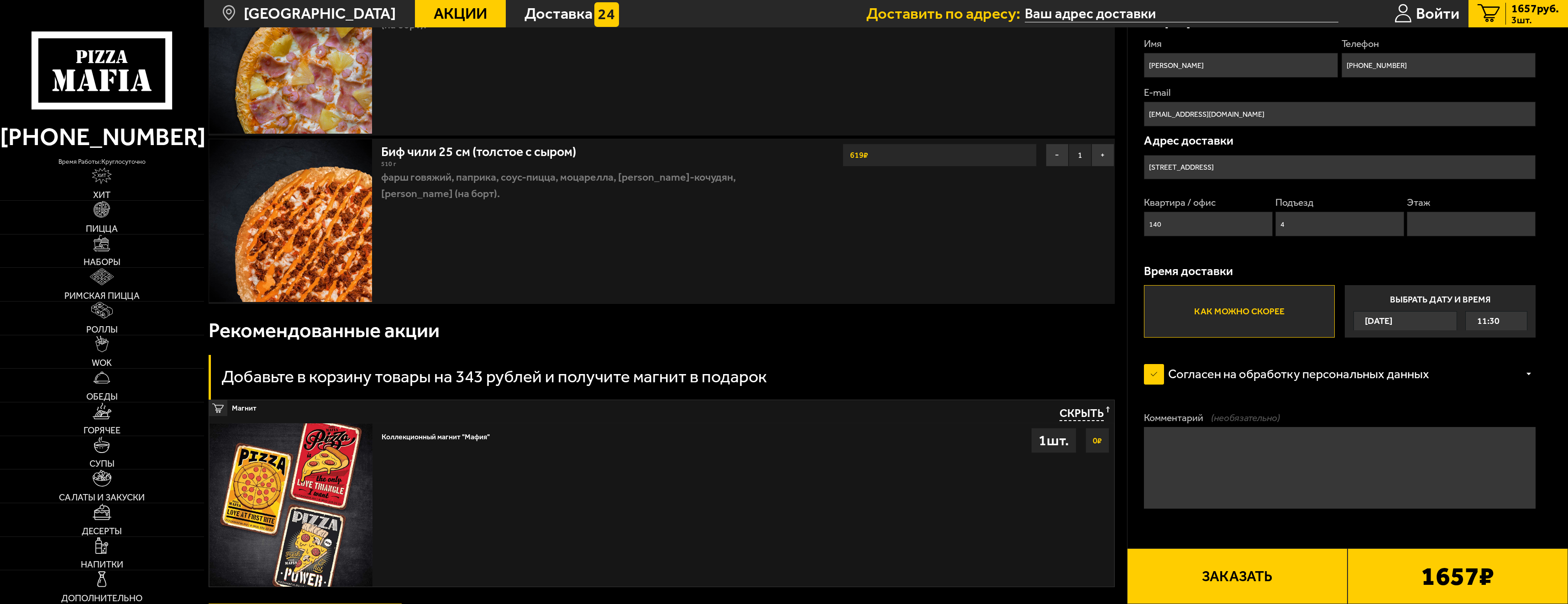
type input "8"
click at [1238, 570] on button "Заказать" at bounding box center [1238, 576] width 221 height 55
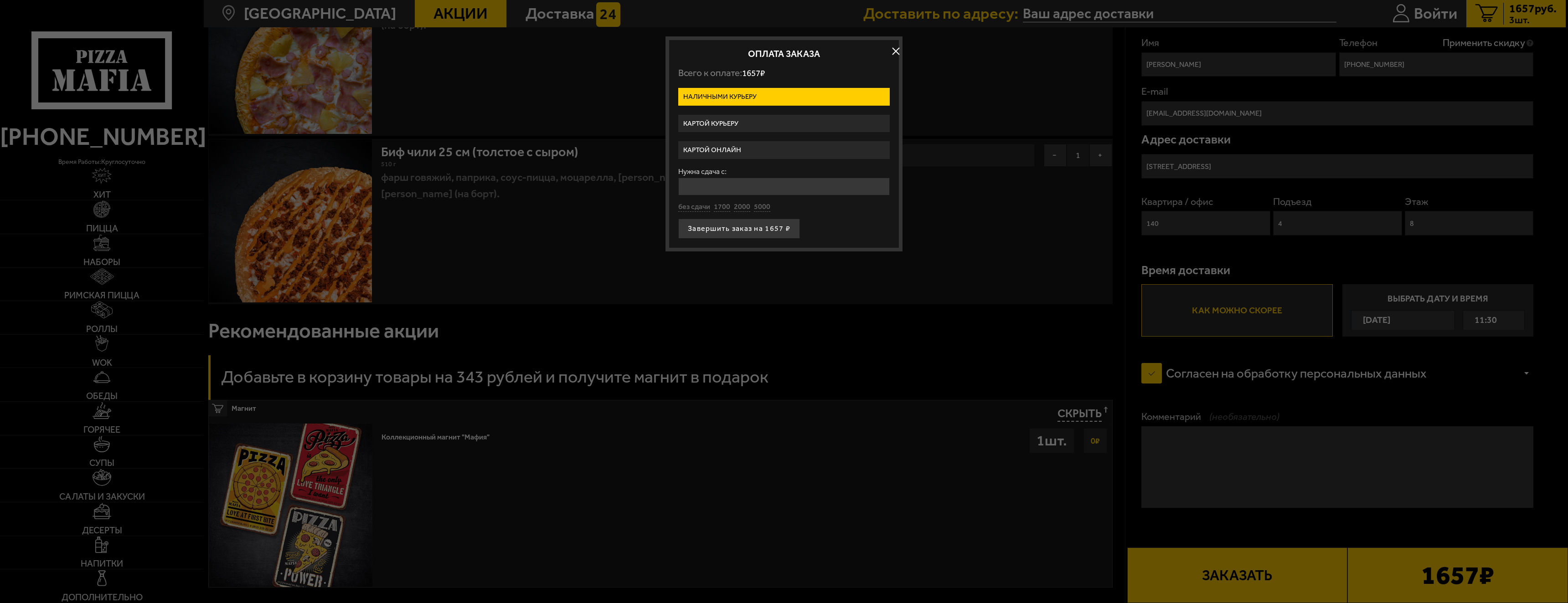
click at [894, 51] on button "button" at bounding box center [895, 51] width 13 height 13
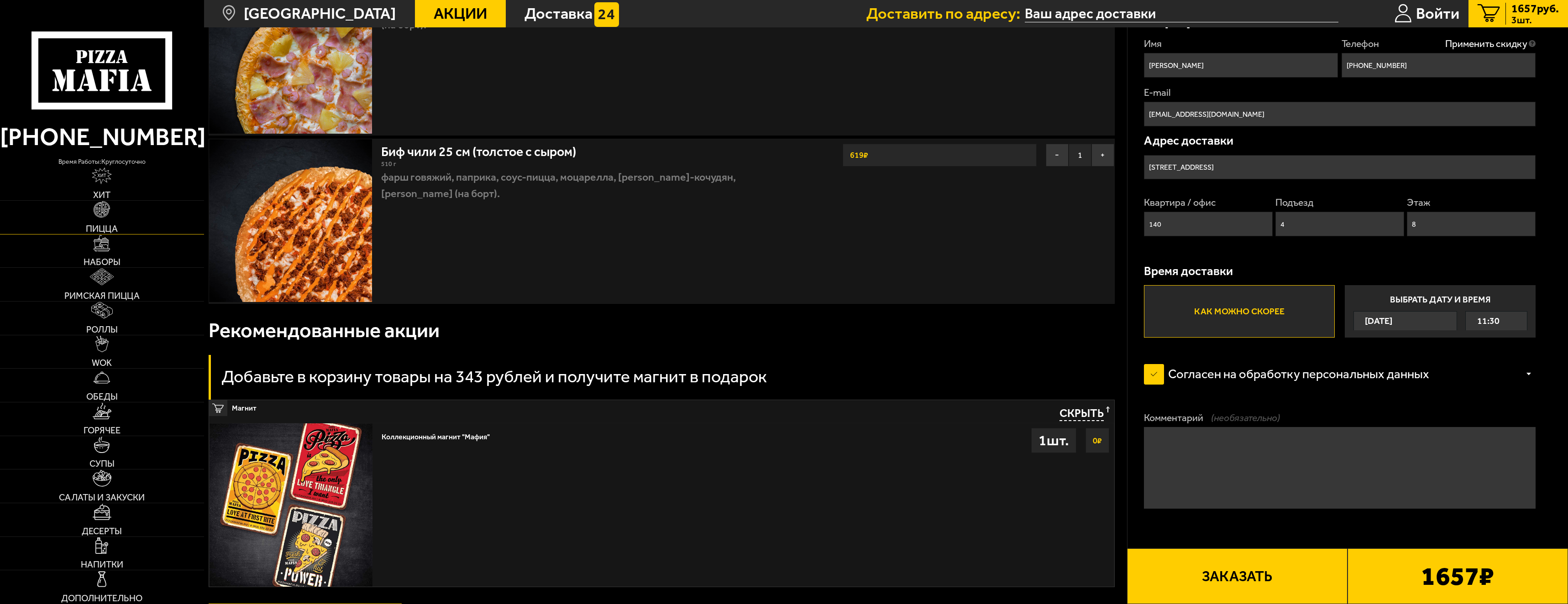
click at [104, 224] on span "Пицца" at bounding box center [102, 229] width 32 height 9
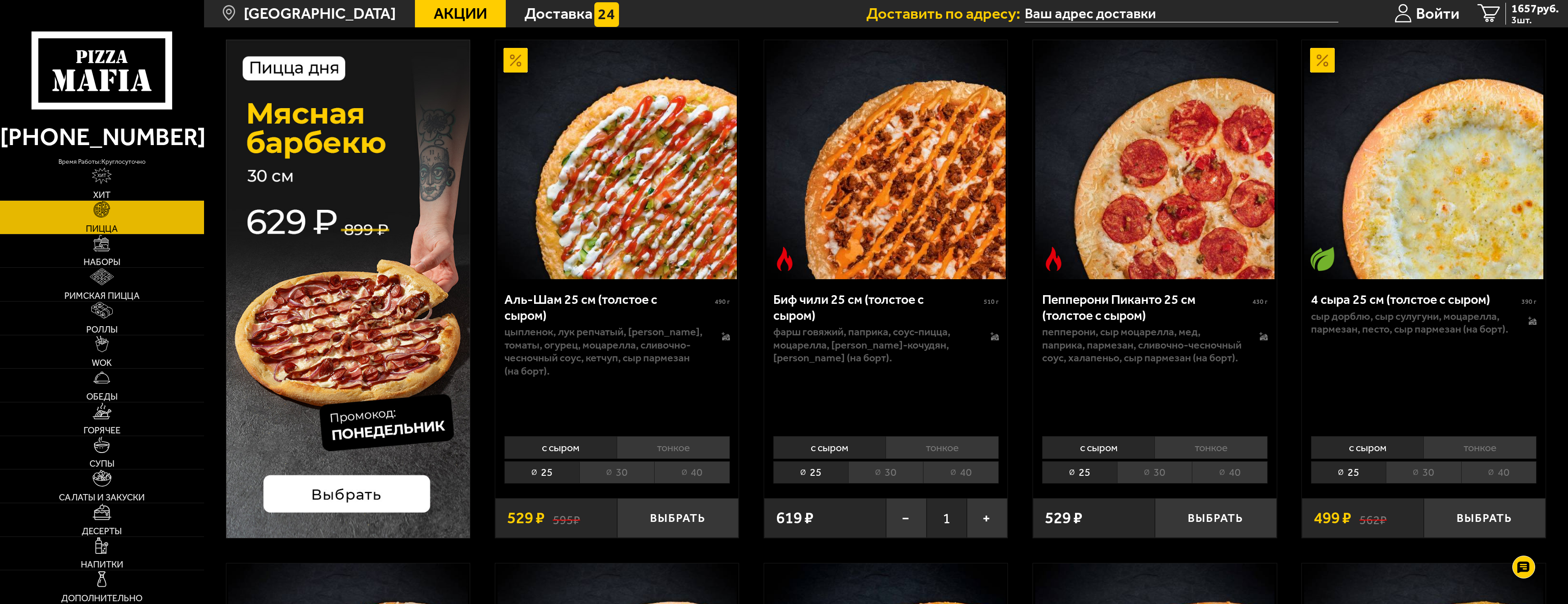
scroll to position [137, 0]
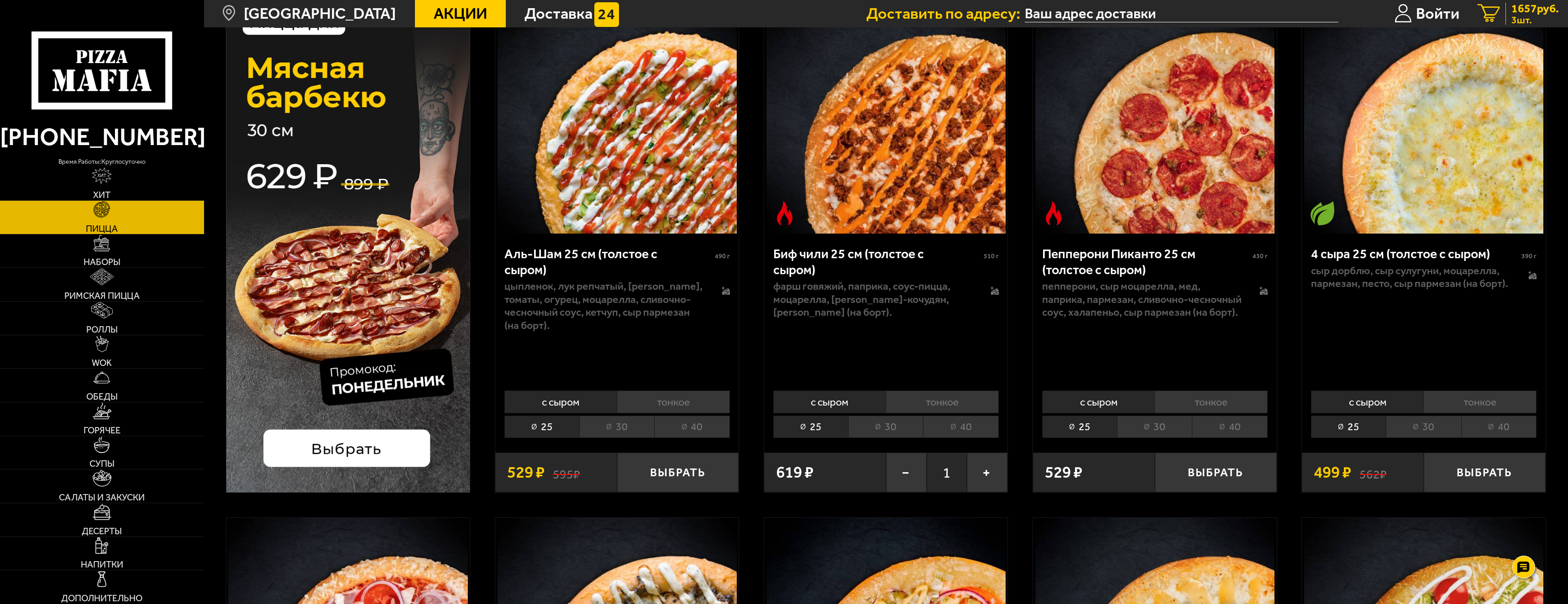
click at [1530, 9] on span "1657 руб." at bounding box center [1535, 8] width 48 height 12
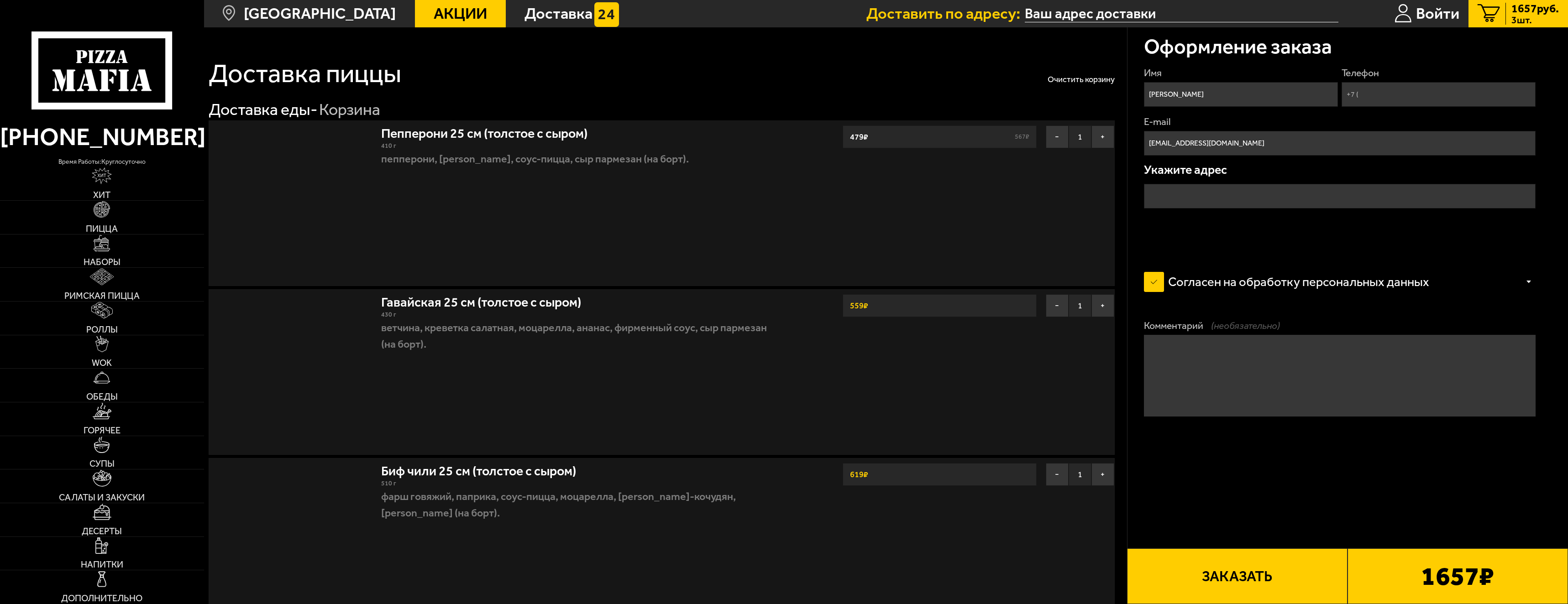
type input "[STREET_ADDRESS]"
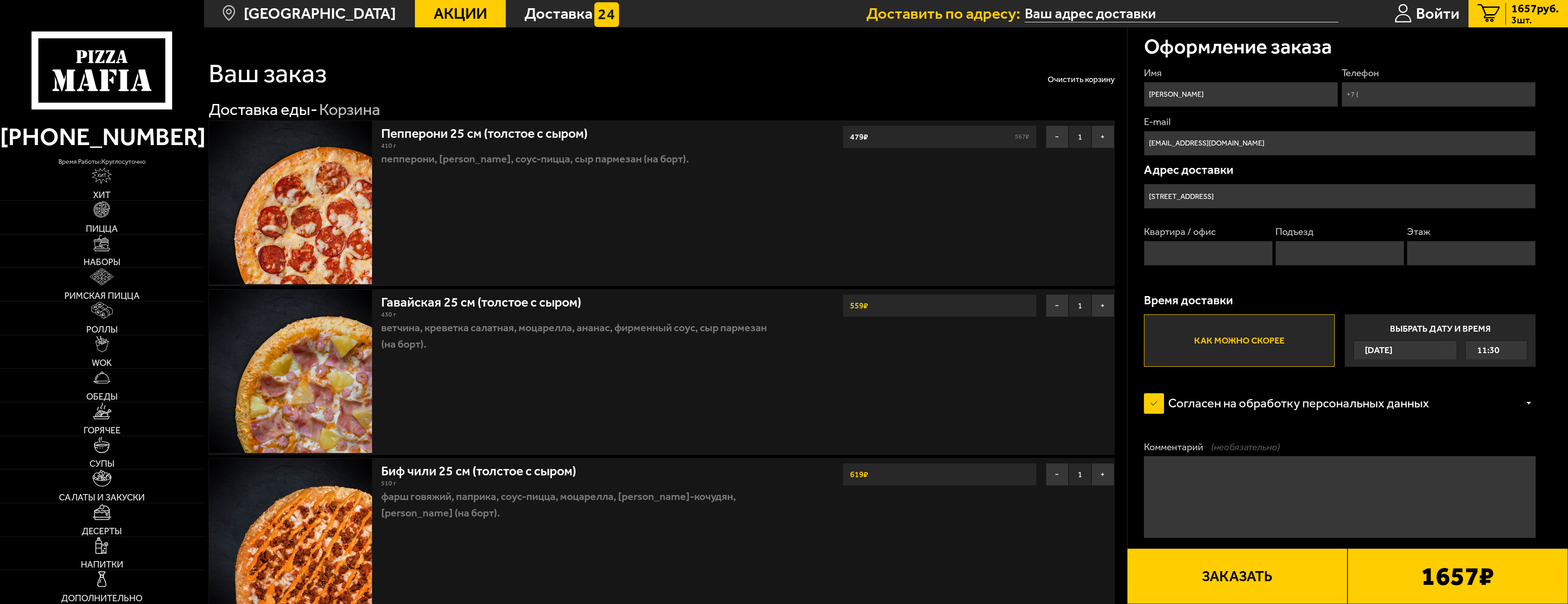
click at [1192, 257] on input "Квартира / офис" at bounding box center [1208, 253] width 129 height 24
type input "140"
type input "[PHONE_NUMBER]"
type input "4"
type input "8"
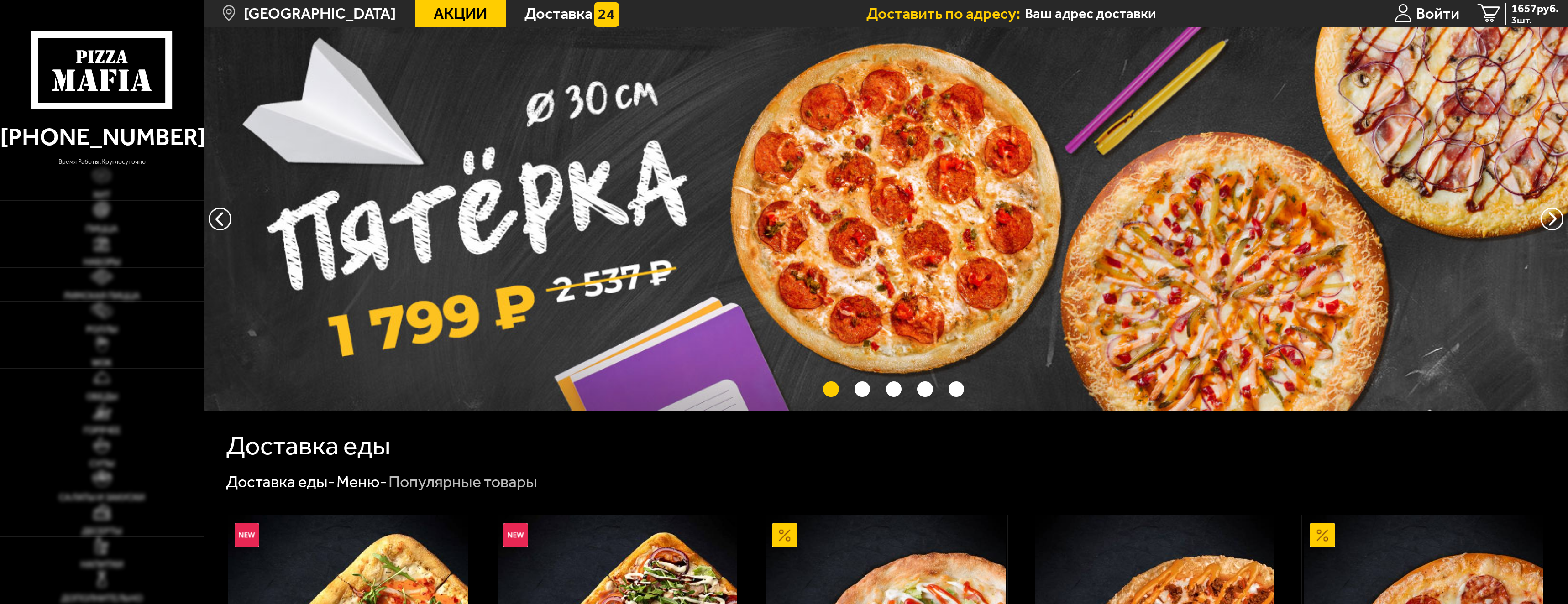
type input "[STREET_ADDRESS]"
click at [835, 389] on button "точки переключения" at bounding box center [830, 389] width 15 height 15
click at [868, 393] on button "точки переключения" at bounding box center [862, 389] width 15 height 15
click at [891, 389] on button "точки переключения" at bounding box center [893, 389] width 15 height 15
click at [923, 392] on button "точки переключения" at bounding box center [924, 389] width 15 height 15
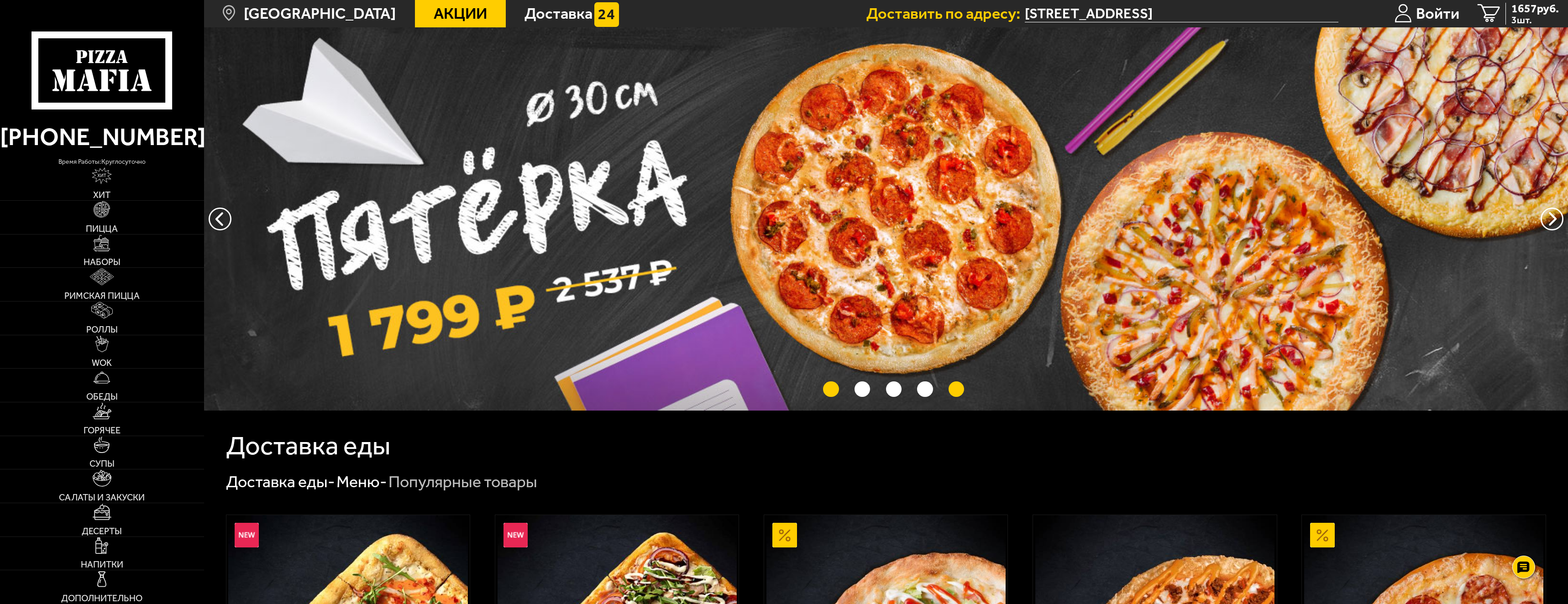
click at [955, 392] on button "точки переключения" at bounding box center [956, 389] width 15 height 15
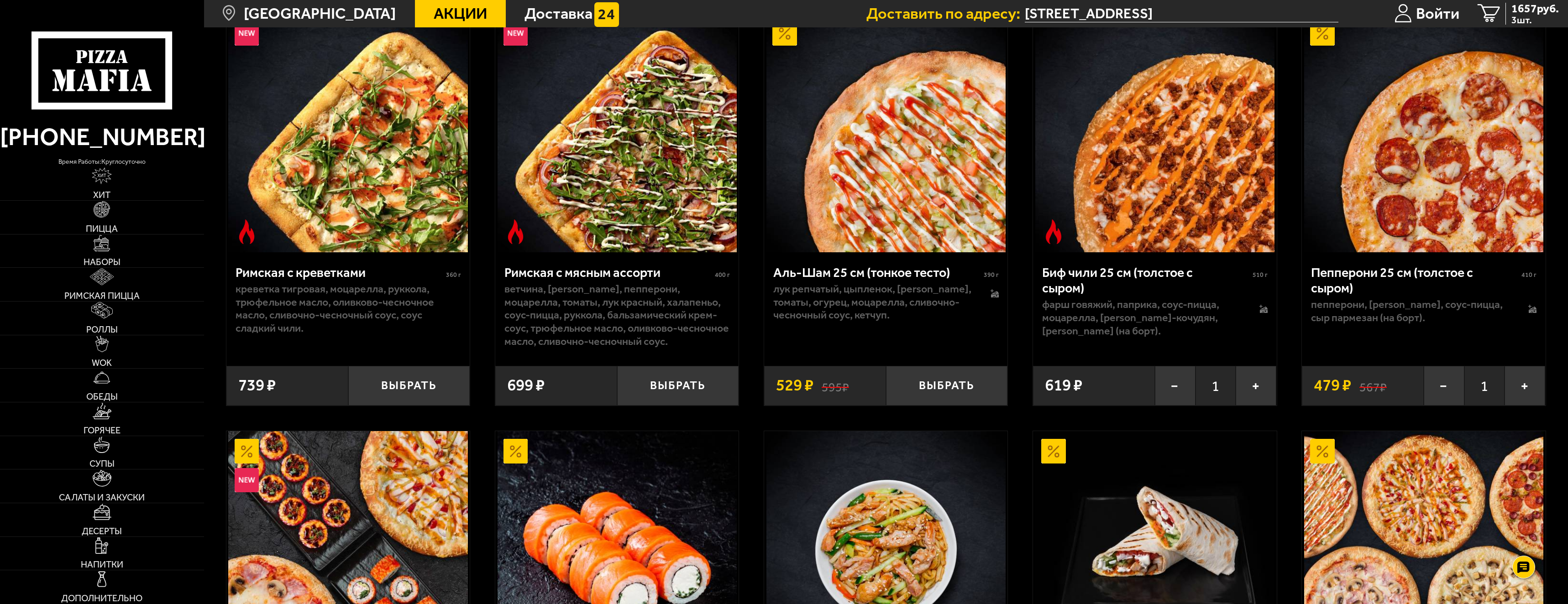
scroll to position [319, 0]
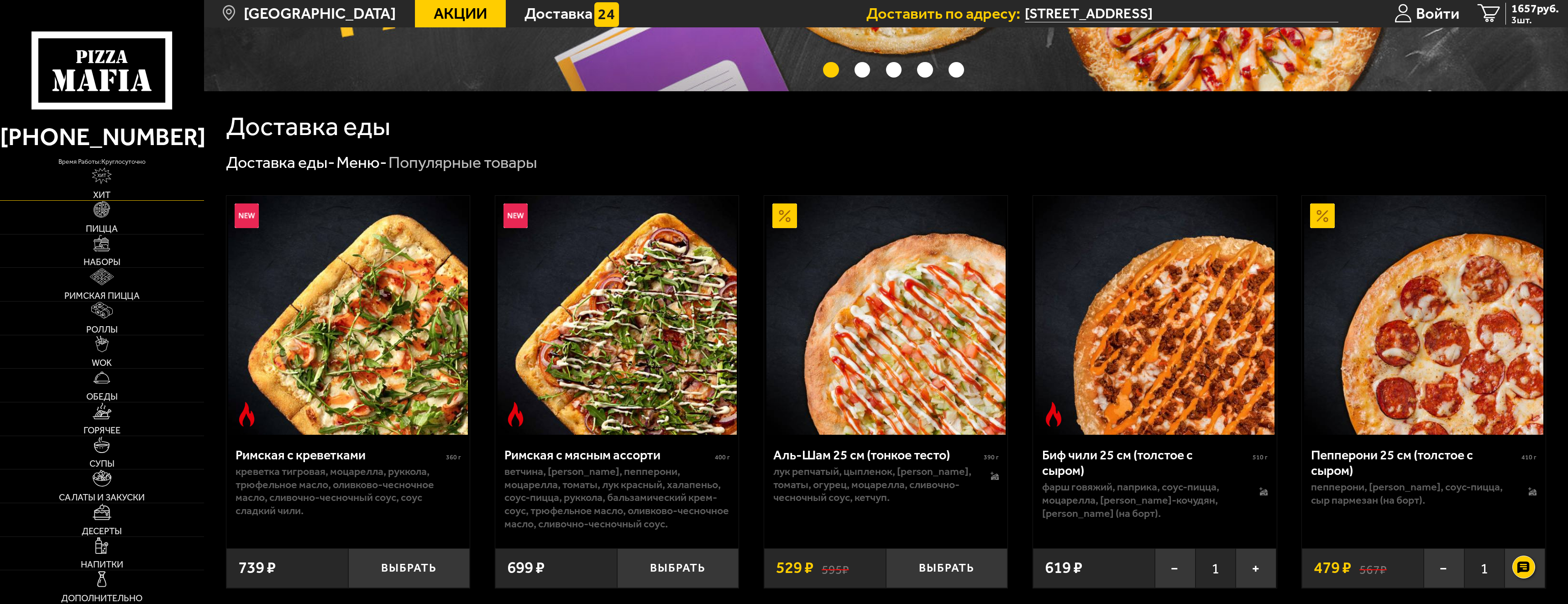
click at [99, 174] on img at bounding box center [102, 176] width 20 height 16
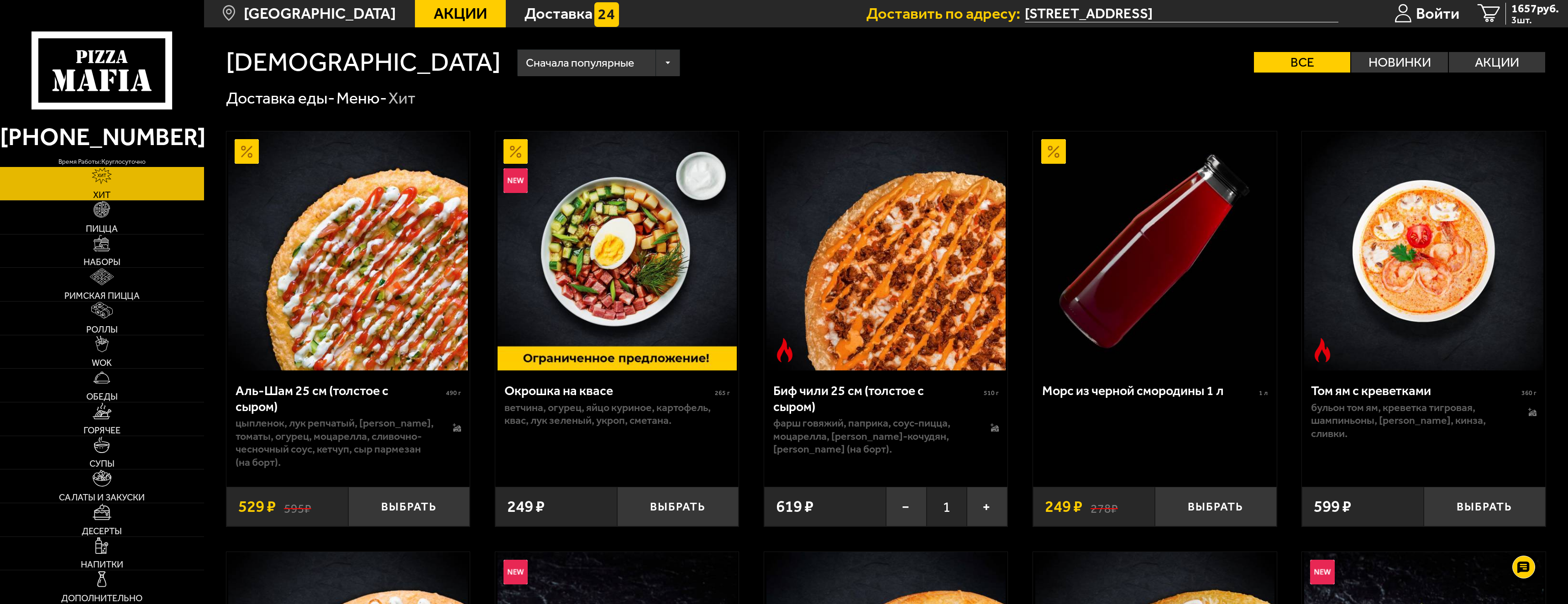
click at [433, 10] on span "Акции" at bounding box center [460, 13] width 54 height 15
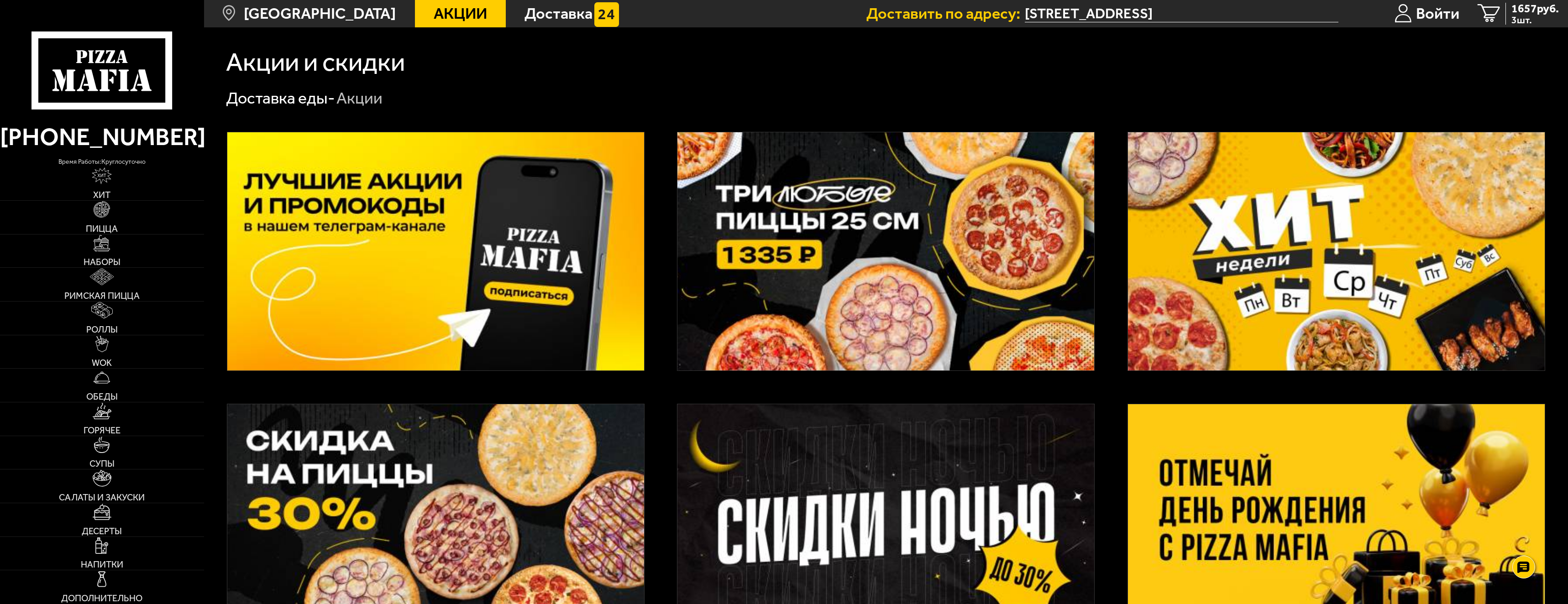
click at [463, 243] on img at bounding box center [436, 251] width 417 height 238
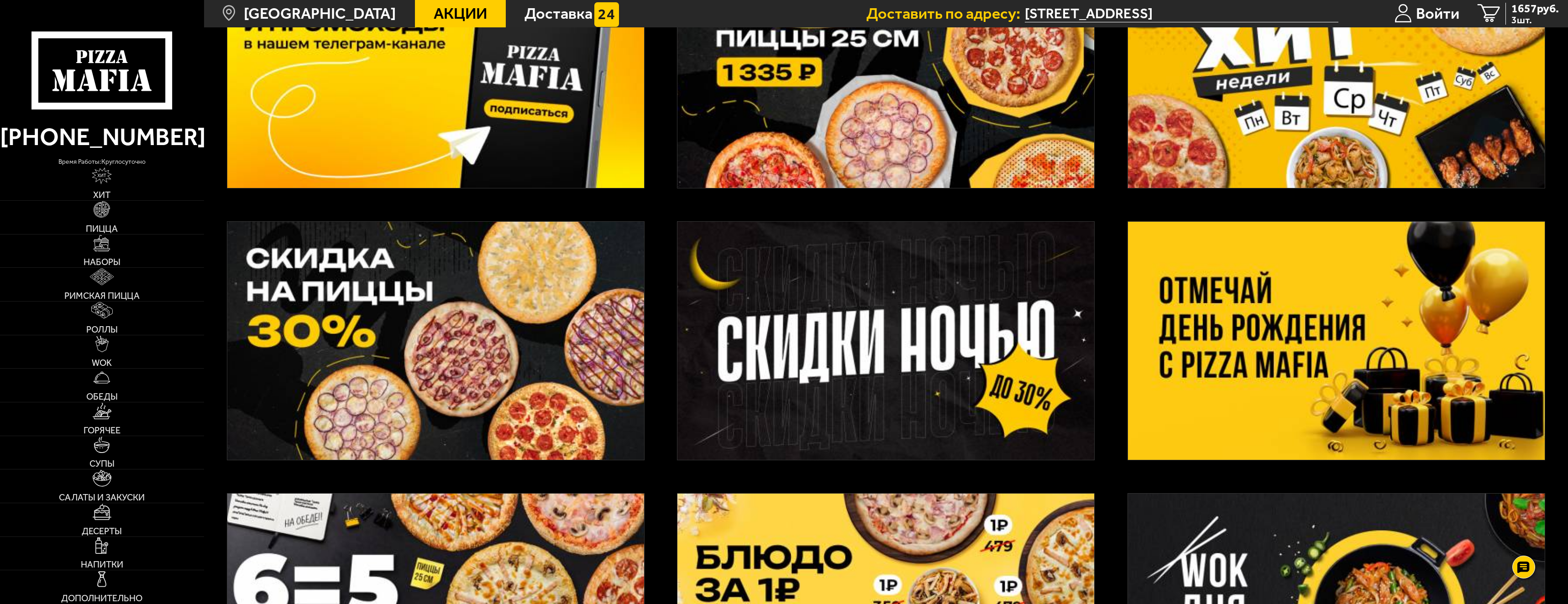
scroll to position [228, 0]
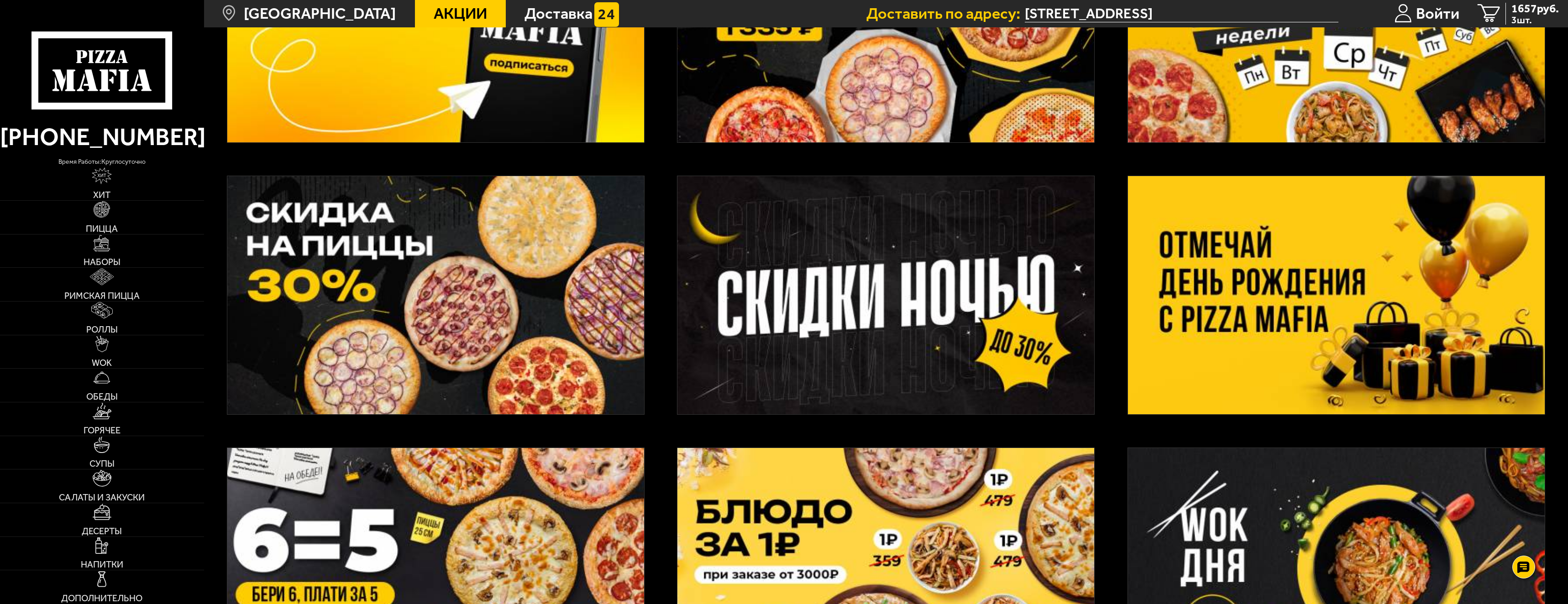
click at [416, 329] on img at bounding box center [436, 295] width 417 height 238
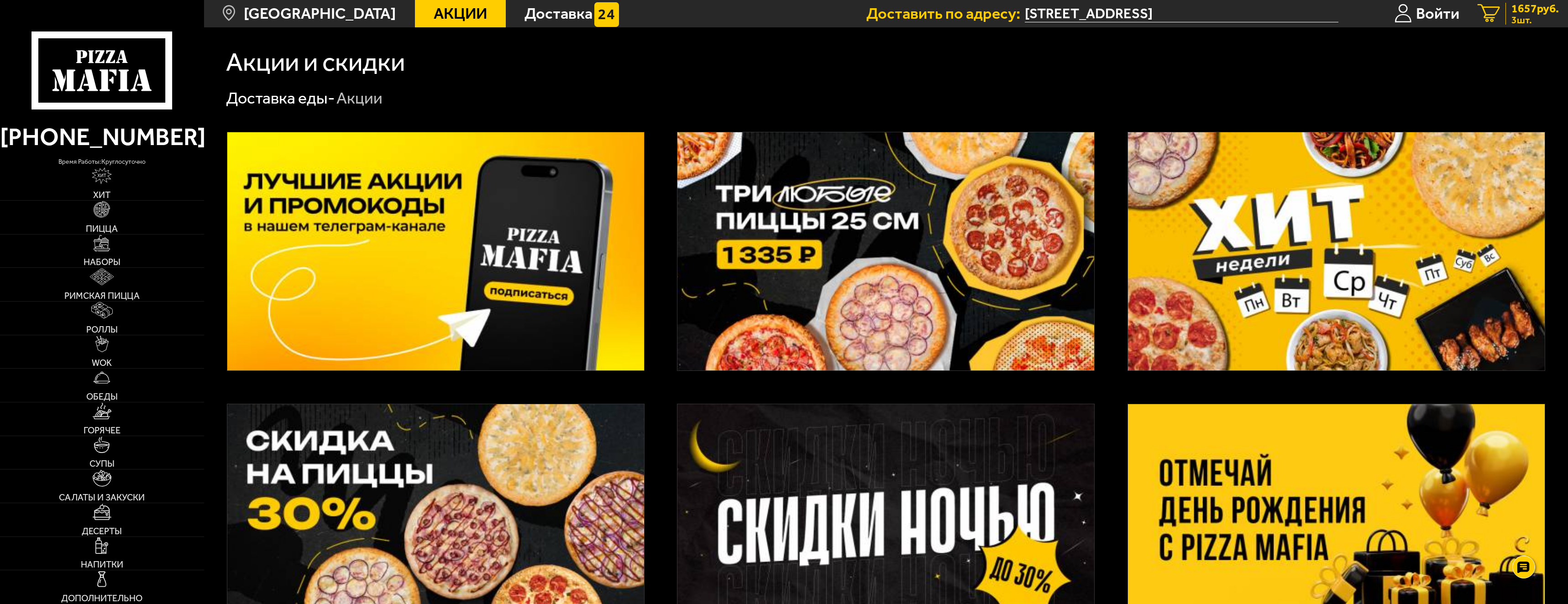
click at [1531, 15] on span "3 шт." at bounding box center [1535, 20] width 48 height 10
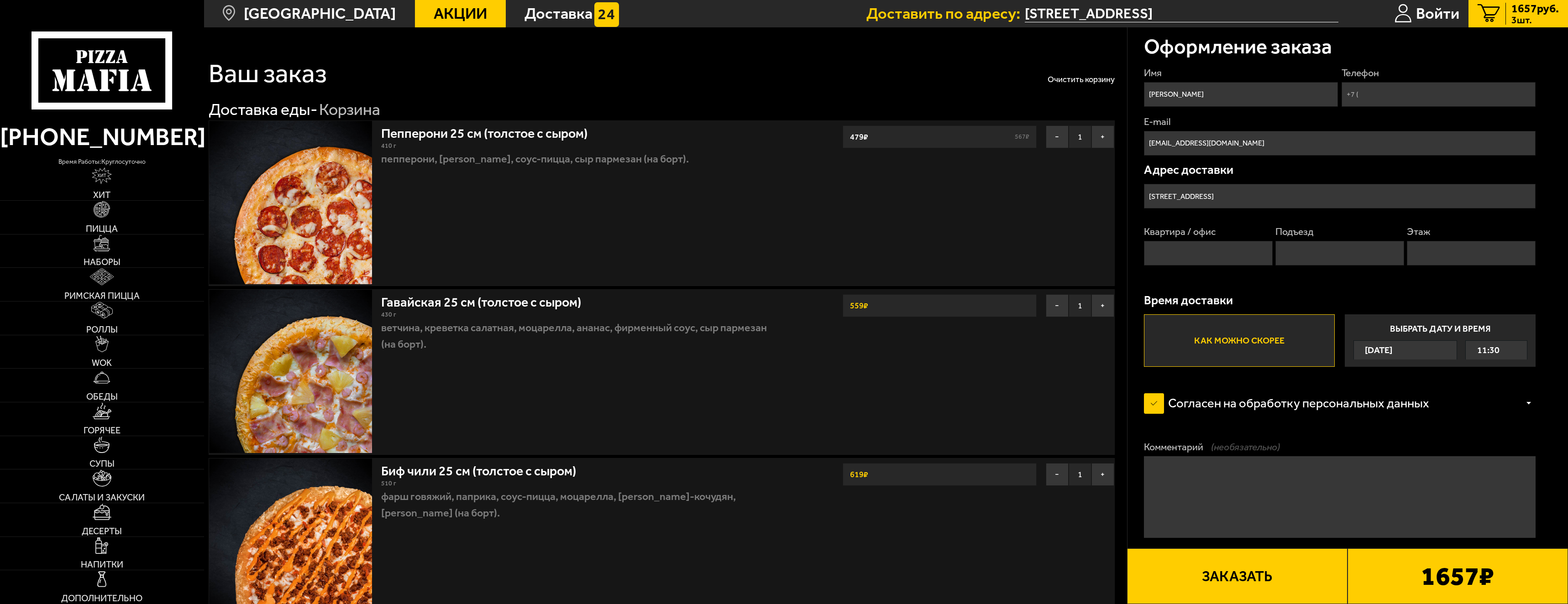
click at [1193, 248] on input "Квартира / офис" at bounding box center [1208, 253] width 129 height 24
type input "140"
type input "[PHONE_NUMBER]"
type input "4"
type input "8"
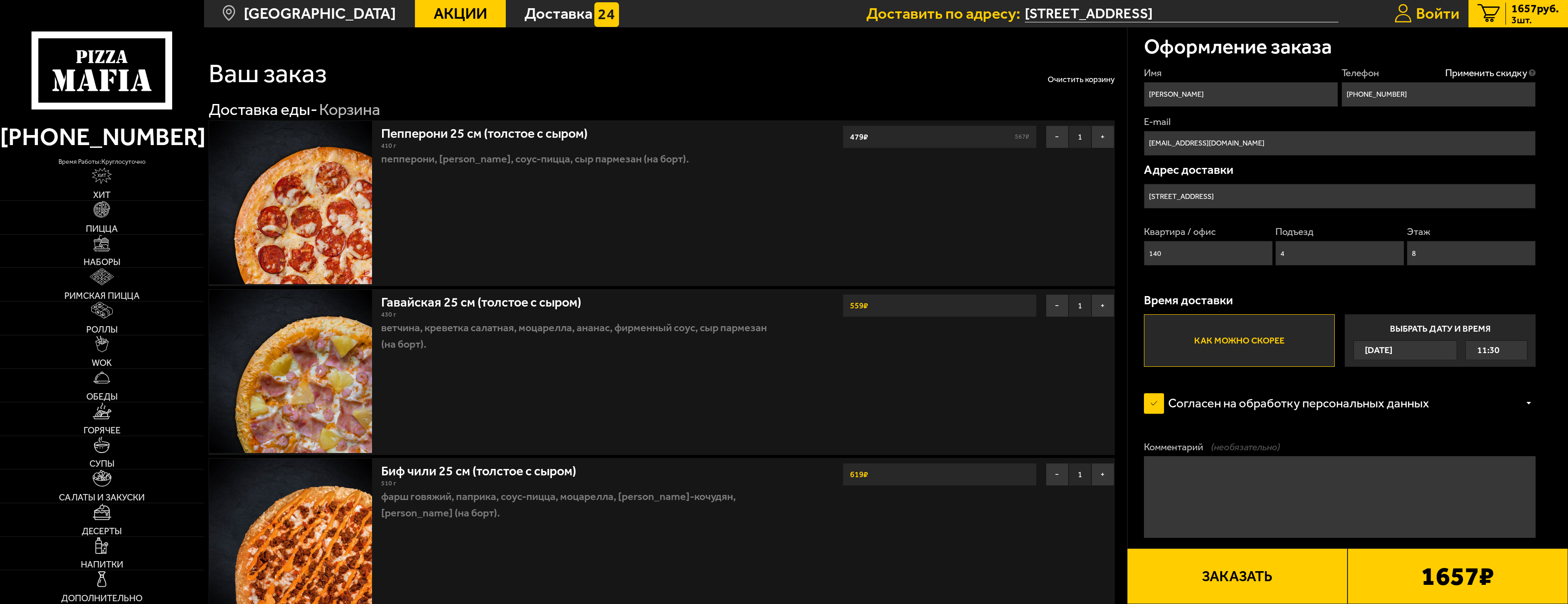
click at [1439, 12] on span "Войти" at bounding box center [1438, 13] width 43 height 15
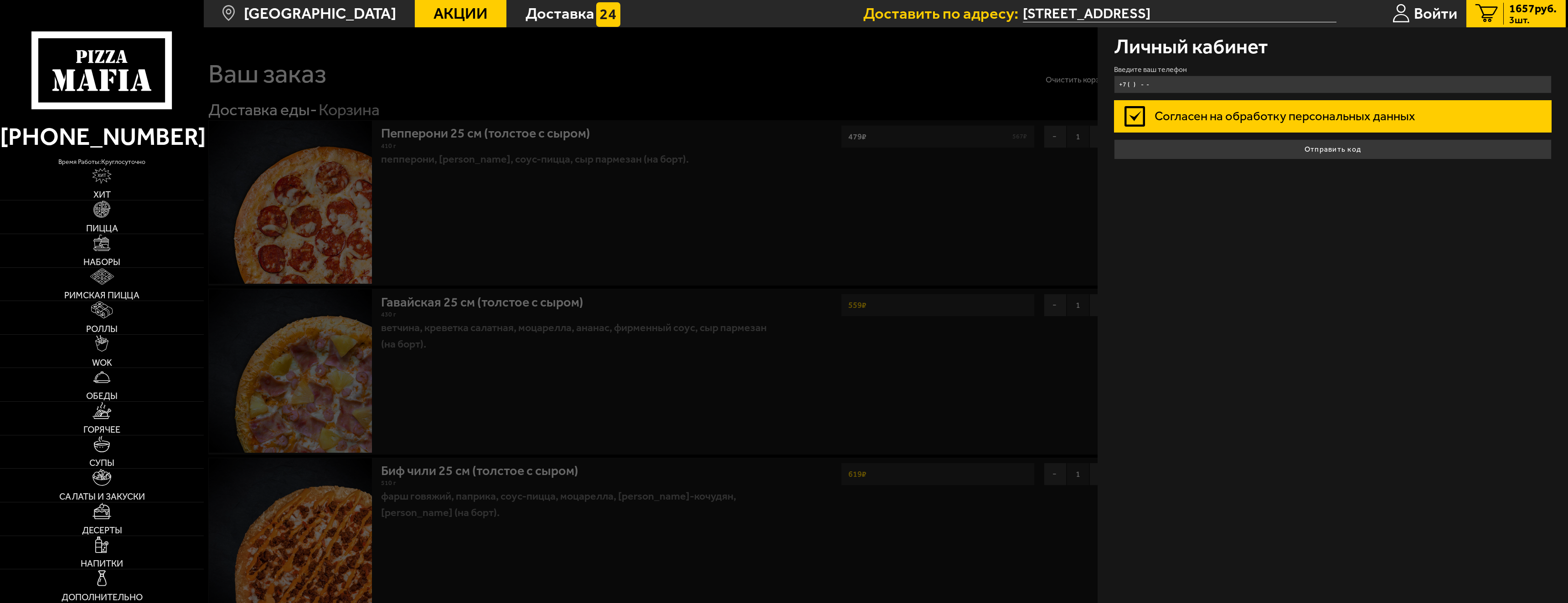
click at [1155, 83] on input "+7 ( ) - -" at bounding box center [1332, 84] width 438 height 18
click at [1152, 86] on input "+7 ( ) - -" at bounding box center [1332, 84] width 438 height 18
click at [1158, 85] on input "+7 ( ) - -" at bounding box center [1332, 84] width 438 height 18
type input "[PHONE_NUMBER]"
click at [1114, 139] on button "Отправить код" at bounding box center [1332, 149] width 438 height 20
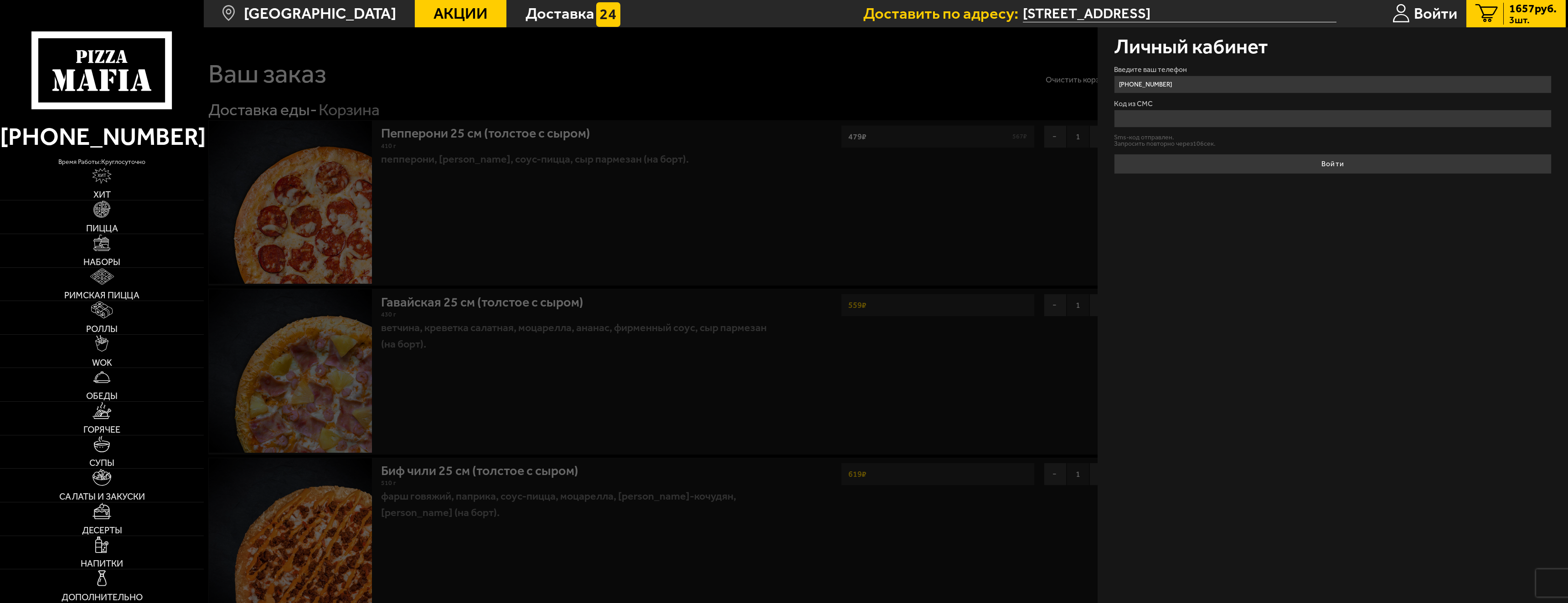
click at [1146, 119] on input "Код из СМС" at bounding box center [1332, 118] width 438 height 18
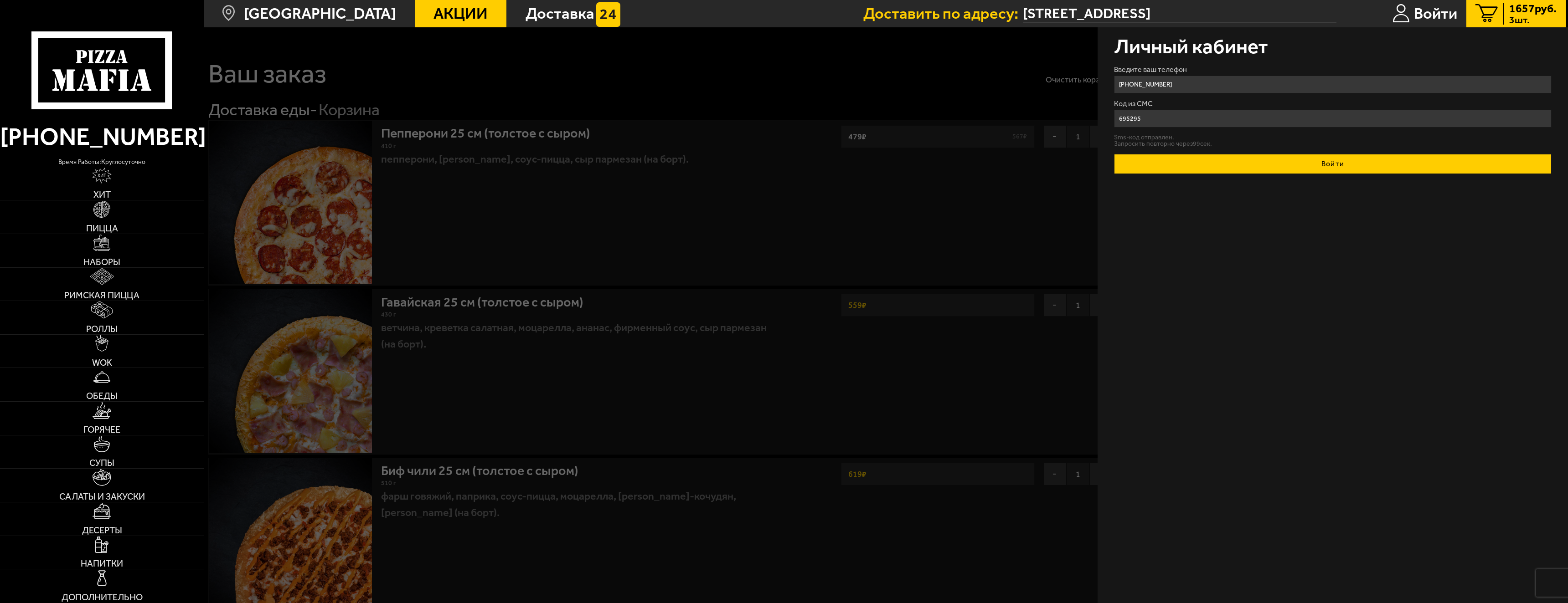
type input "695295"
click at [1329, 165] on button "Войти" at bounding box center [1332, 164] width 438 height 20
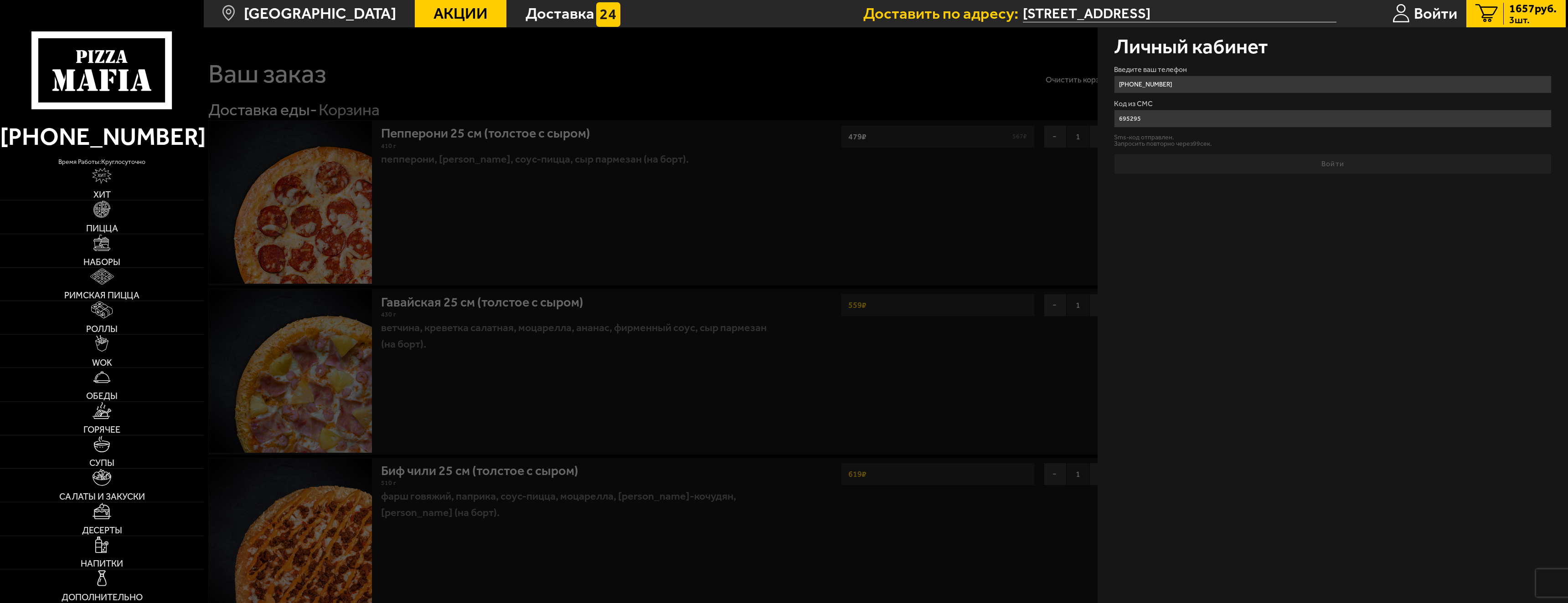
type input "[PHONE_NUMBER]"
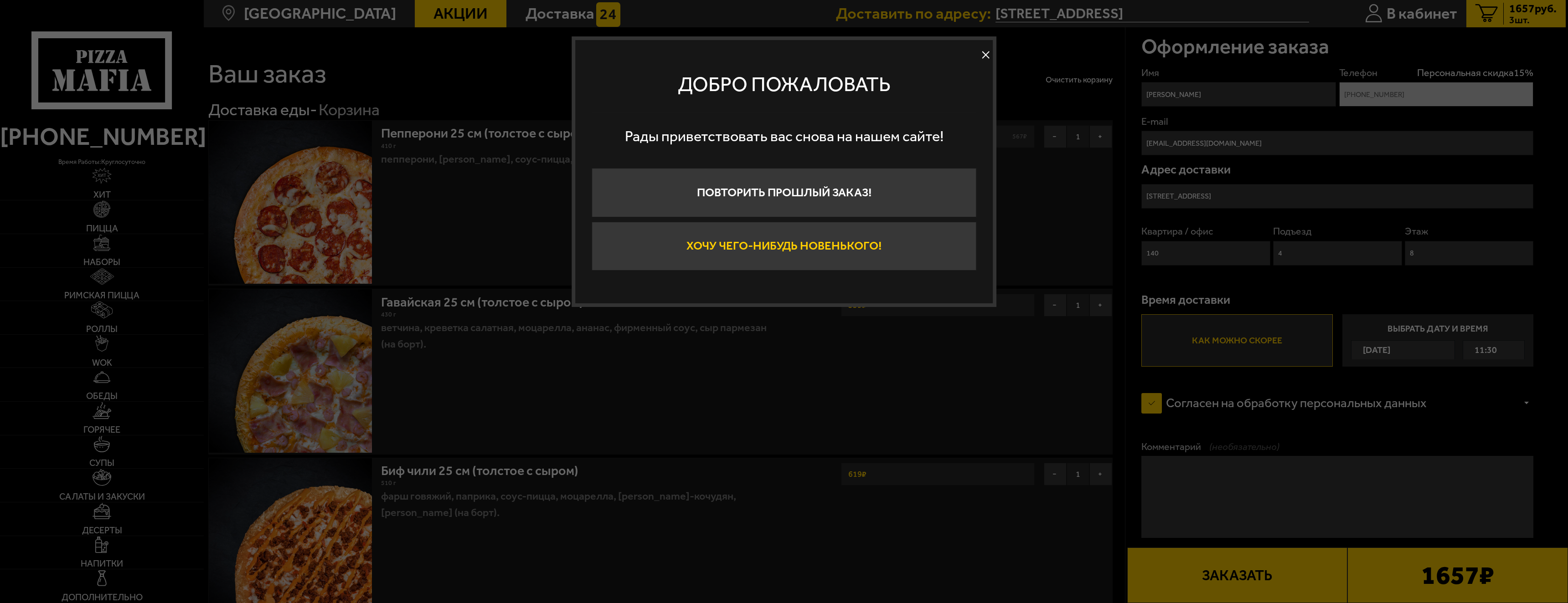
click at [754, 248] on button "Хочу чего-нибудь новенького!" at bounding box center [784, 246] width 385 height 49
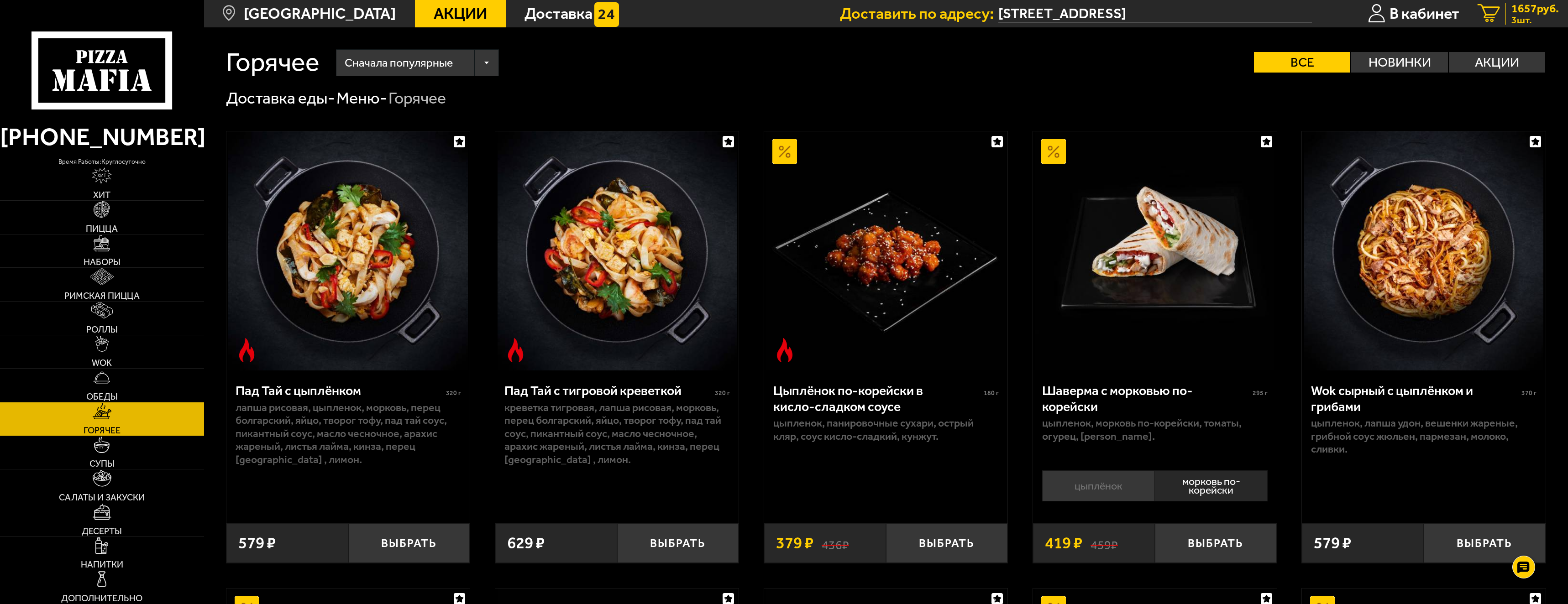
click at [1528, 17] on span "3 шт." at bounding box center [1535, 20] width 48 height 10
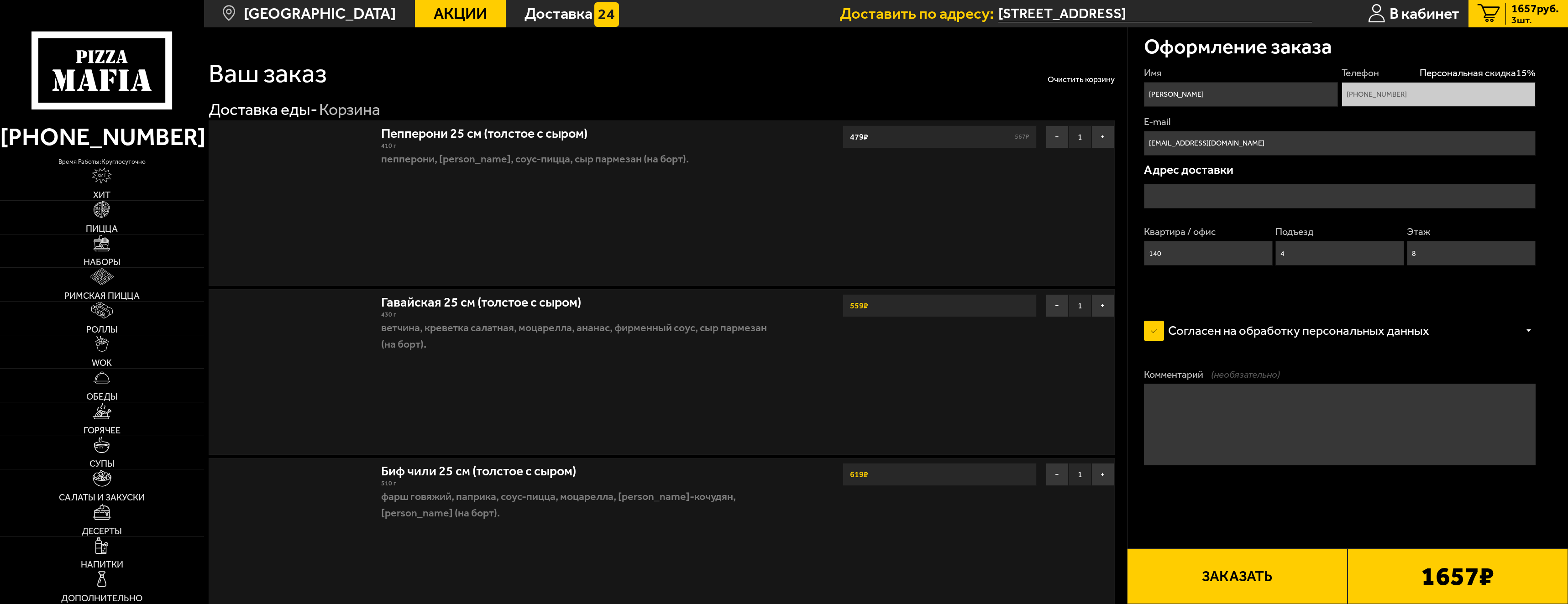
type input "[STREET_ADDRESS]"
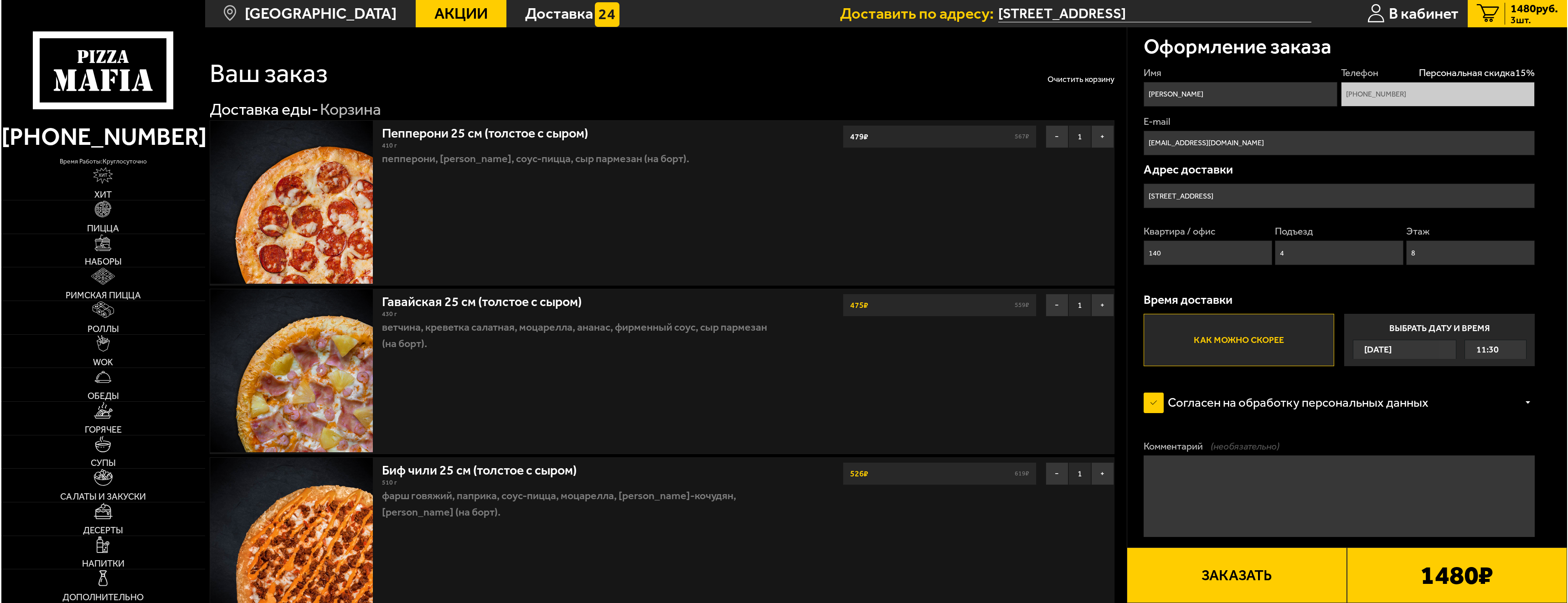
scroll to position [183, 0]
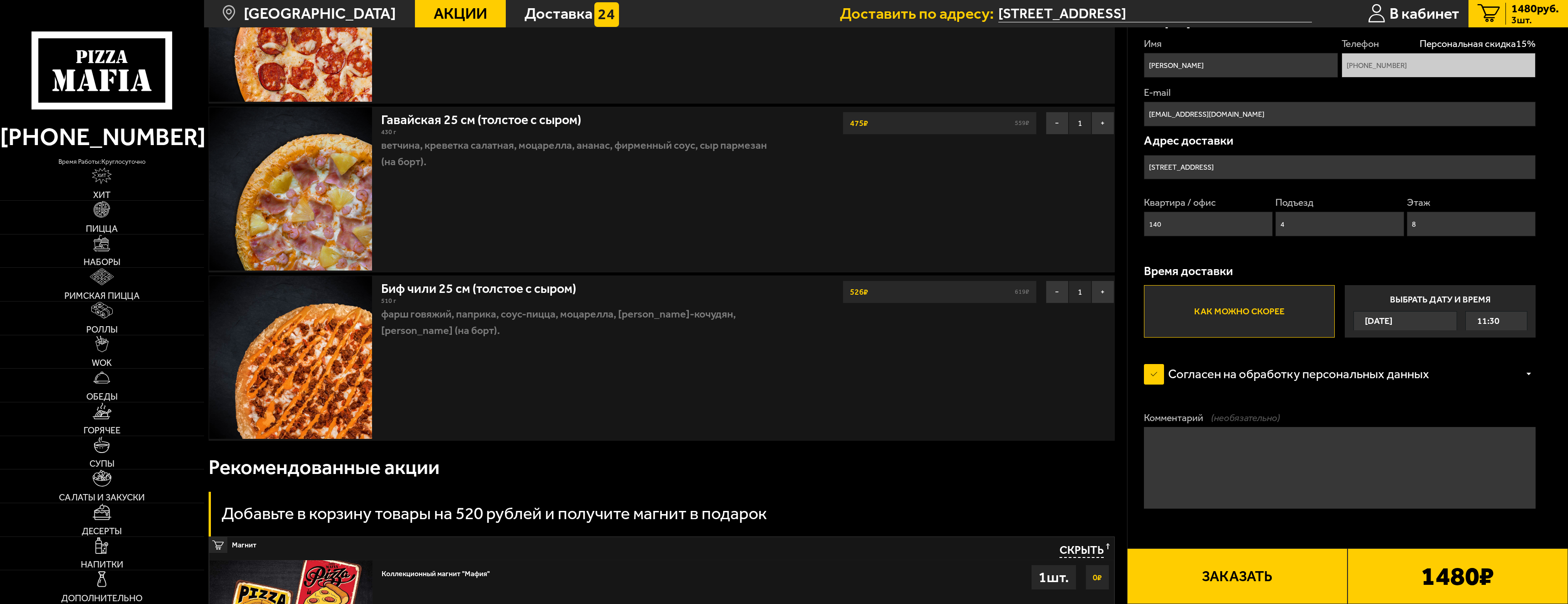
click at [1253, 586] on button "Заказать" at bounding box center [1238, 576] width 221 height 55
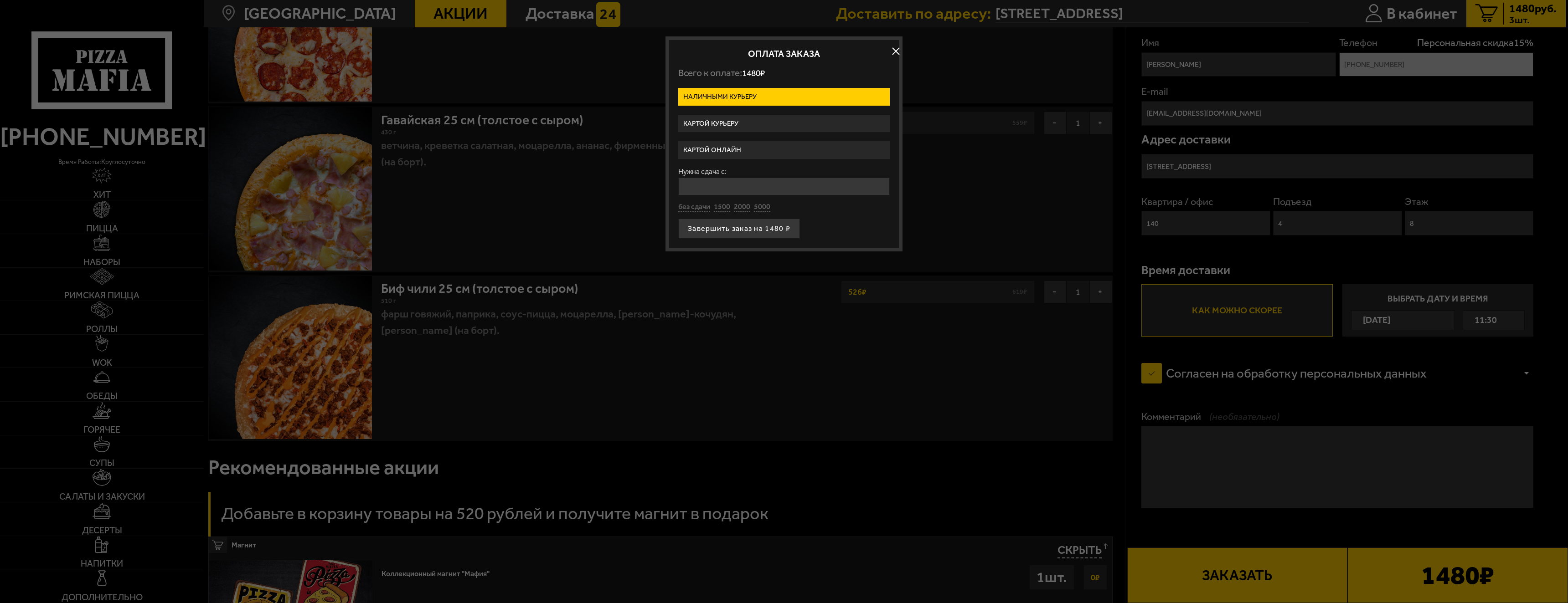
click at [716, 121] on label "Картой курьеру" at bounding box center [783, 124] width 211 height 18
click at [0, 0] on input "Картой курьеру" at bounding box center [0, 0] width 0 height 0
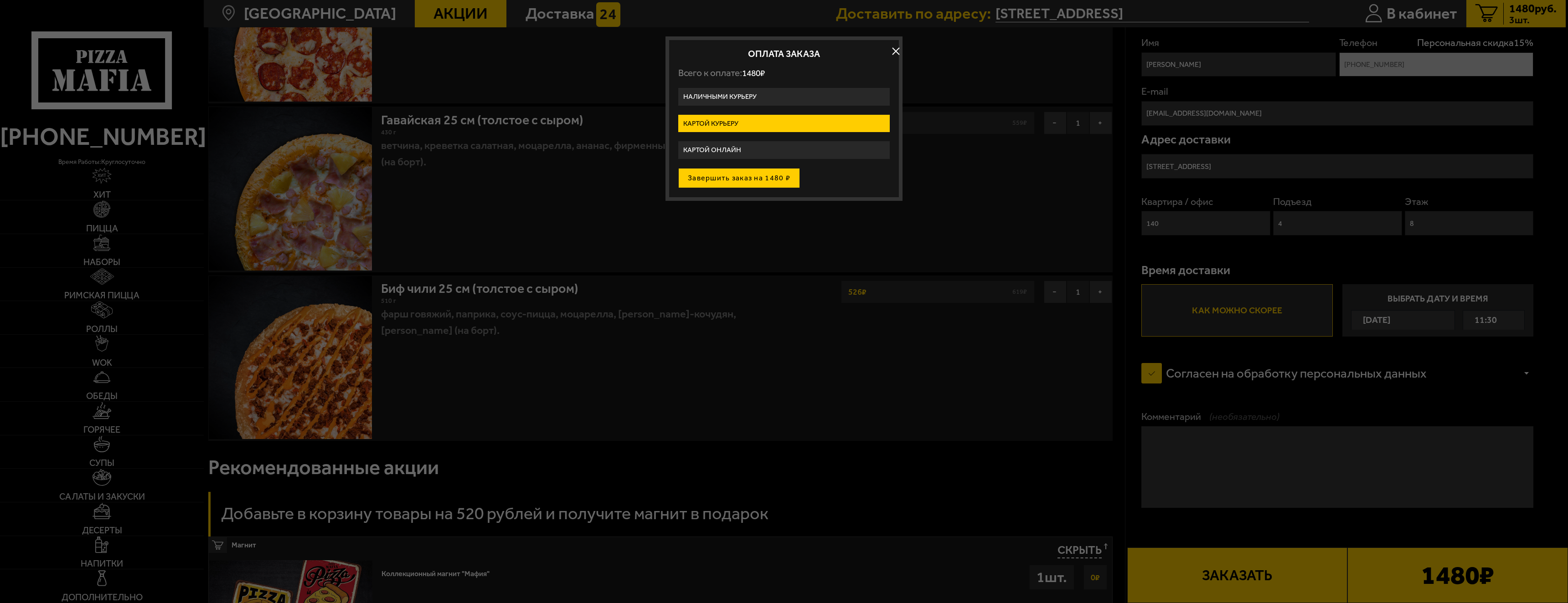
click at [732, 179] on button "Завершить заказ на 1480 ₽" at bounding box center [739, 178] width 122 height 20
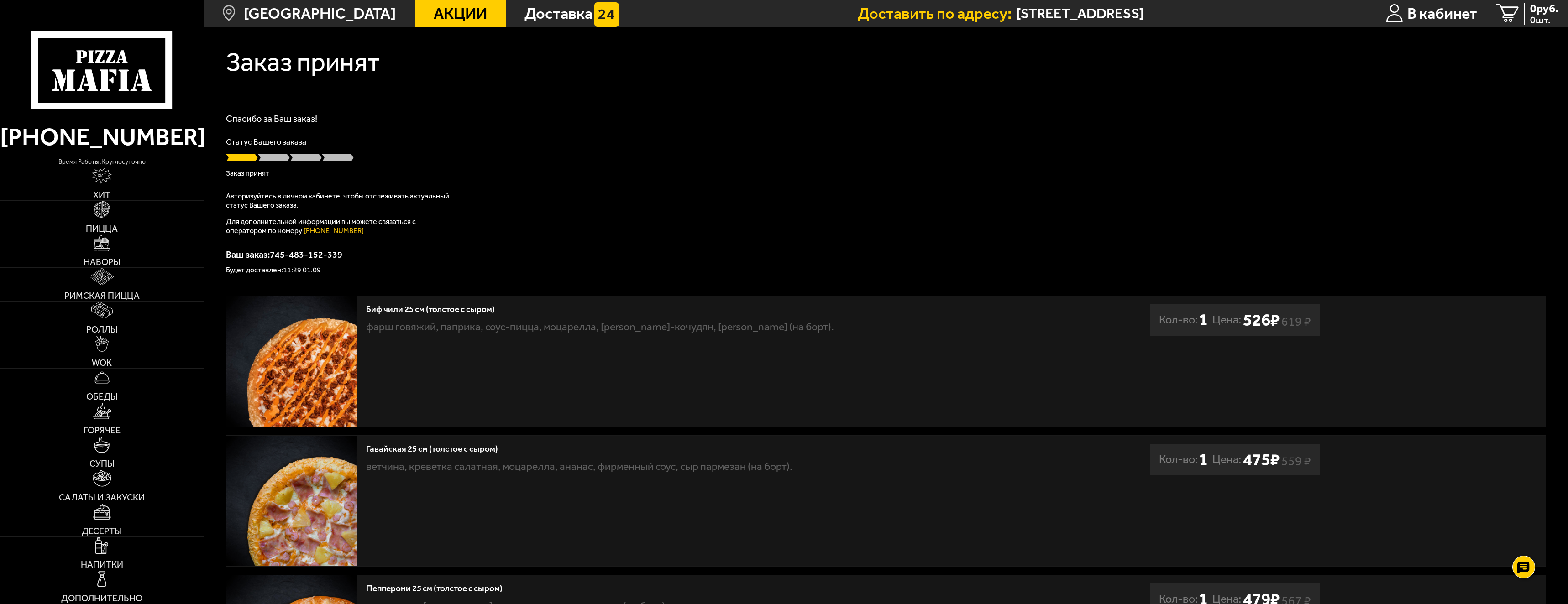
click at [433, 16] on span "Акции" at bounding box center [460, 13] width 54 height 15
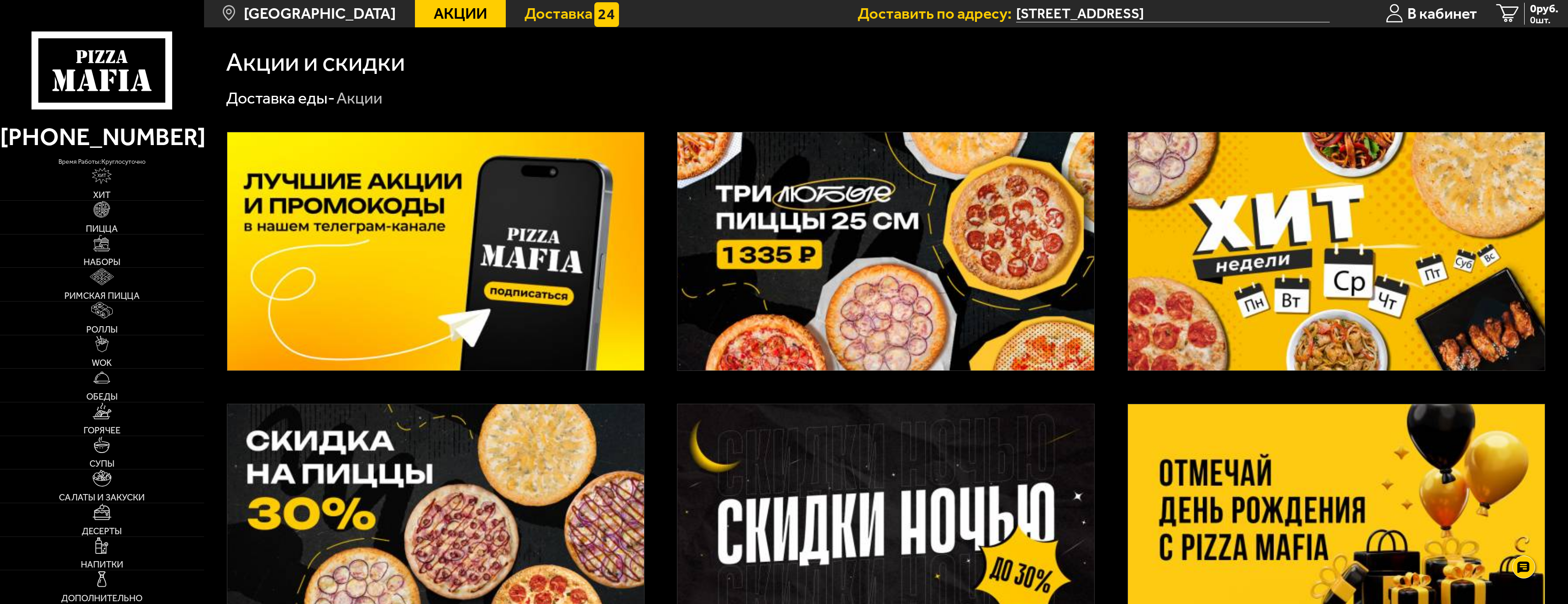
click at [537, 15] on span "Доставка" at bounding box center [558, 13] width 68 height 15
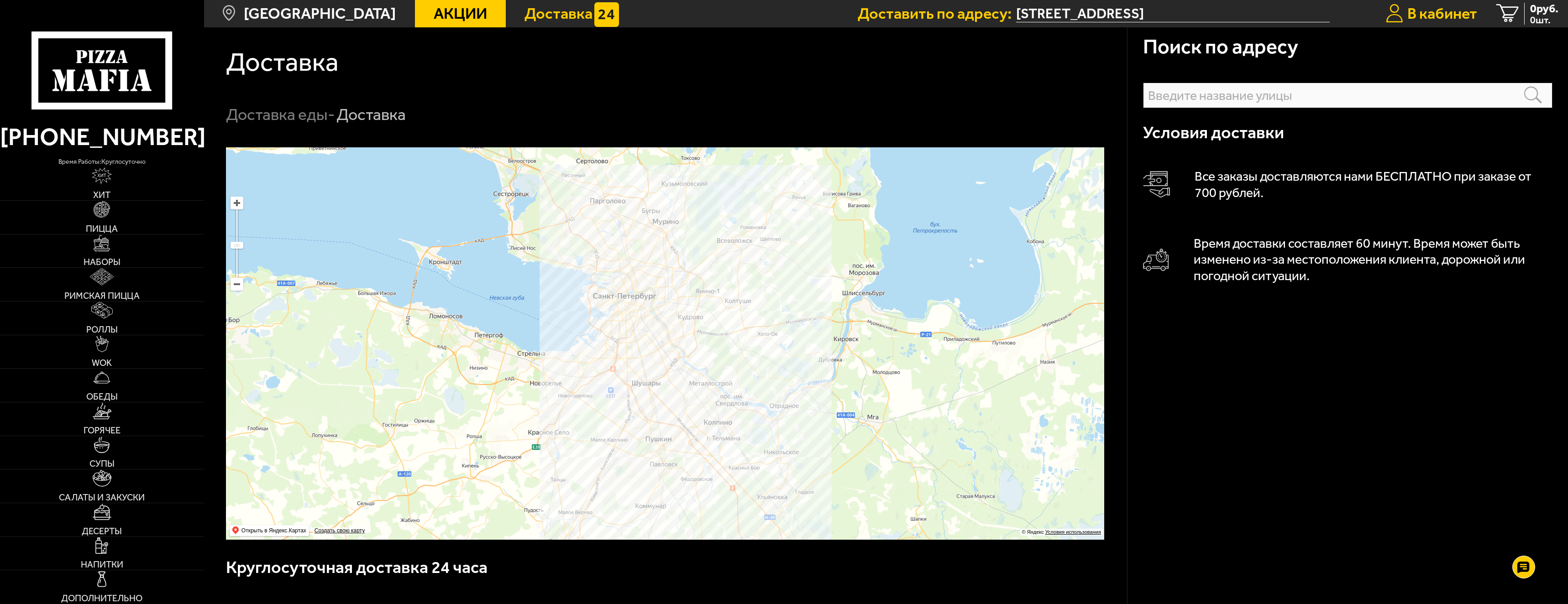
click at [1427, 15] on span "В кабинет" at bounding box center [1442, 13] width 70 height 15
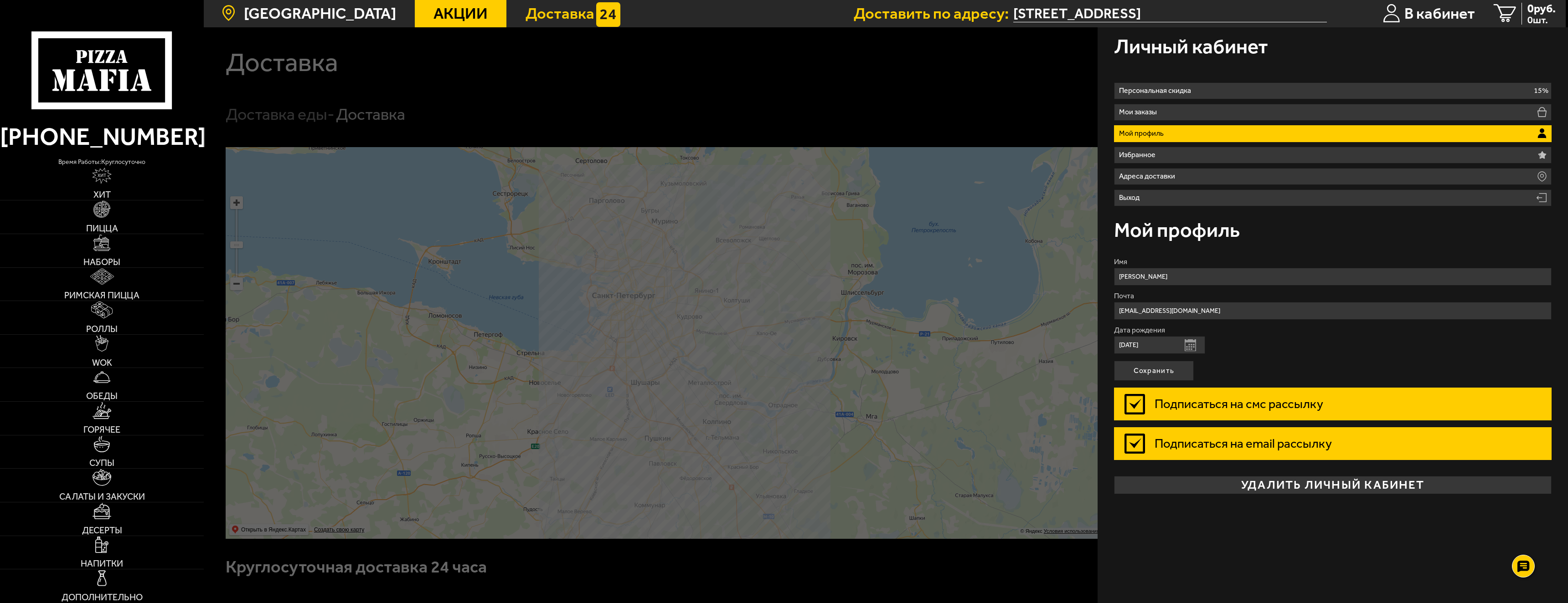
click at [297, 8] on span "[GEOGRAPHIC_DATA]" at bounding box center [320, 13] width 152 height 15
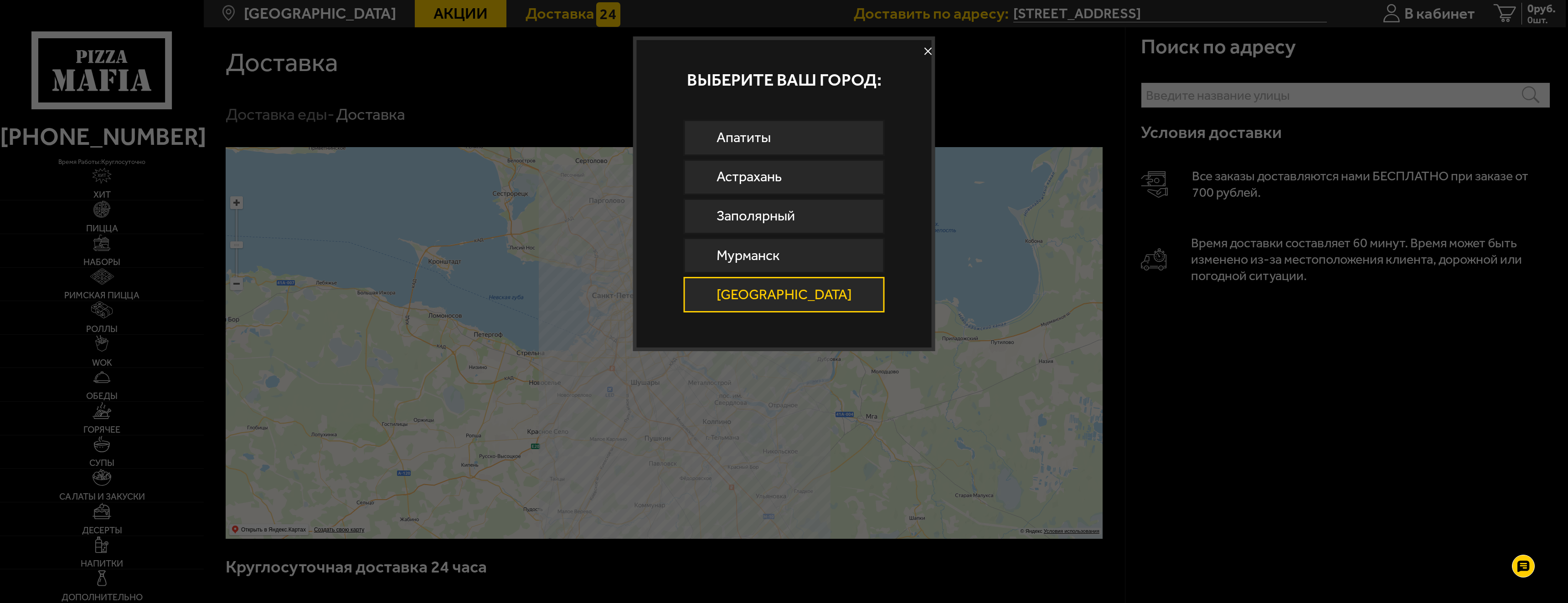
click at [461, 72] on div at bounding box center [784, 301] width 1568 height 603
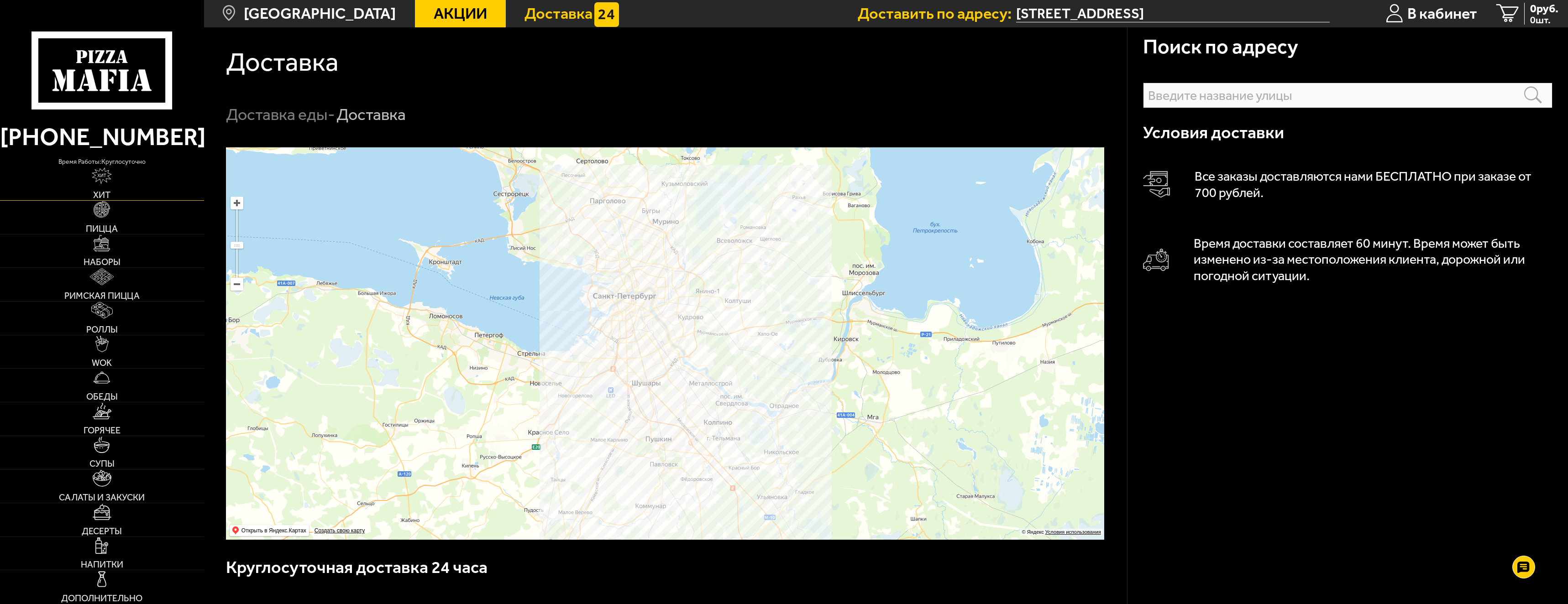
click at [98, 177] on img at bounding box center [102, 176] width 20 height 16
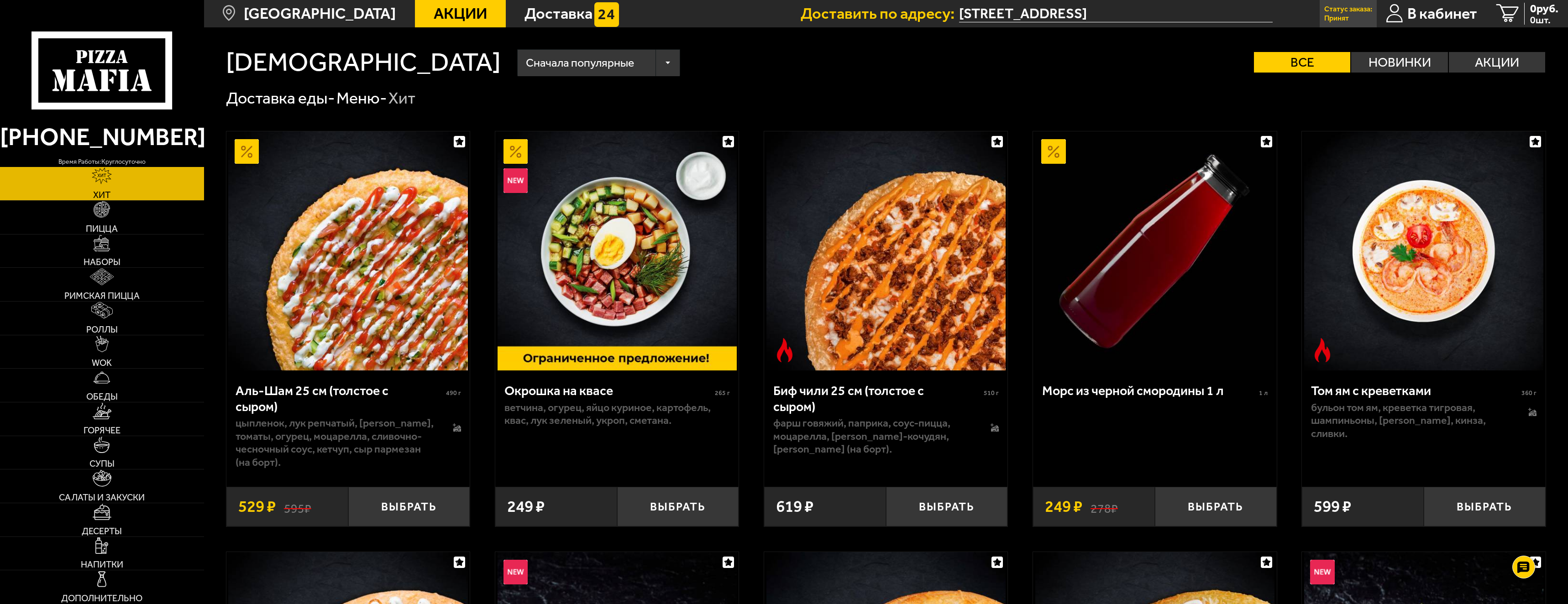
click at [1350, 17] on link "Статус заказа: Принят" at bounding box center [1349, 13] width 57 height 27
